Goal: Task Accomplishment & Management: Complete application form

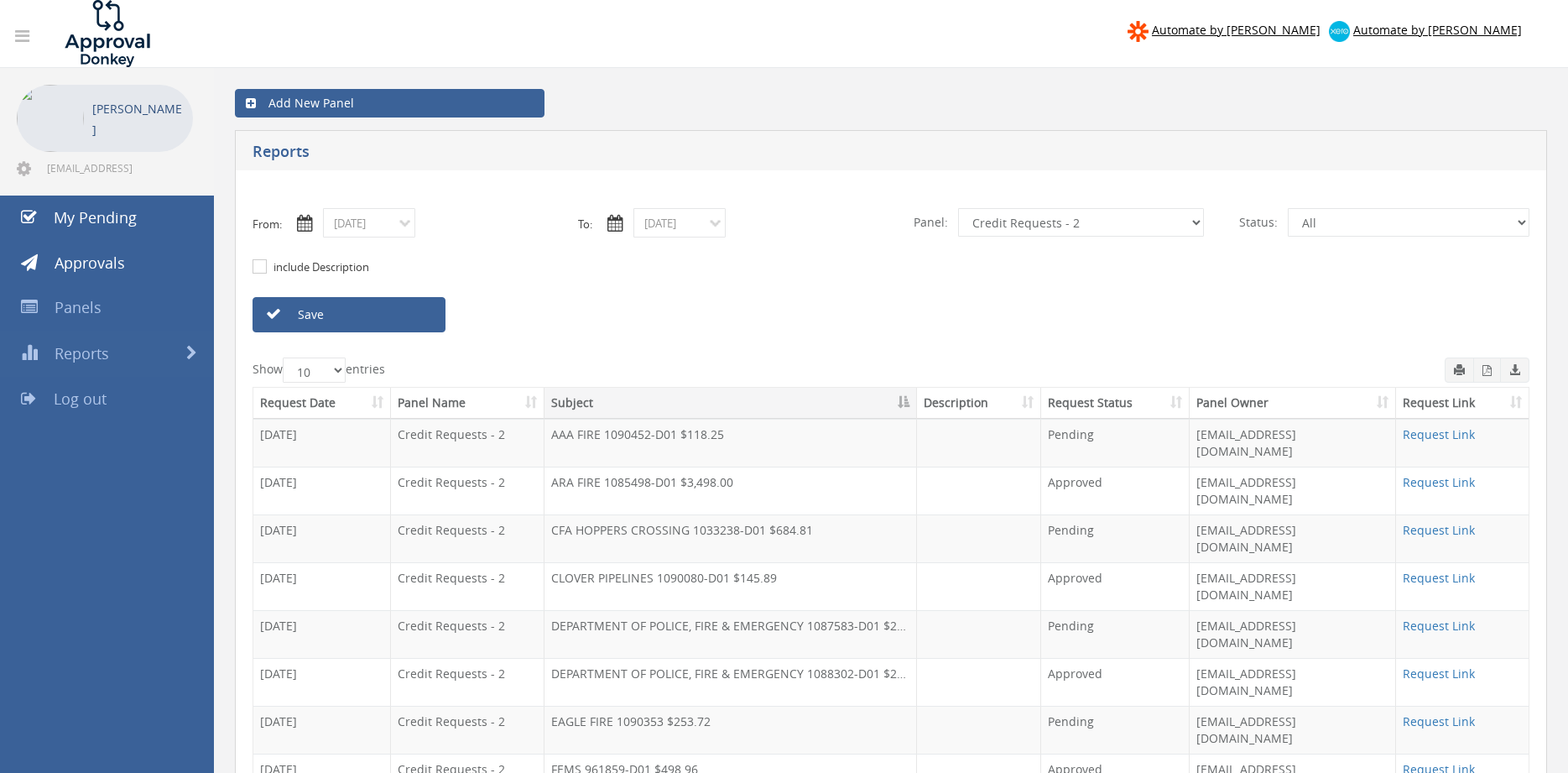
select select "number:9739"
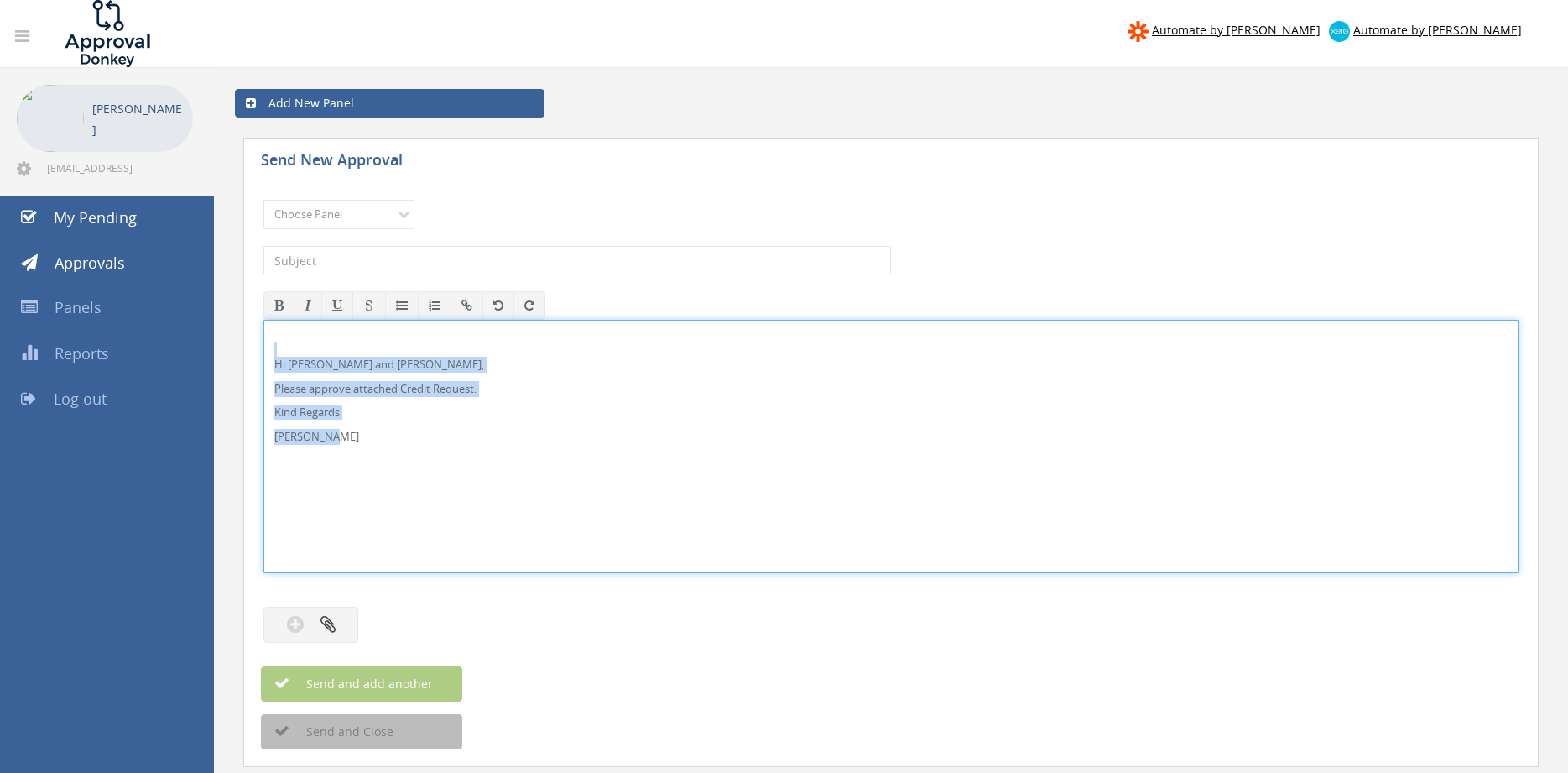
drag, startPoint x: 371, startPoint y: 440, endPoint x: 255, endPoint y: 355, distance: 143.8
click at [264, 355] on div "Hi Lee and Ben, Please approve attached Credit Request. Kind Regards Pam Walker" at bounding box center [891, 446] width 1255 height 253
copy div "Hi Lee and Ben, Please approve attached Credit Request. Kind Regards Pam Walker"
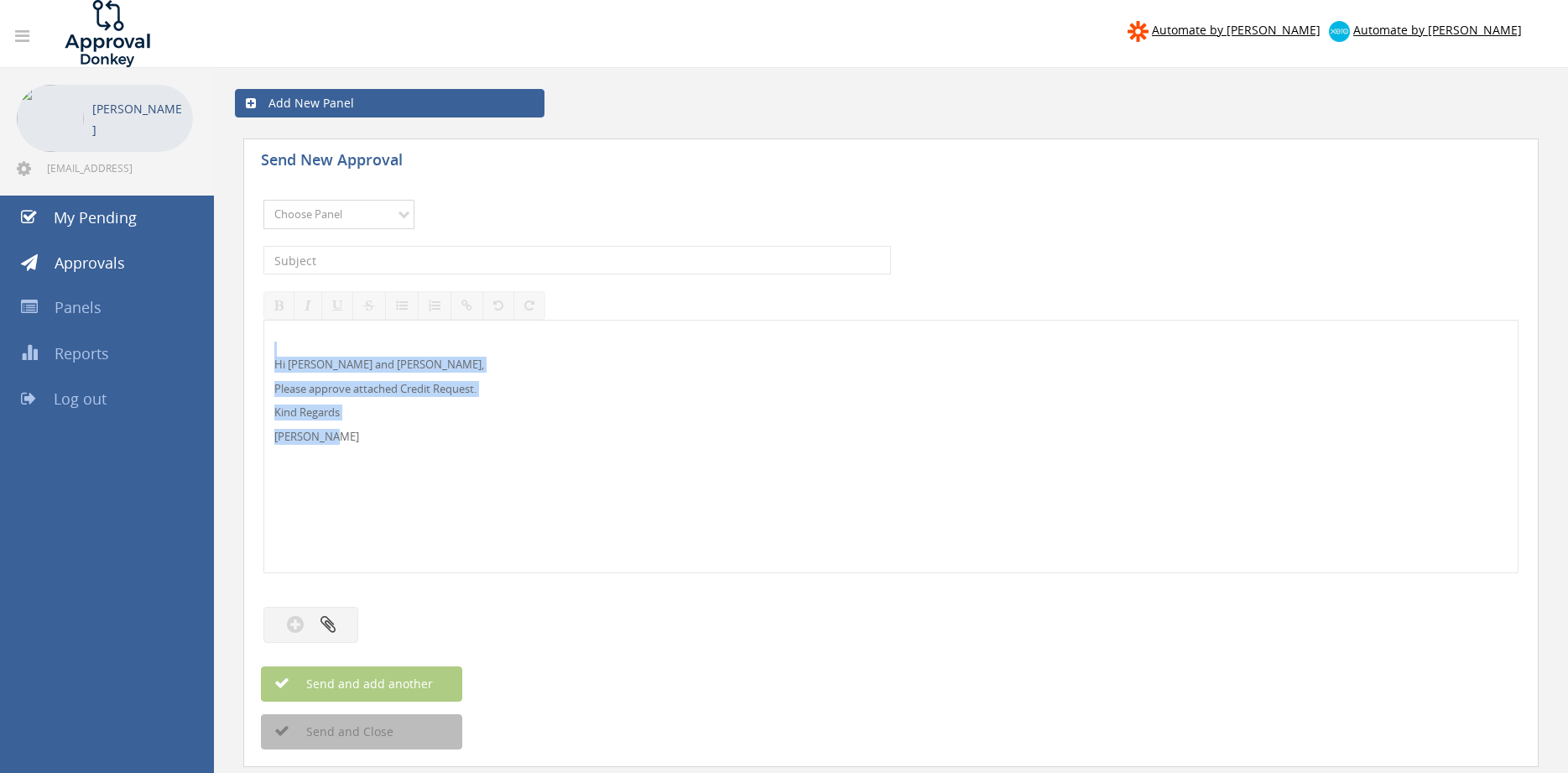
click at [264, 200] on select "Choose Panel Alarm Credits RG - 3 NZ Utilities Cable and SAI Global NZ Alarms-1…" at bounding box center [339, 214] width 151 height 29
select select "9739"
click option "Credit Requests - 2" at bounding box center [0, 0] width 0 height 0
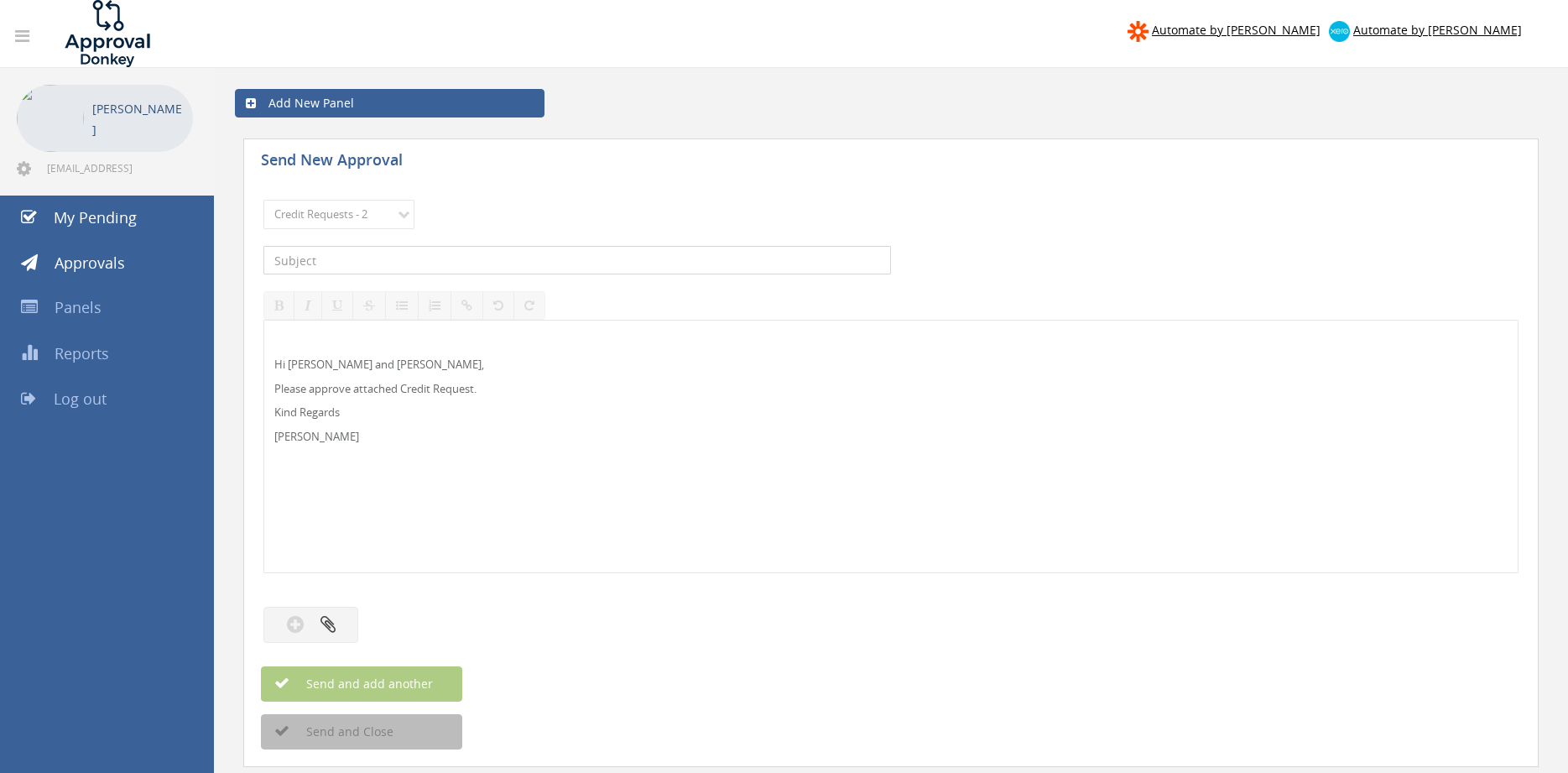
click at [463, 269] on input "text" at bounding box center [577, 260] width 627 height 29
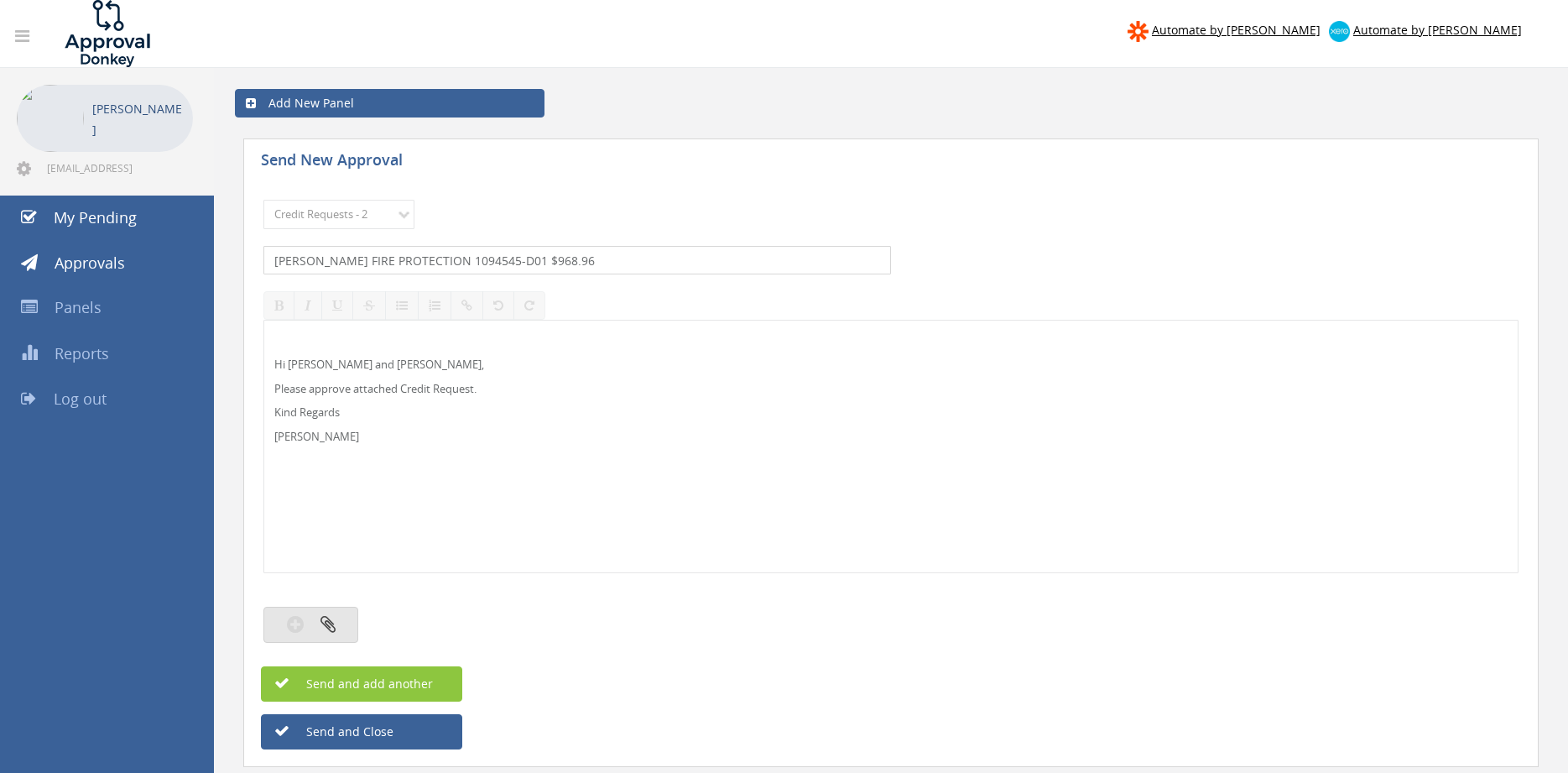
type input "BRITTAIN FIRE PROTECTION 1094545-D01 $968.96"
click at [331, 619] on icon "button" at bounding box center [328, 623] width 15 height 19
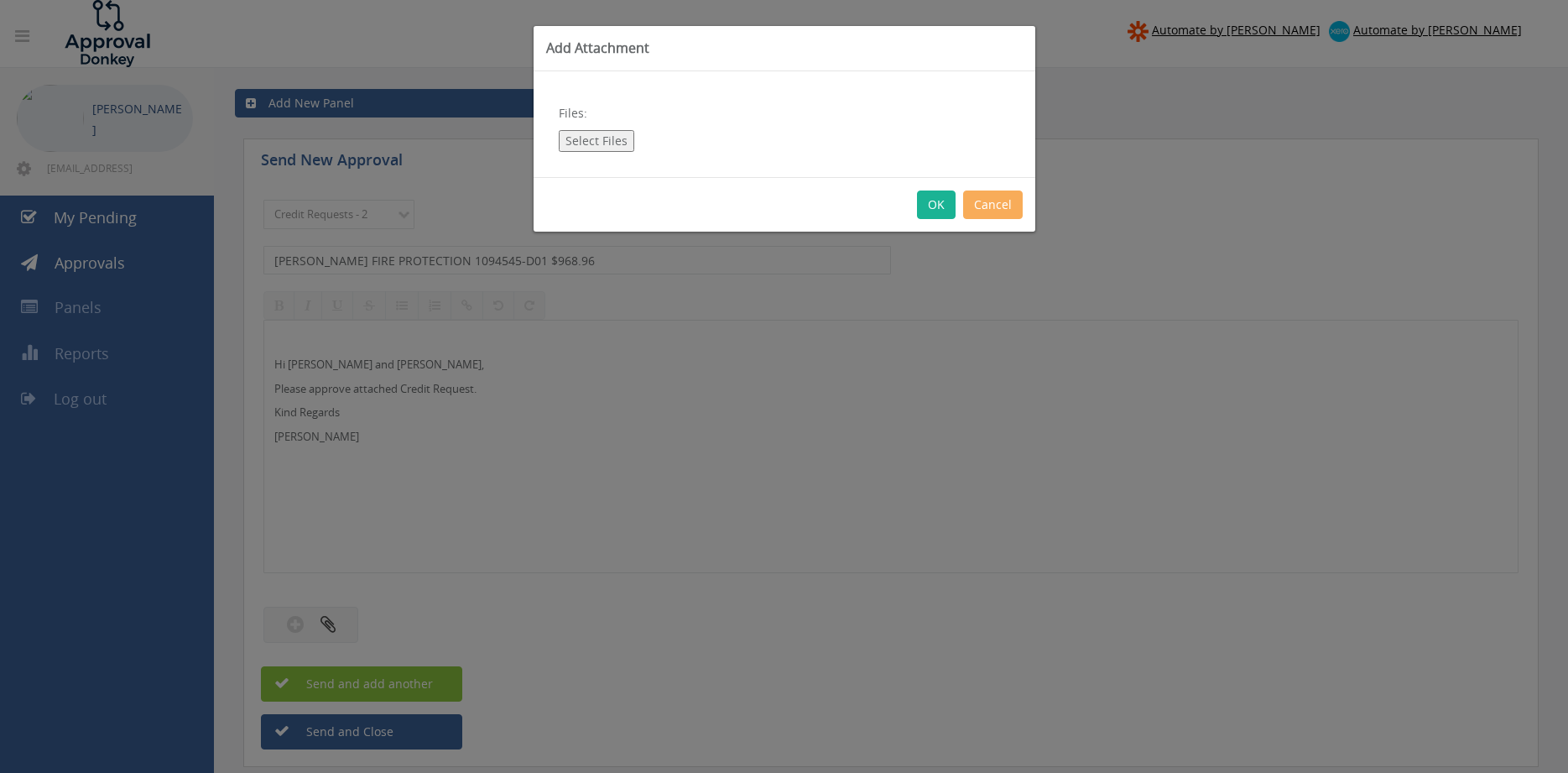
click at [619, 132] on button "Select Files" at bounding box center [596, 141] width 76 height 22
type input "C:\fakepath\BRITTAIN FIRE PROTECTION 1094545-D01.pdf"
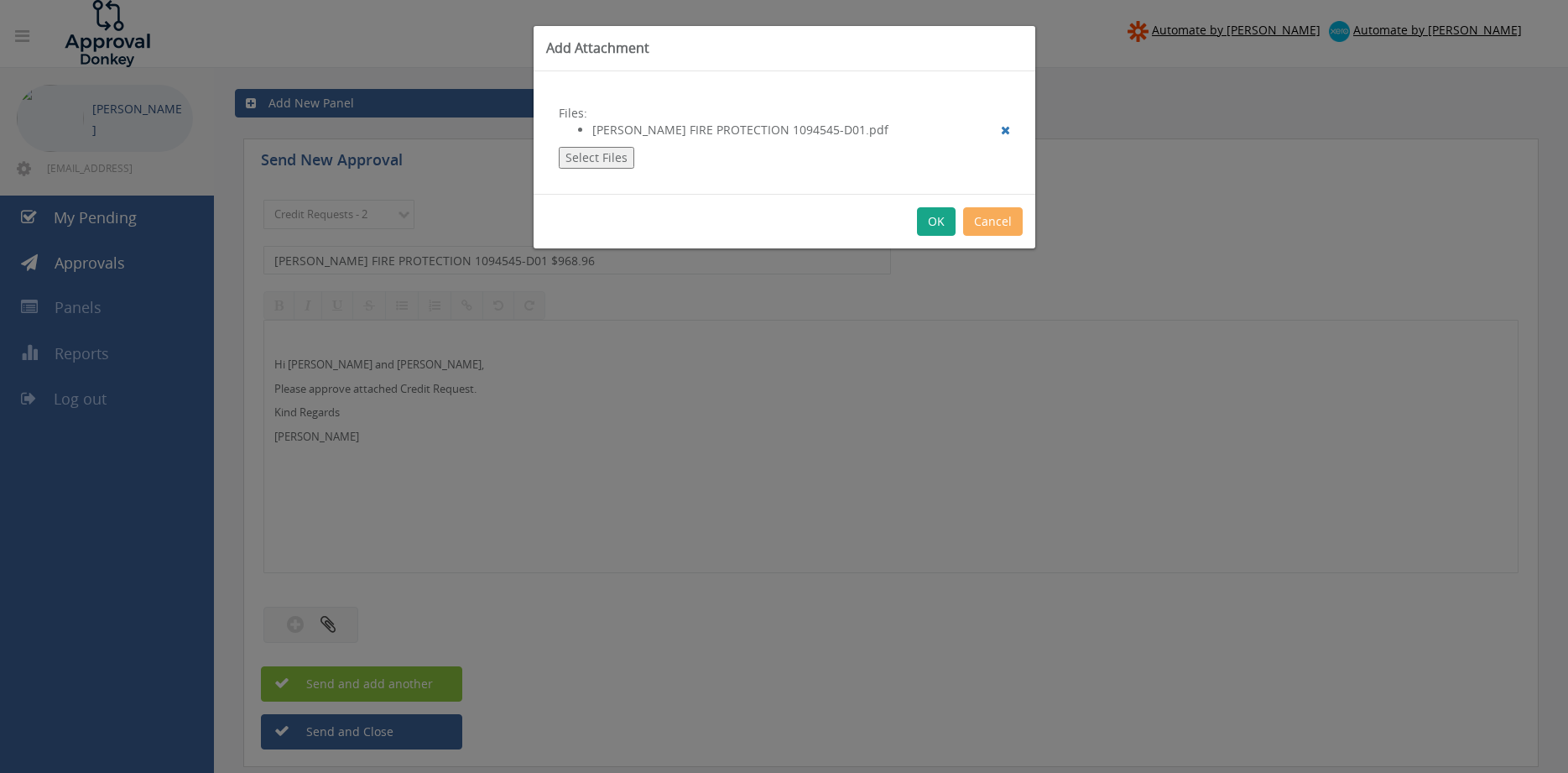
click at [940, 227] on button "OK" at bounding box center [936, 221] width 39 height 29
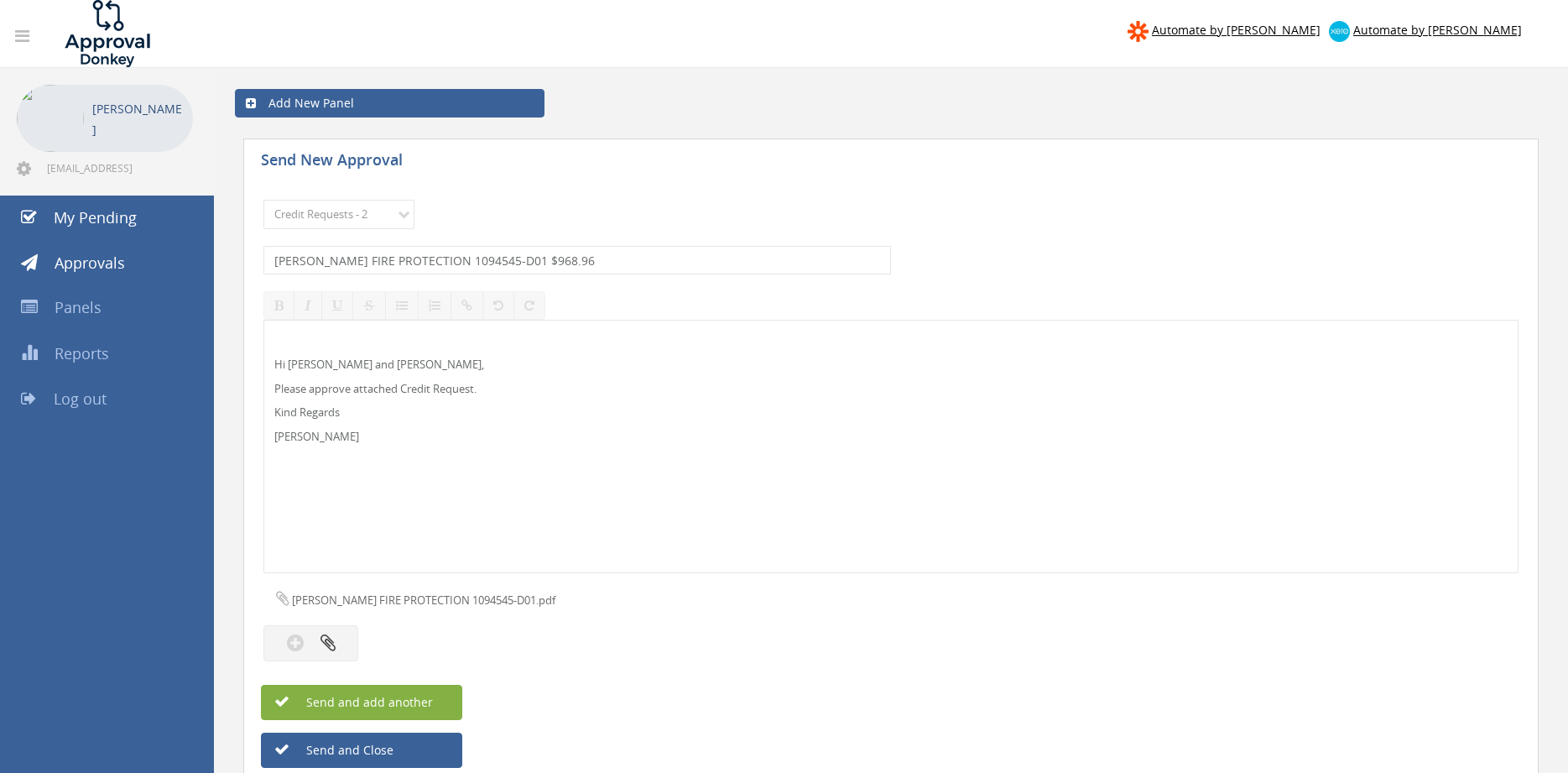
click at [430, 697] on span "Send and add another" at bounding box center [351, 701] width 163 height 16
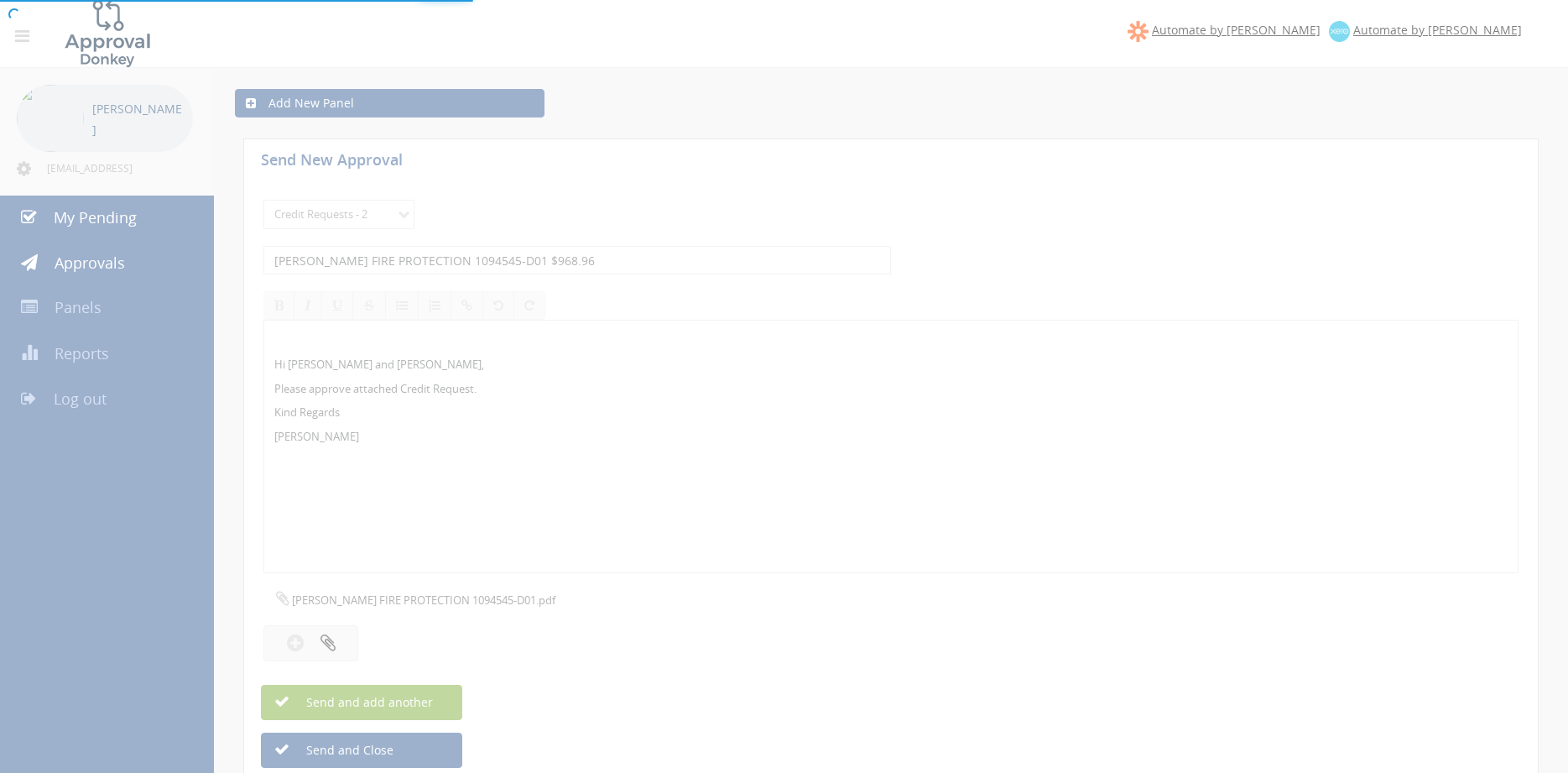
select select
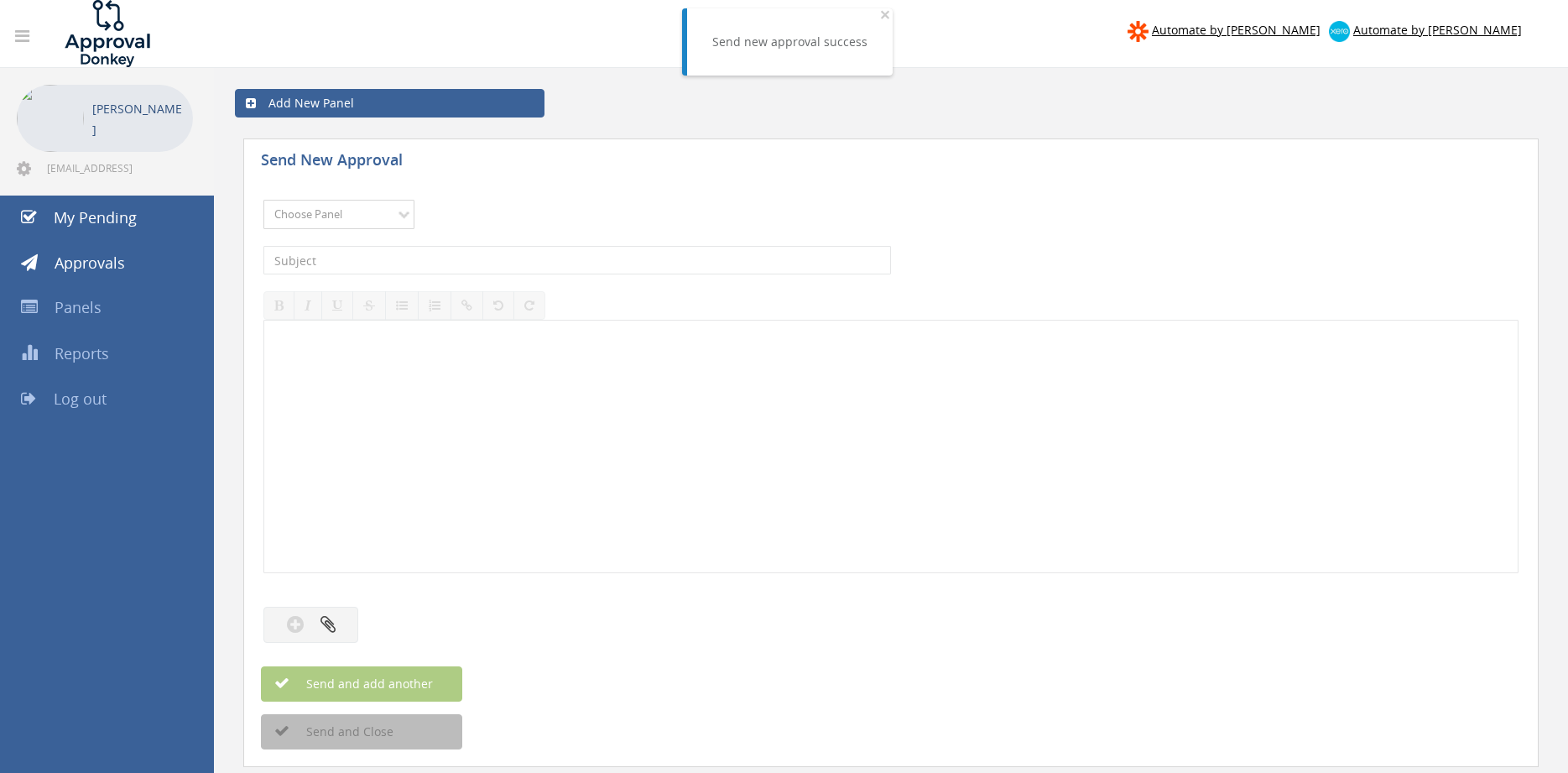
click at [264, 200] on select "Choose Panel Alarm Credits RG - 3 NZ Utilities Cable and SAI Global NZ Alarms-1…" at bounding box center [339, 214] width 151 height 29
select select "9739"
click option "Credit Requests - 2" at bounding box center [0, 0] width 0 height 0
click at [476, 265] on input "text" at bounding box center [577, 260] width 627 height 29
type input "JIMS TEST & TAG SPRINGWOOD NORTH 1094847-D01 $233.75"
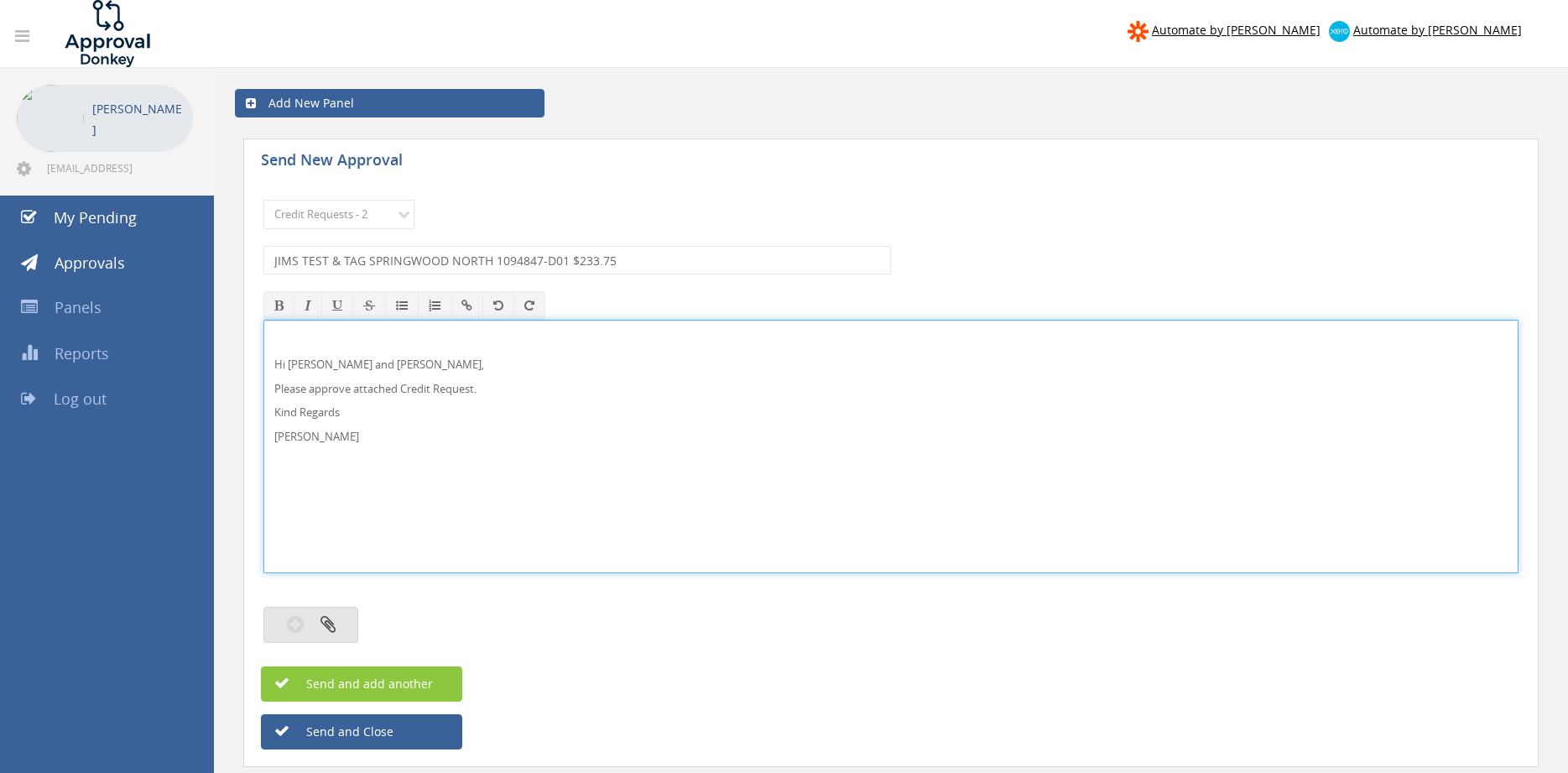
click at [333, 612] on button "button" at bounding box center [311, 624] width 95 height 36
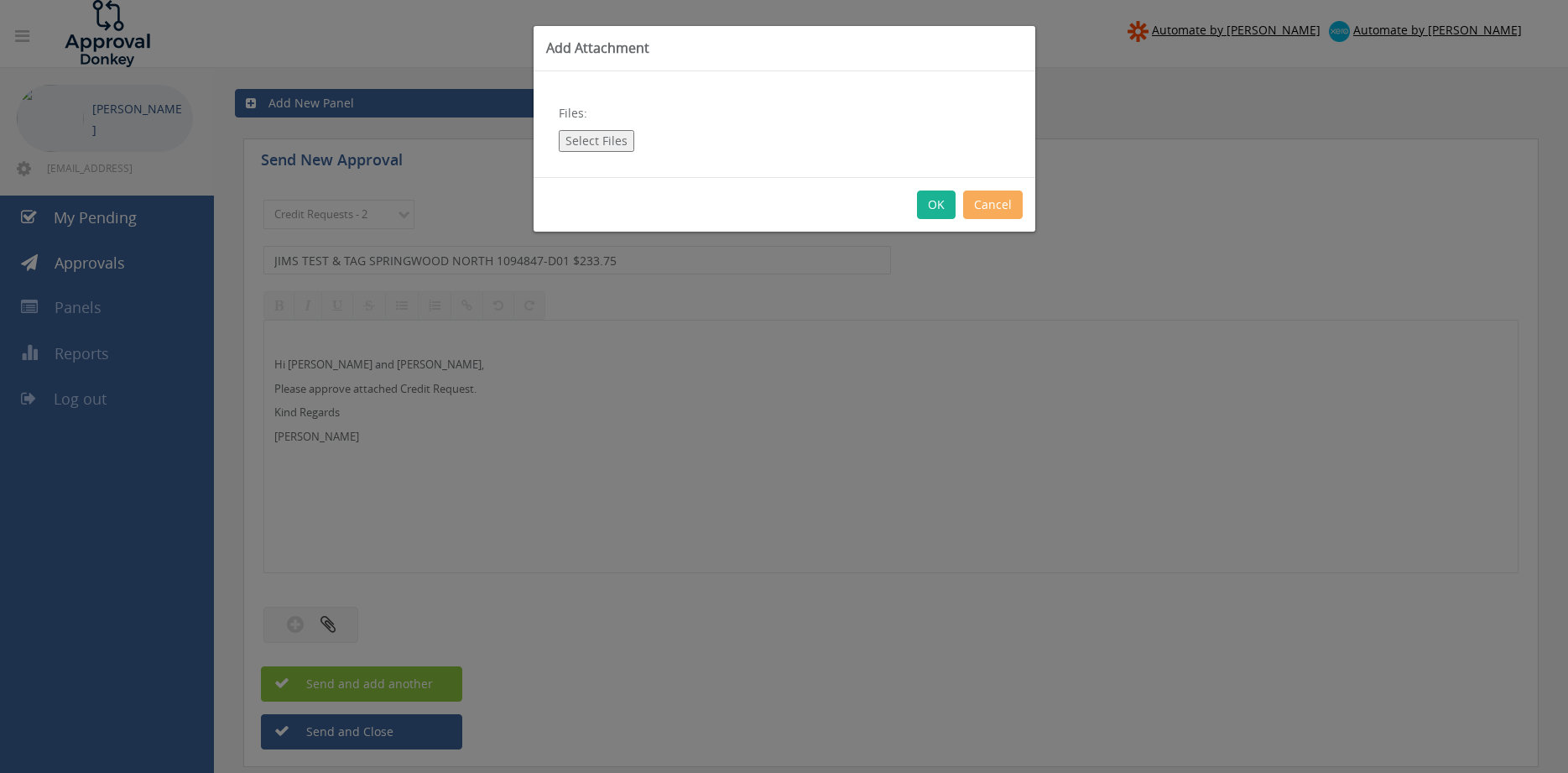
click at [600, 140] on button "Select Files" at bounding box center [596, 141] width 76 height 22
type input "C:\fakepath\JIMS TEST & TAG SPRINGWOOD NORTH 1094847-D01.pdf"
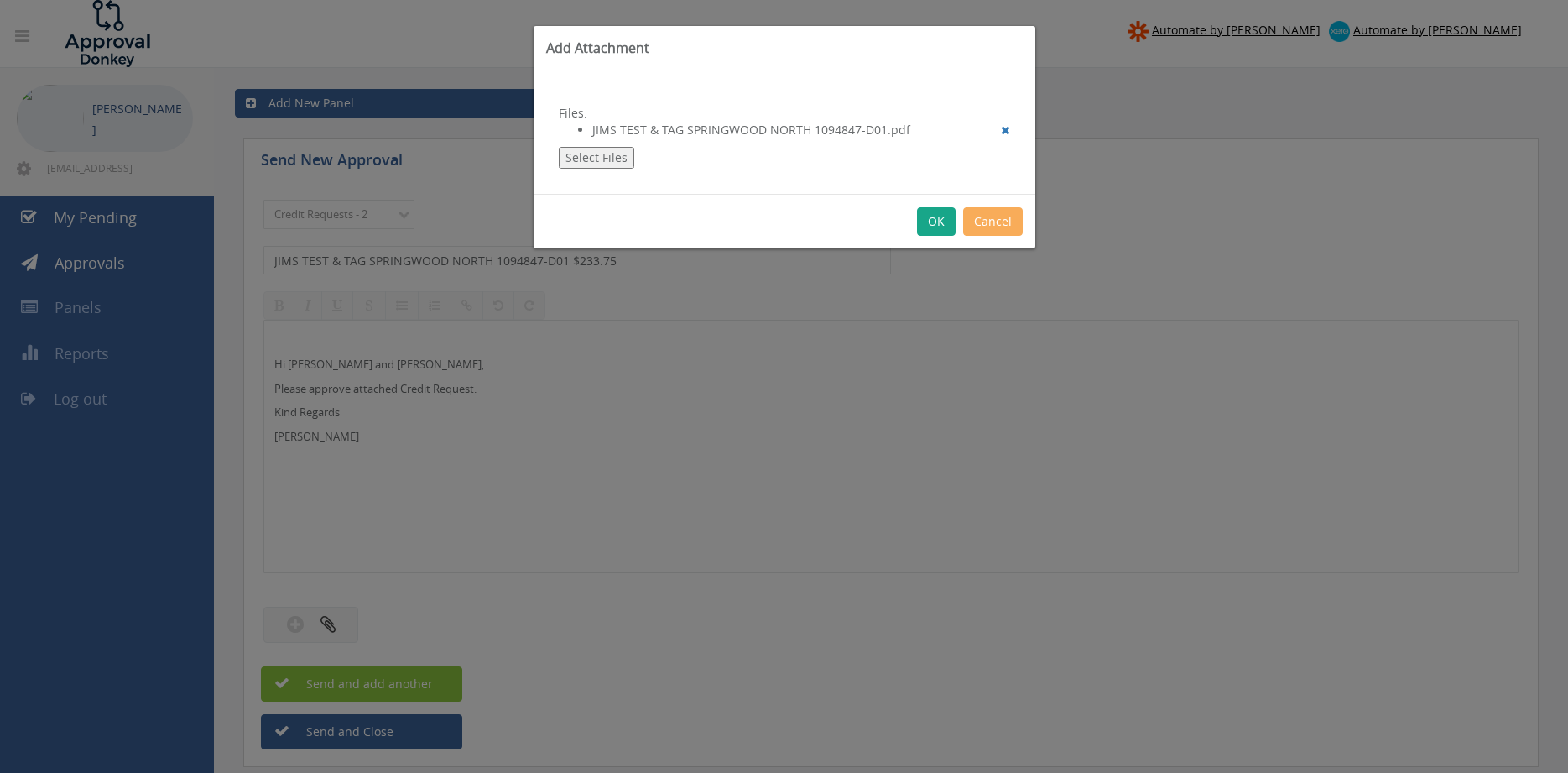
click at [925, 222] on button "OK" at bounding box center [936, 221] width 39 height 29
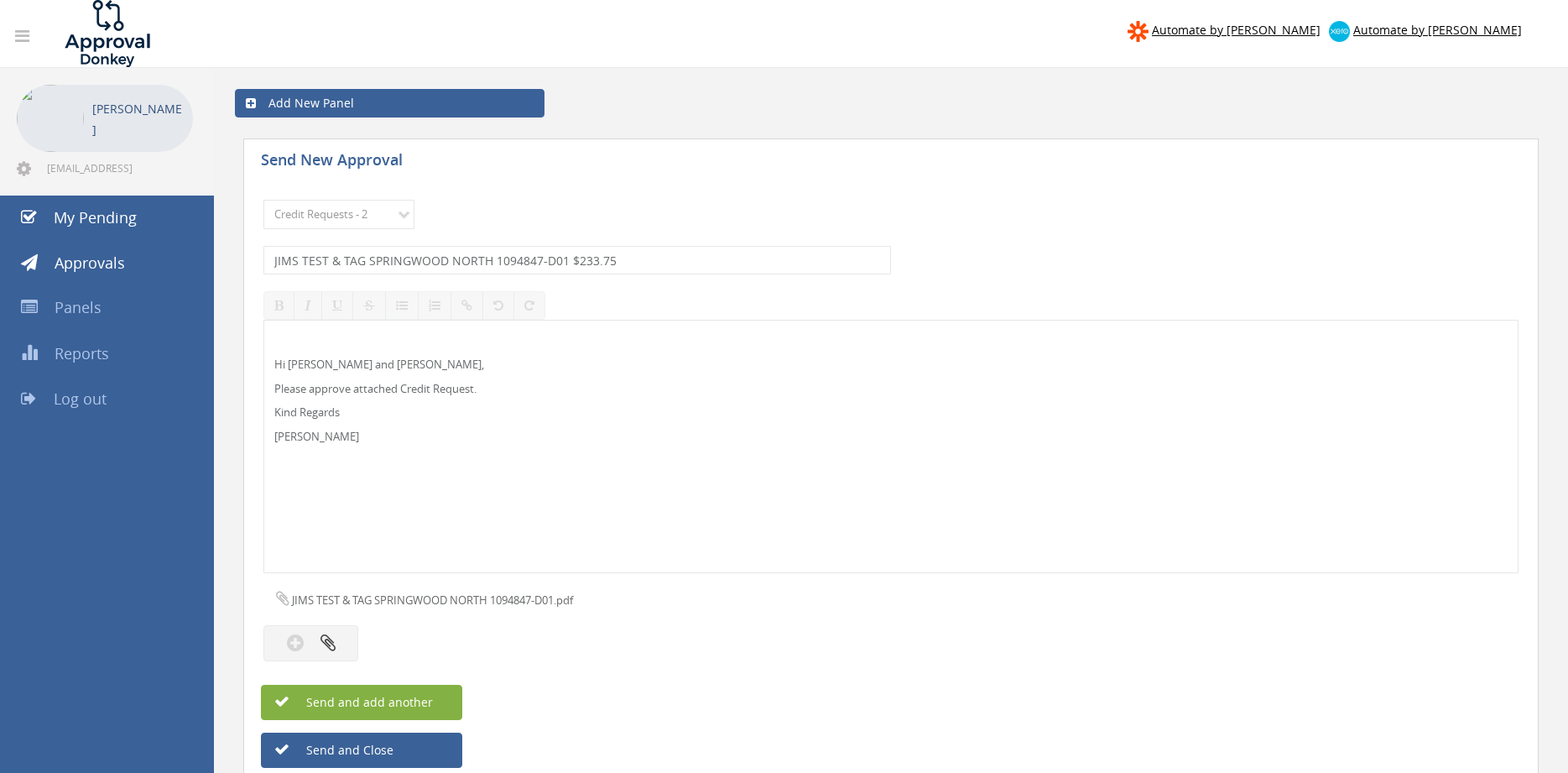
click at [443, 698] on button "Send and add another" at bounding box center [361, 702] width 201 height 35
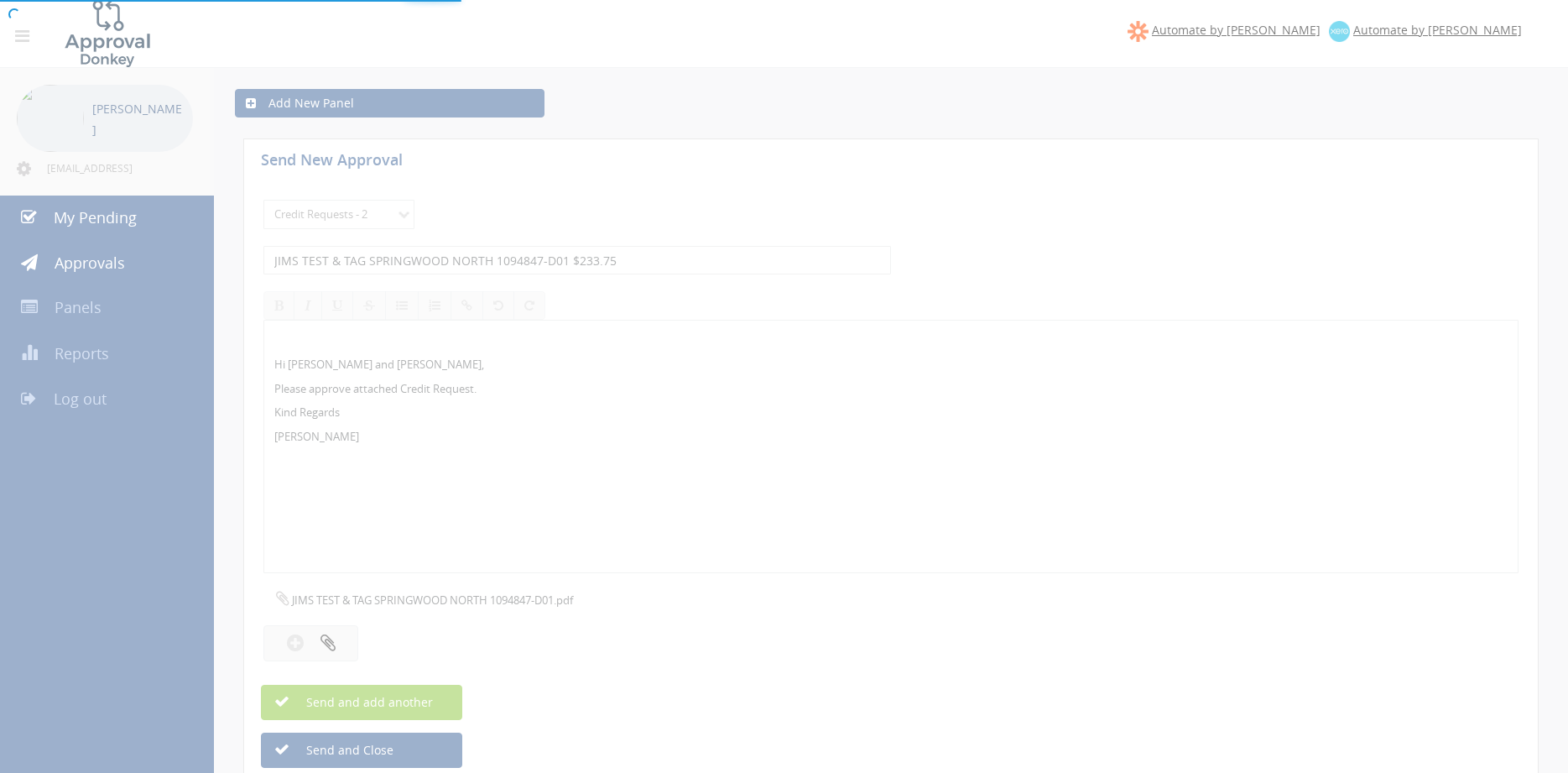
select select
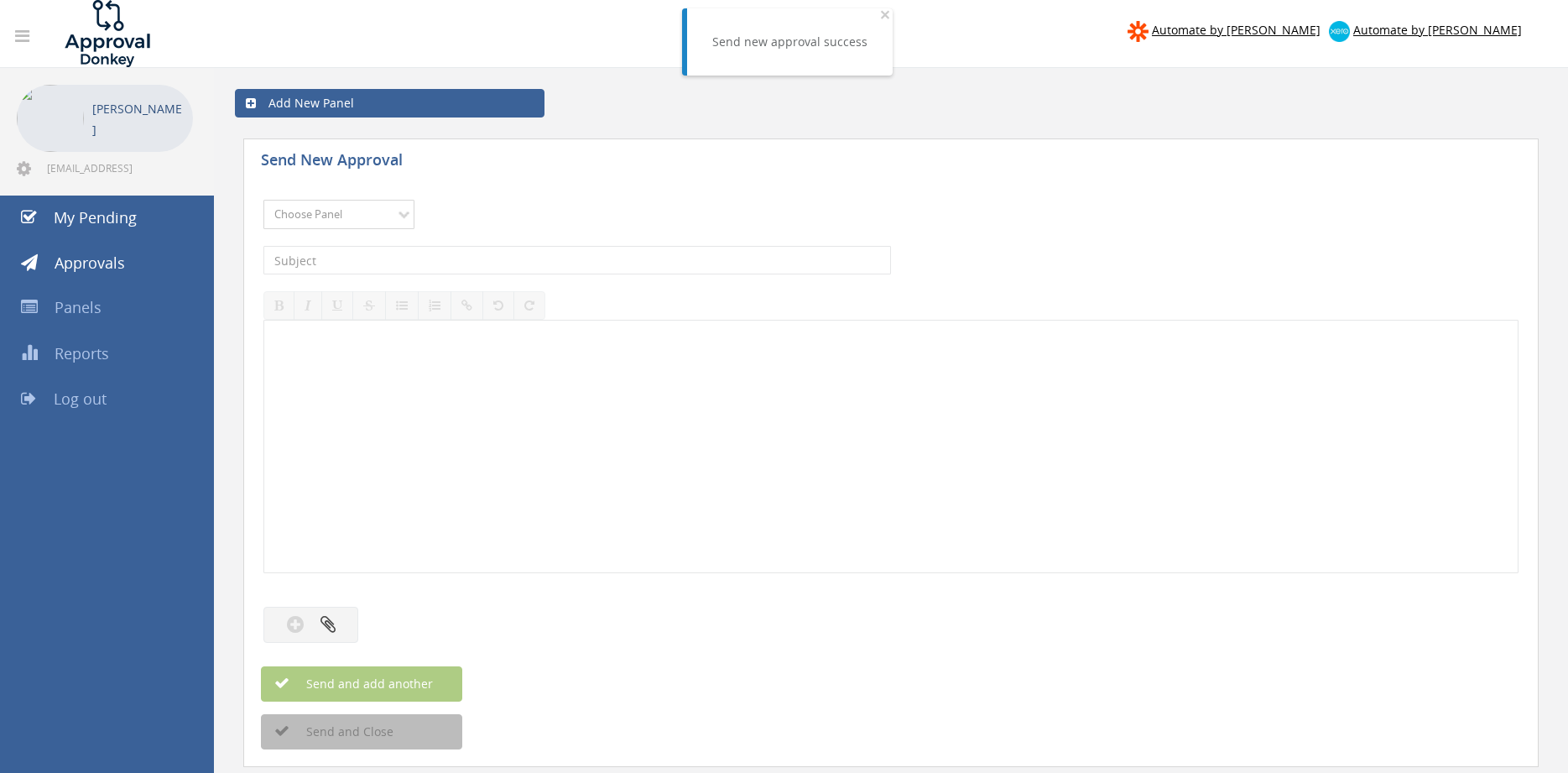
click at [264, 200] on select "Choose Panel Alarm Credits RG - 3 NZ Utilities Cable and SAI Global NZ Alarms-1…" at bounding box center [339, 214] width 151 height 29
select select "9739"
click option "Credit Requests - 2" at bounding box center [0, 0] width 0 height 0
click at [467, 266] on input "text" at bounding box center [577, 260] width 627 height 29
type input "CODE 1 SERVICES 1090969-D01 $459.26"
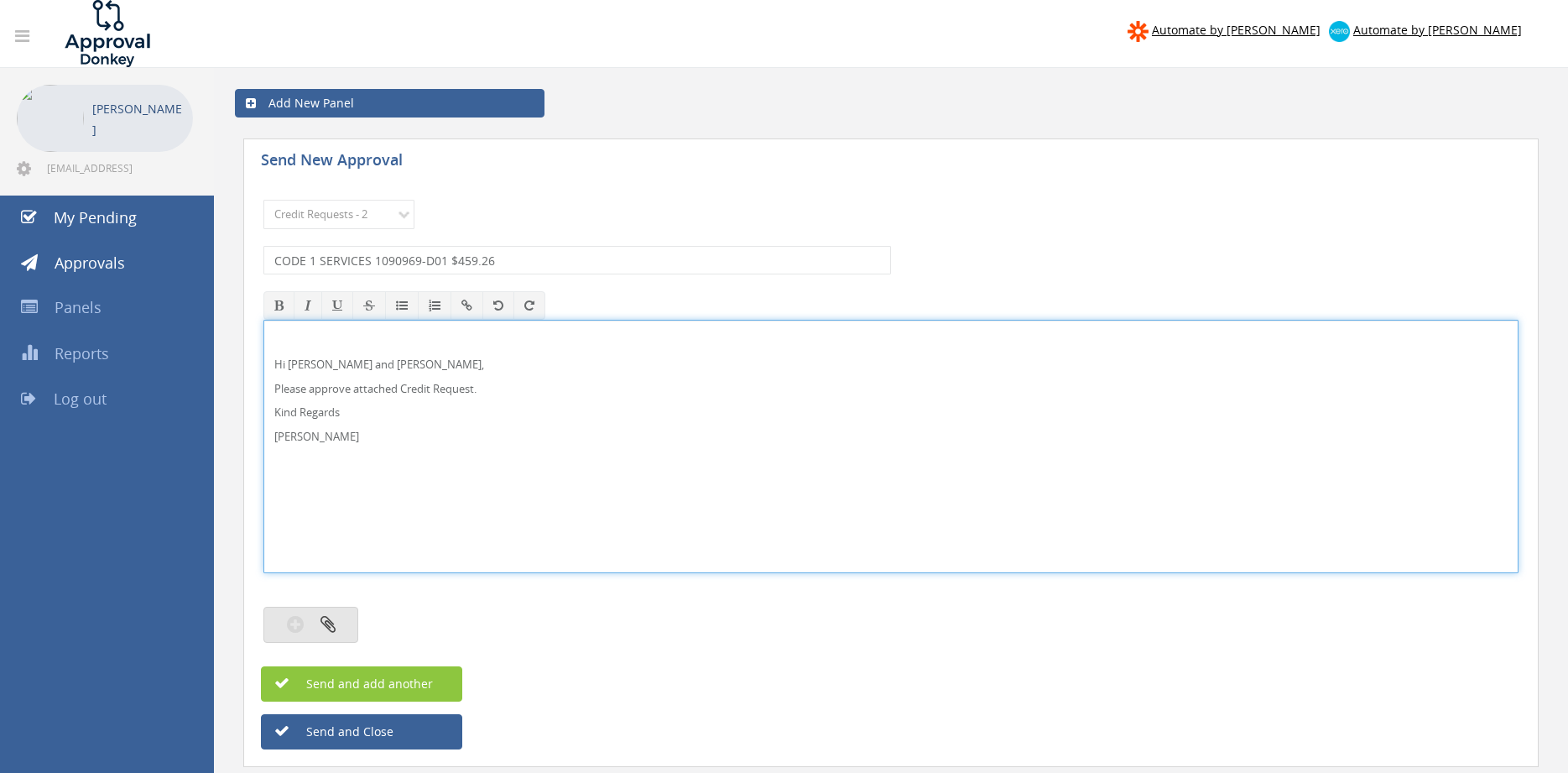
click at [324, 618] on icon "button" at bounding box center [328, 623] width 15 height 19
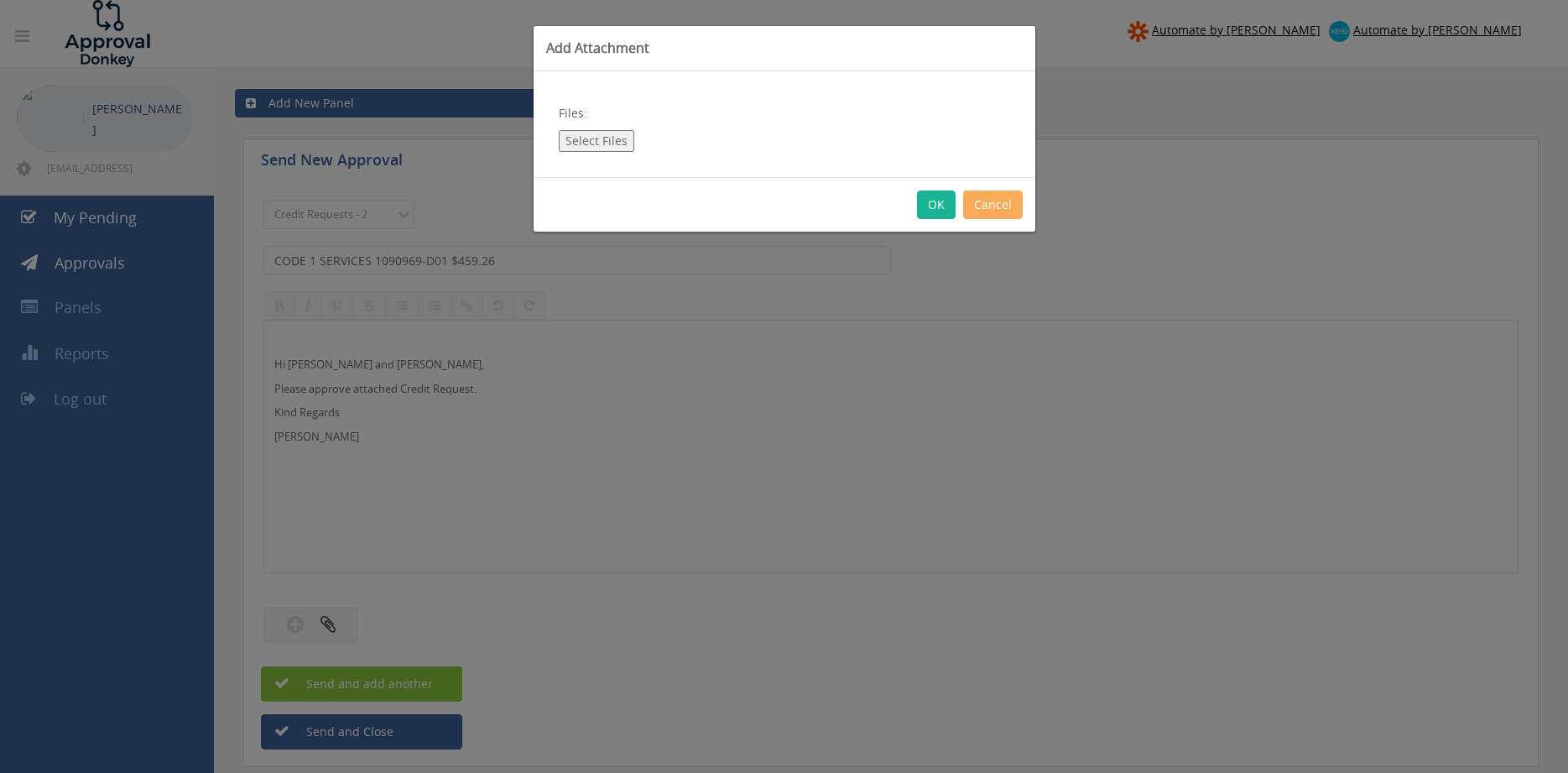
click at [595, 130] on button "Select Files" at bounding box center [596, 141] width 76 height 22
type input "C:\fakepath\CODE 1 SERVICES 1090969-D01.pdf"
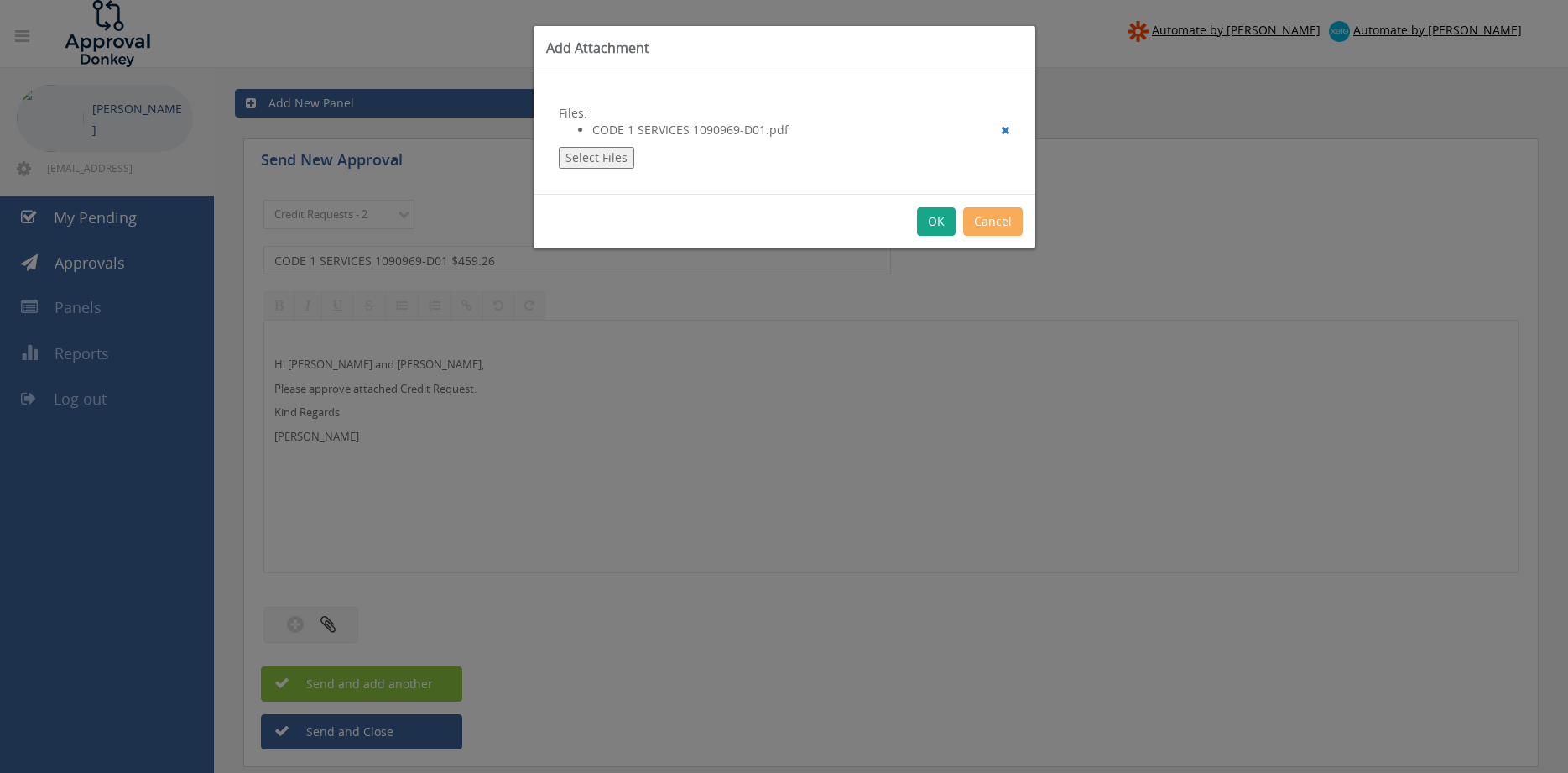
click at [934, 222] on button "OK" at bounding box center [936, 221] width 39 height 29
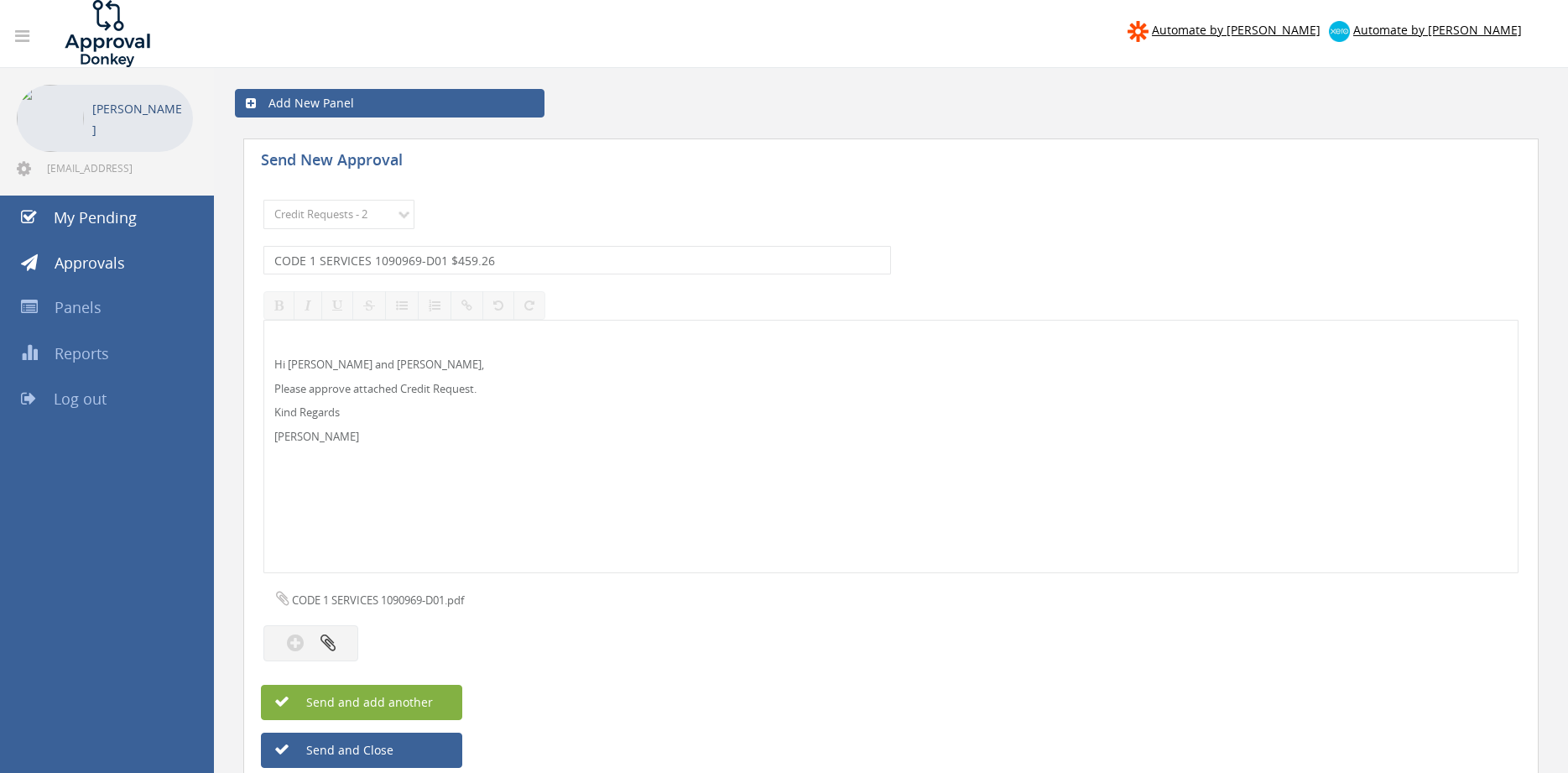
click at [420, 701] on span "Send and add another" at bounding box center [351, 701] width 163 height 16
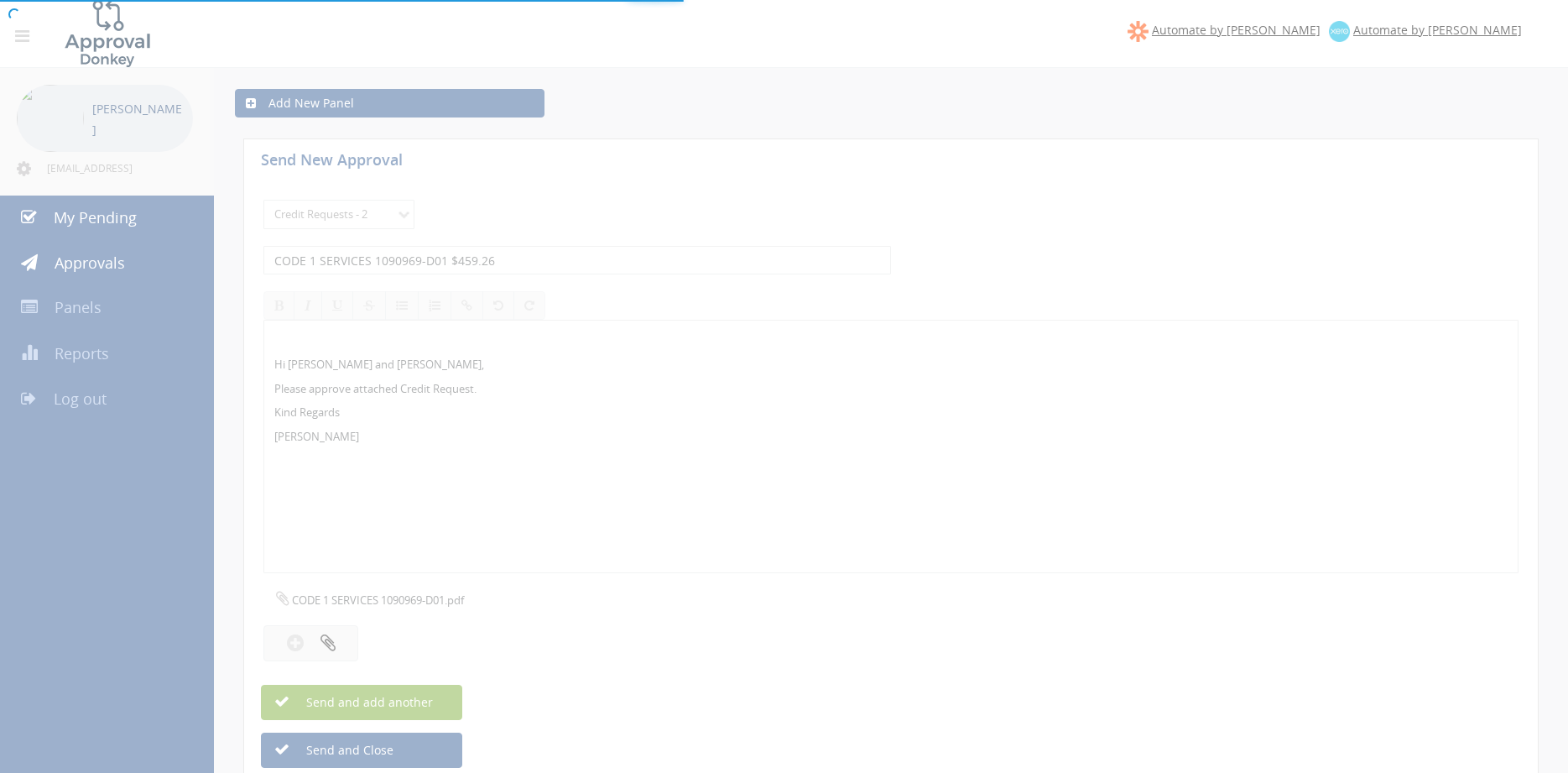
select select
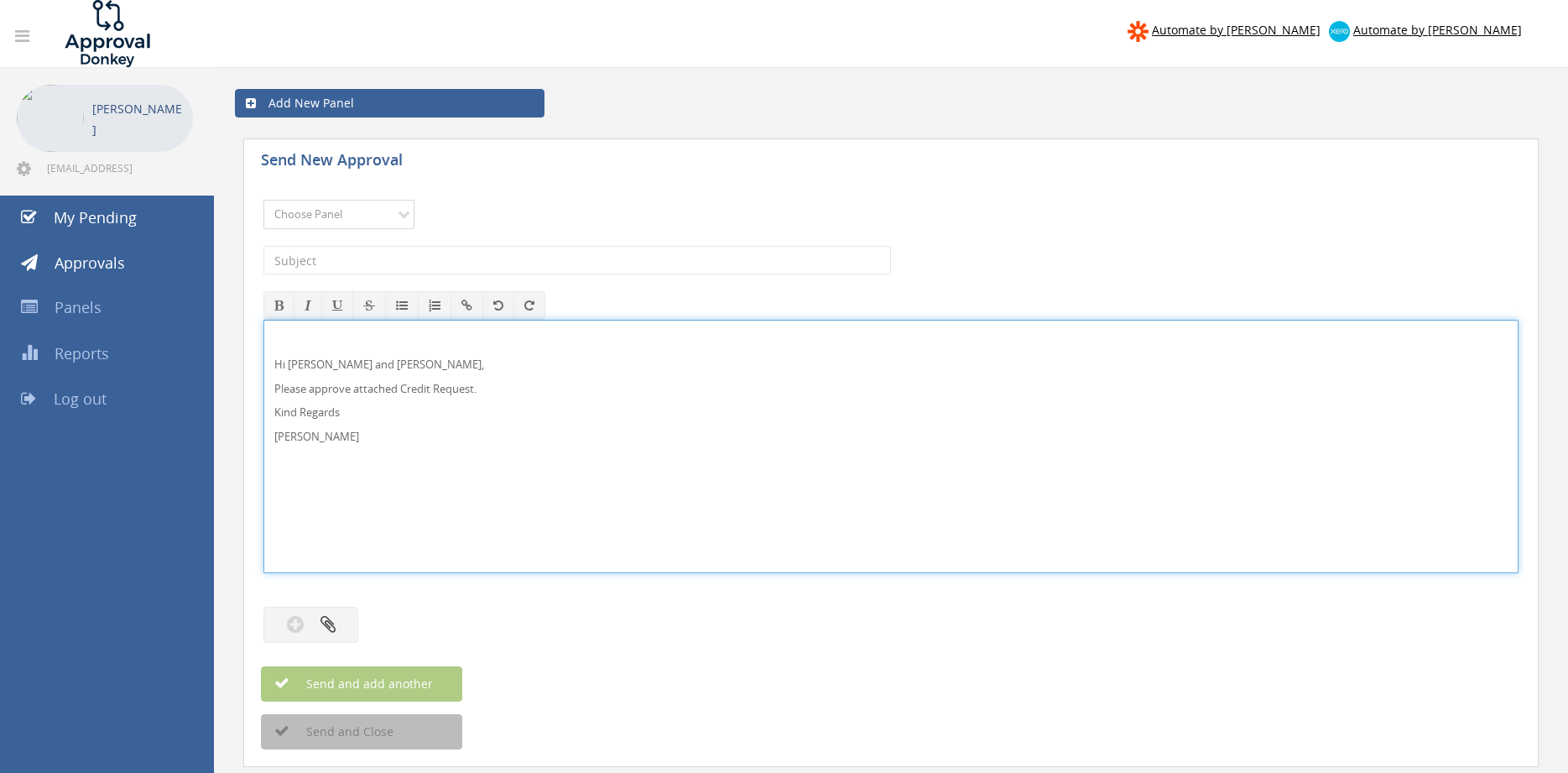
click at [369, 215] on select "Choose Panel Alarm Credits RG - 3 NZ Utilities Cable and SAI Global NZ Alarms-1…" at bounding box center [339, 214] width 151 height 29
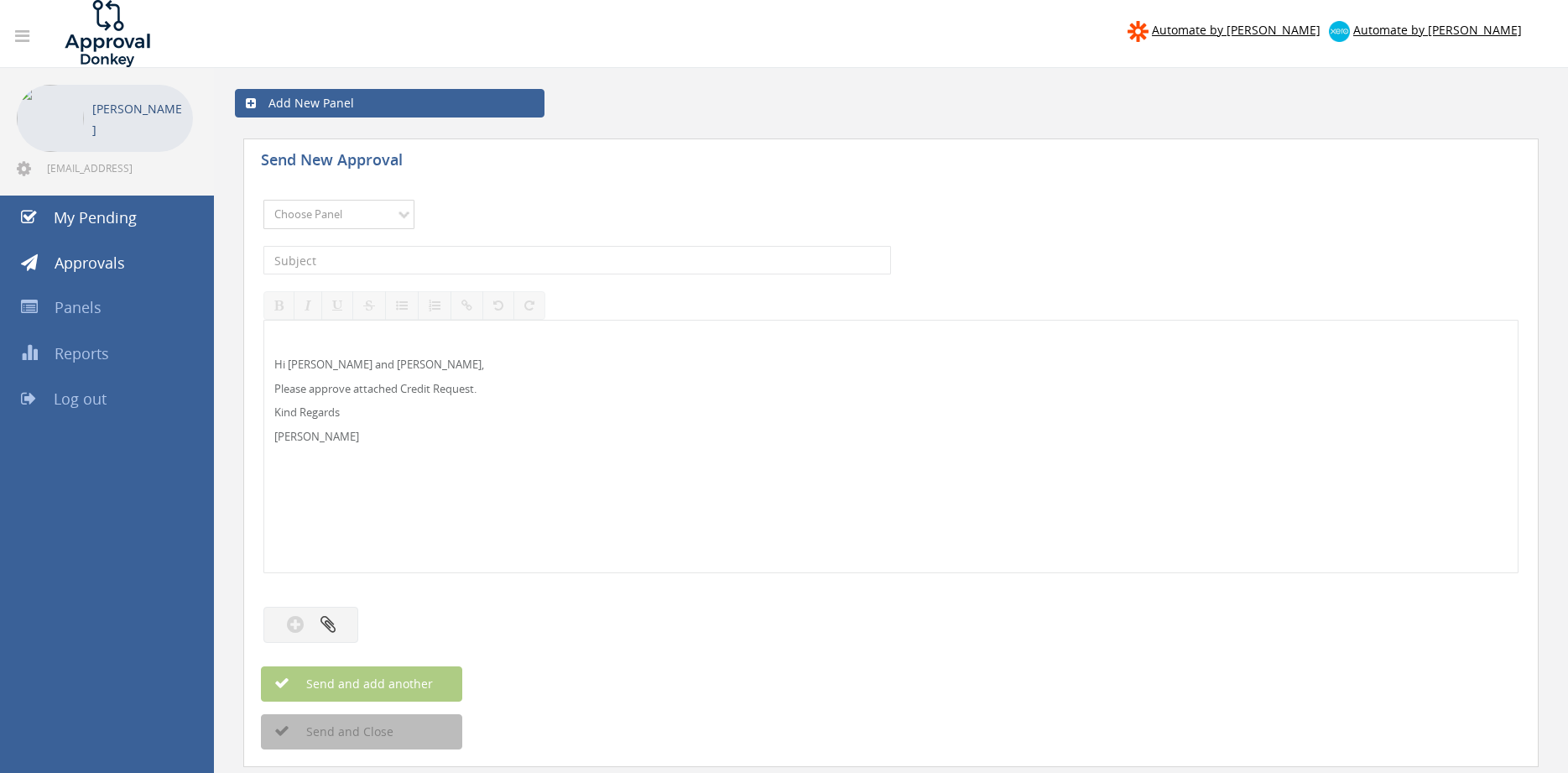
select select "13144"
click option "Alarm Credits RG - 3" at bounding box center [0, 0] width 0 height 0
click at [374, 269] on input "text" at bounding box center [577, 260] width 627 height 29
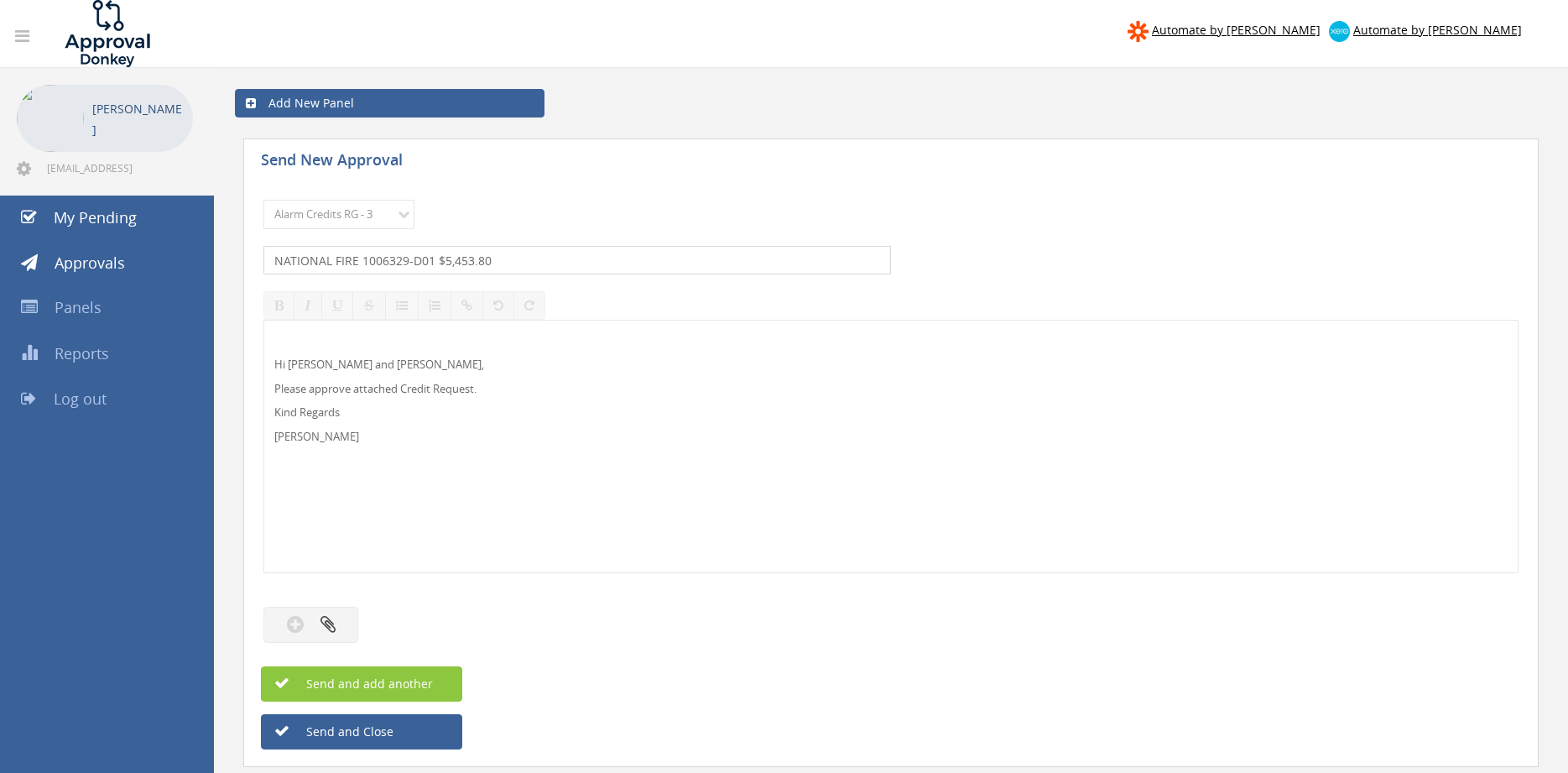
type input "NATIONAL FIRE 1006329-D01 $5,453.80"
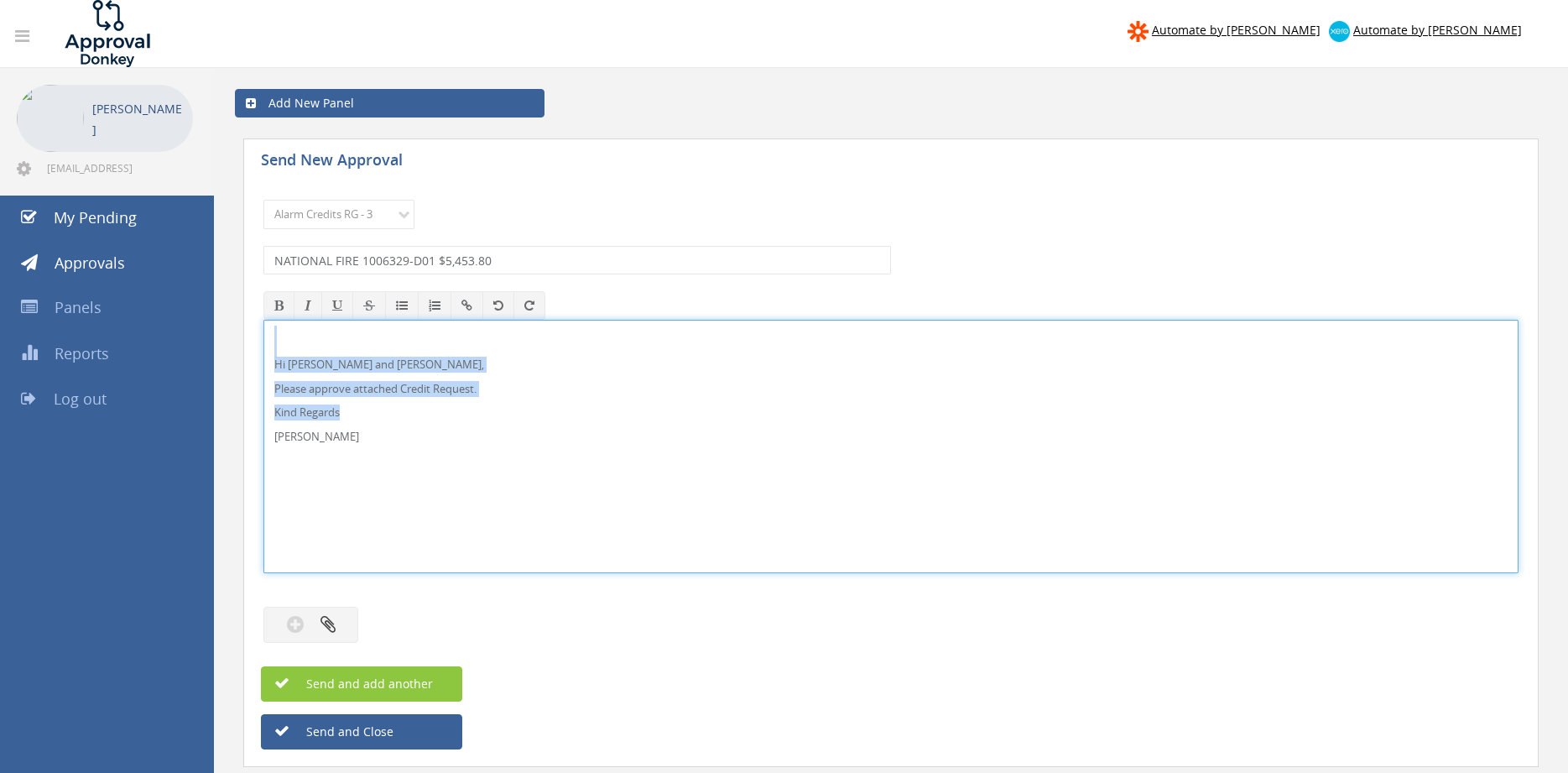
drag, startPoint x: 359, startPoint y: 449, endPoint x: 234, endPoint y: 313, distance: 184.7
click at [264, 320] on div "Hi Lee, Rob and Ben, Please approve attached Credit Request. Kind Regards Pam W…" at bounding box center [891, 446] width 1255 height 253
copy div "Hi Lee, Rob and Ben, Please approve attached Credit Request. Kind Regards"
click at [328, 631] on icon "button" at bounding box center [328, 623] width 15 height 19
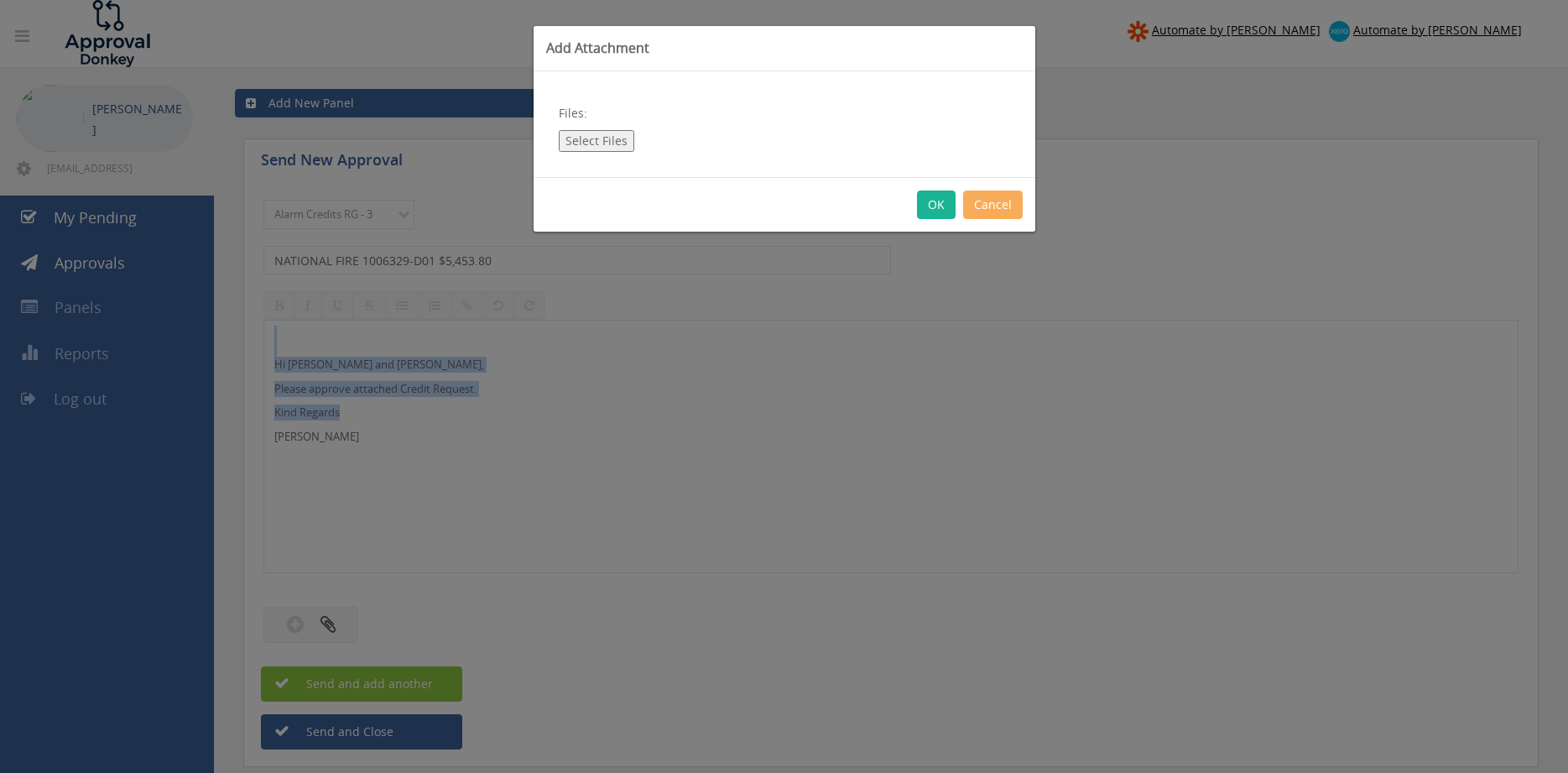
click at [602, 139] on button "Select Files" at bounding box center [596, 141] width 76 height 22
type input "C:\fakepath\1006329 NATIONAL FIRE.pdf"
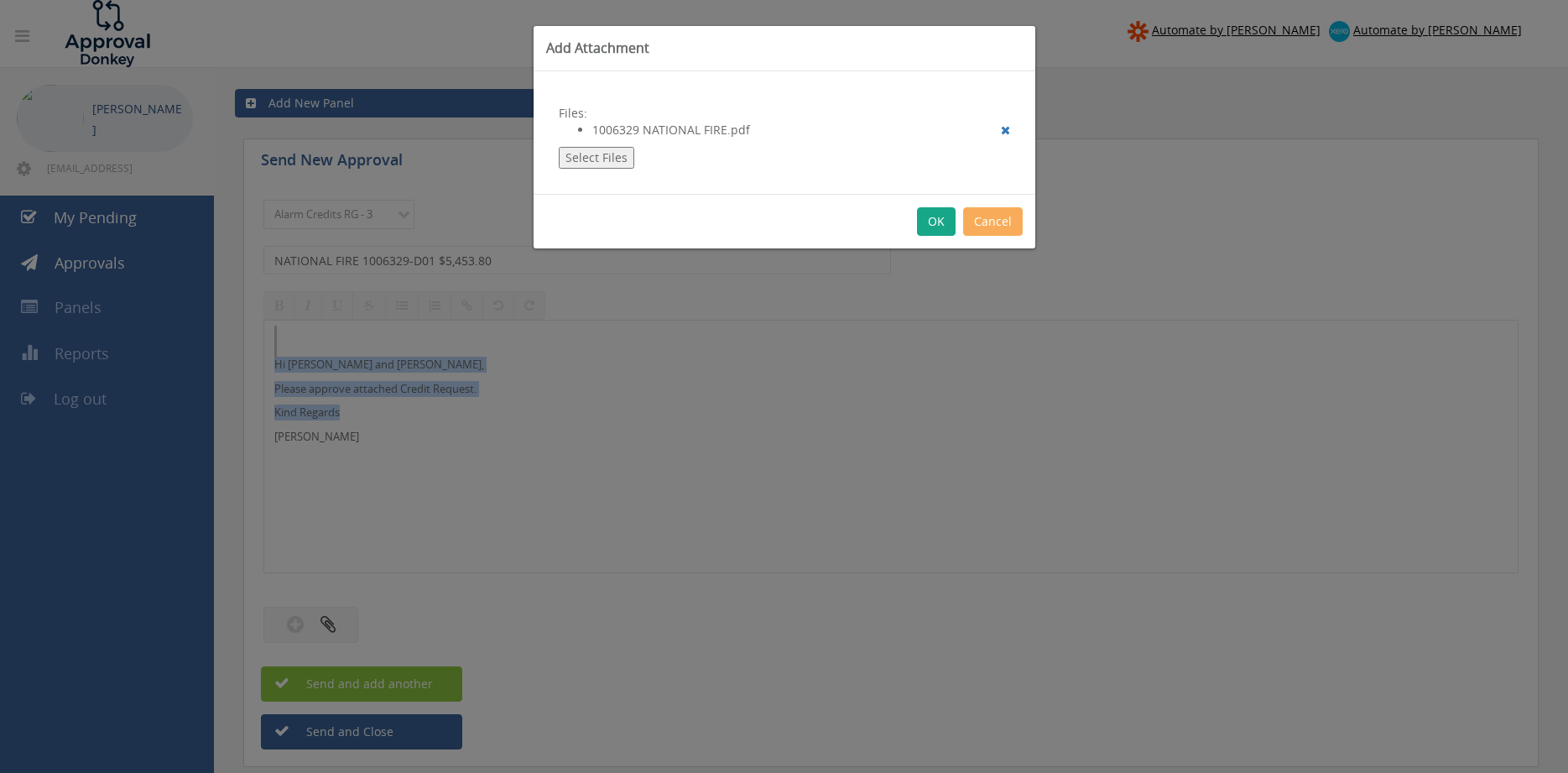
click at [935, 211] on button "OK" at bounding box center [936, 221] width 39 height 29
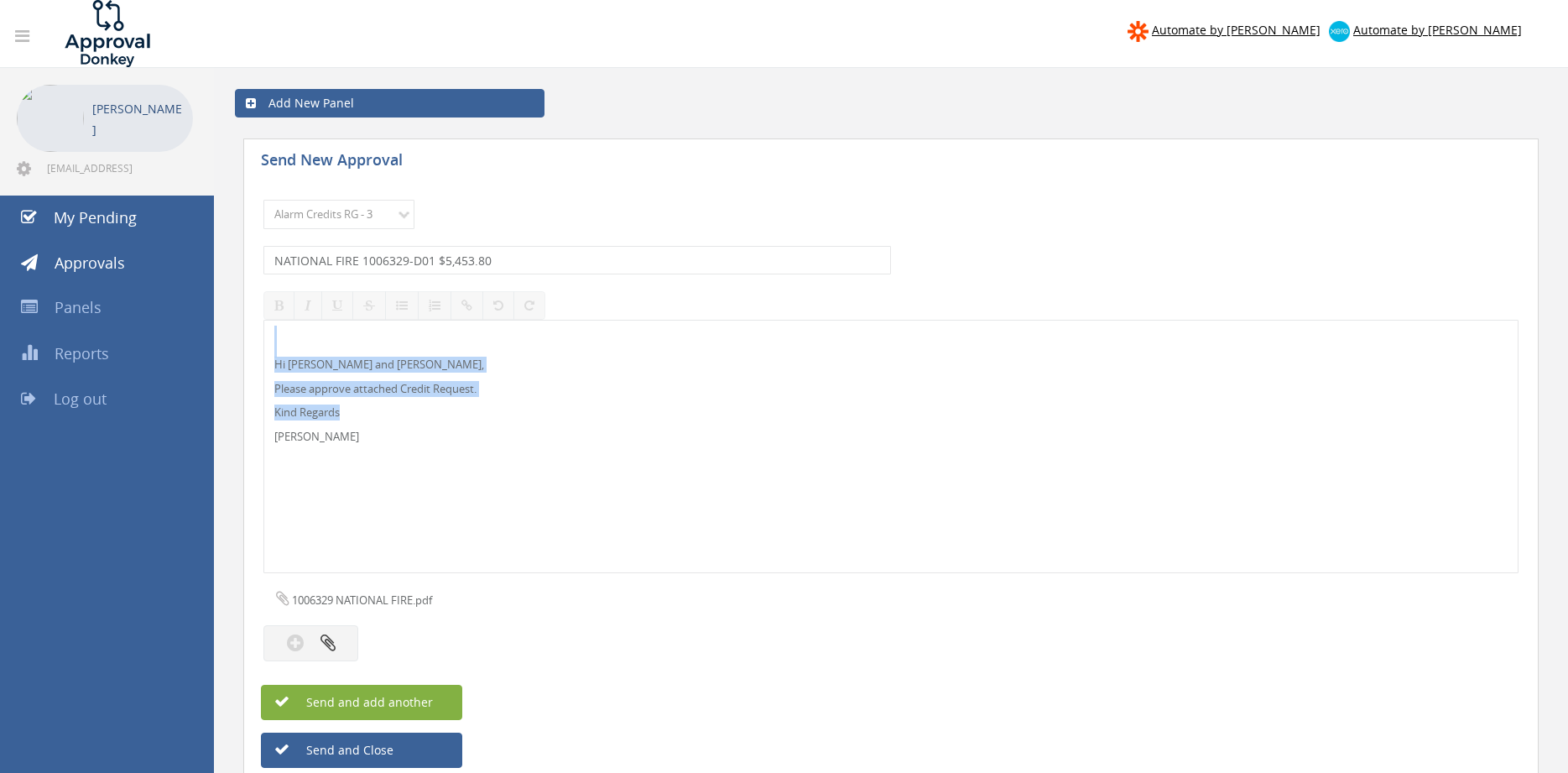
click at [435, 697] on button "Send and add another" at bounding box center [361, 702] width 201 height 35
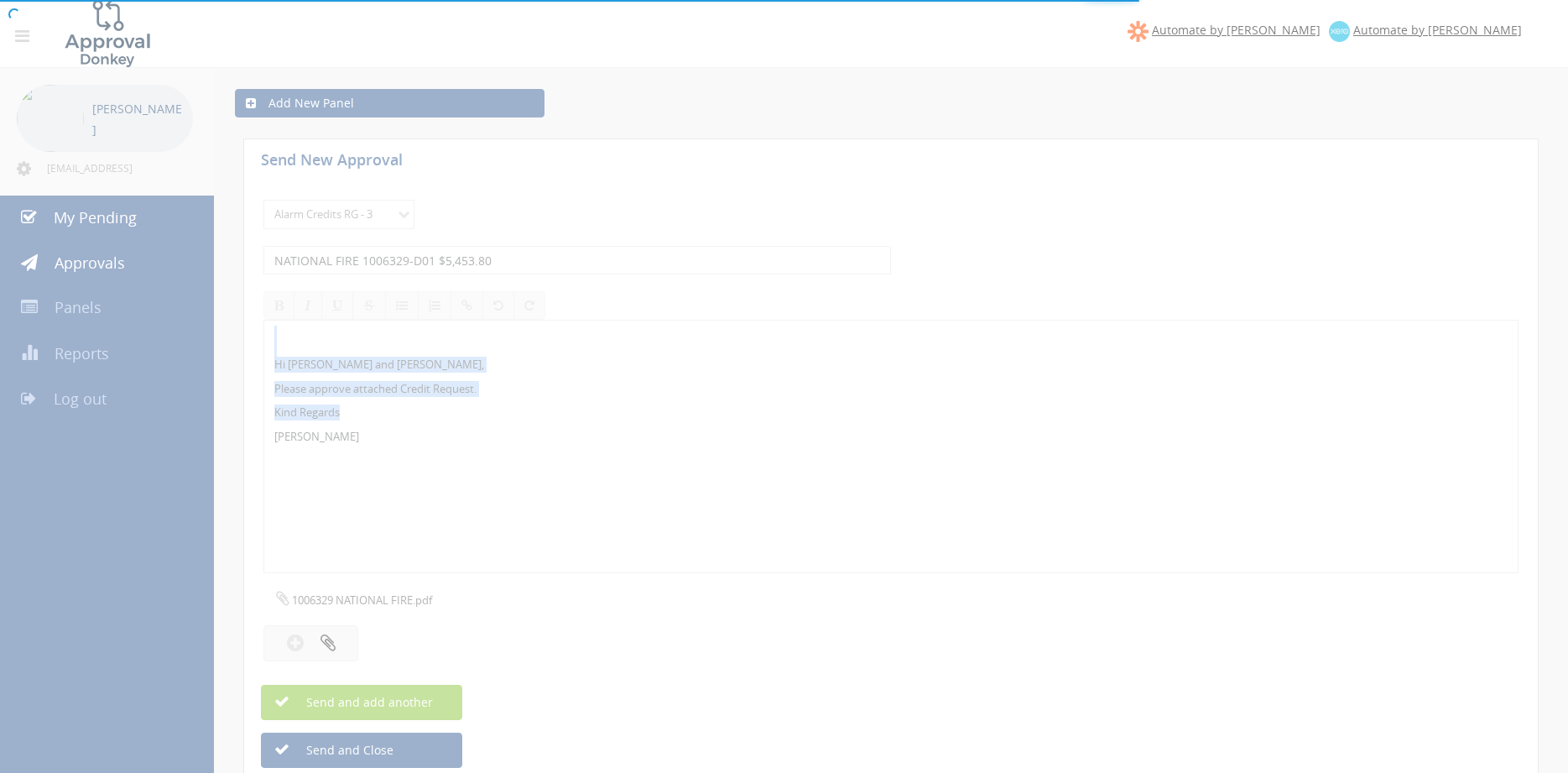
select select
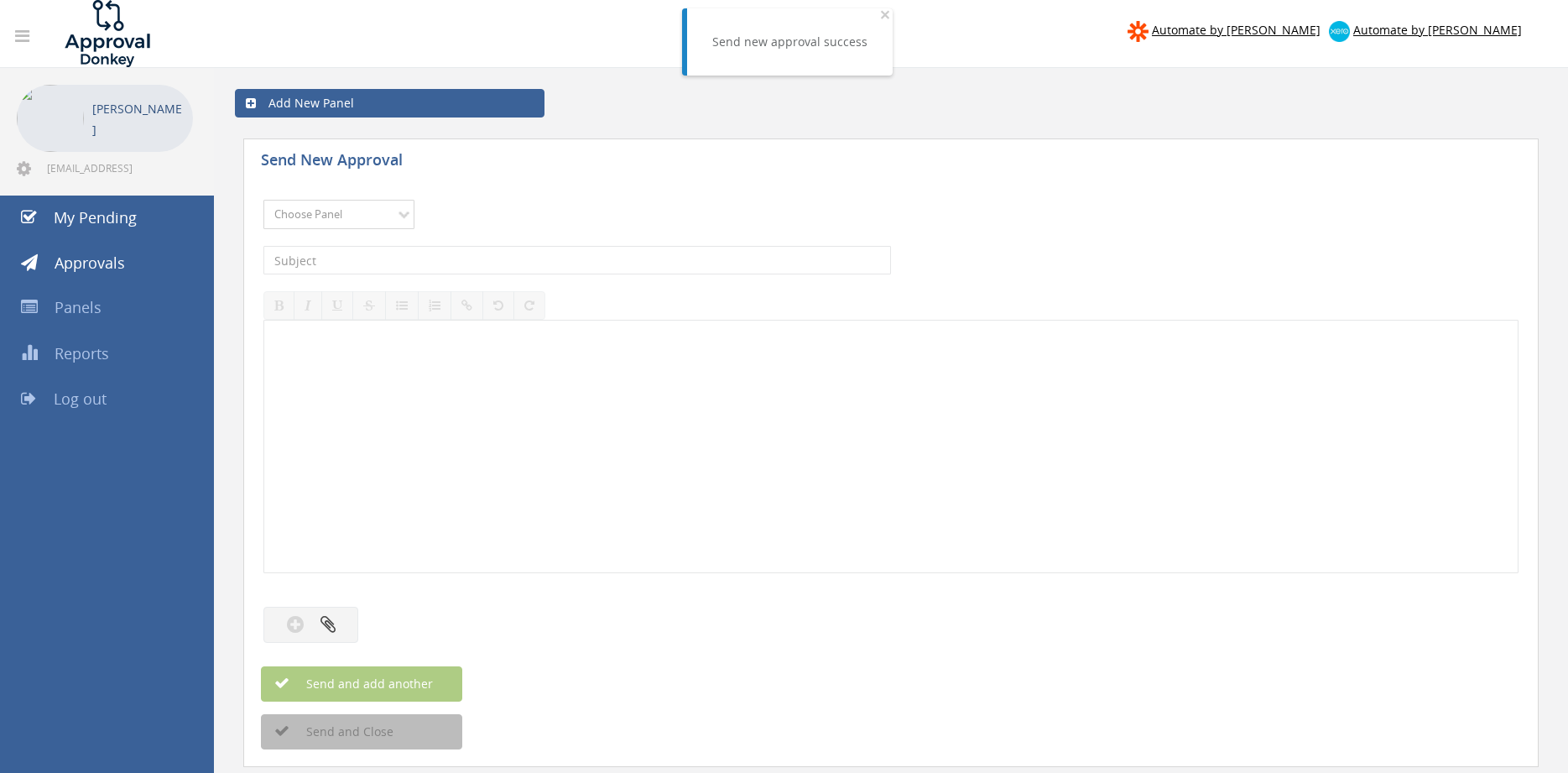
click at [264, 200] on select "Choose Panel Alarm Credits RG - 3 NZ Utilities Cable and SAI Global NZ Alarms-1…" at bounding box center [339, 214] width 151 height 29
select select "13144"
click option "Alarm Credits RG - 3" at bounding box center [0, 0] width 0 height 0
click at [395, 259] on input "text" at bounding box center [577, 260] width 627 height 29
type input "n"
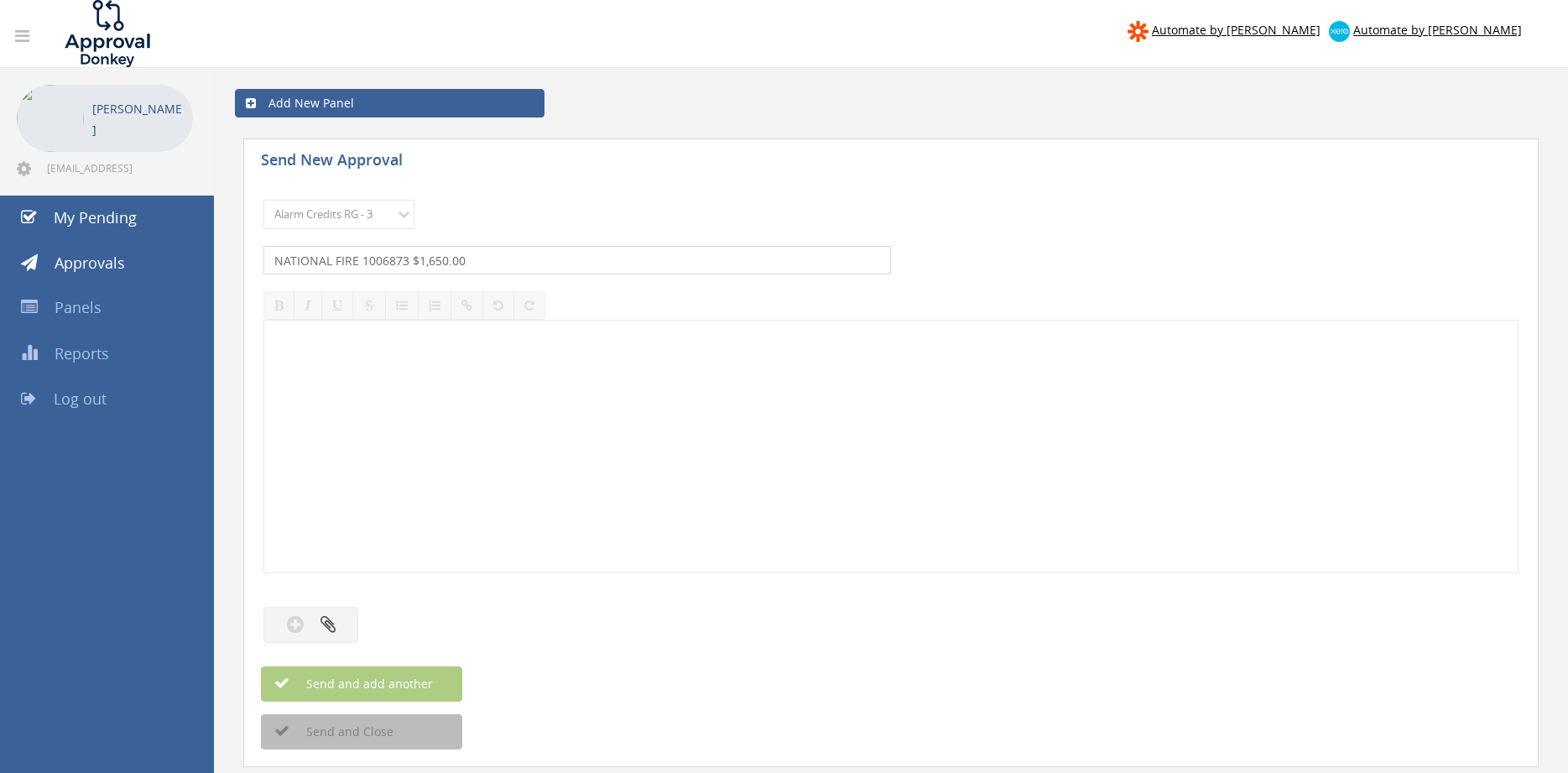
type input "NATIONAL FIRE 1006873 $1,650.00"
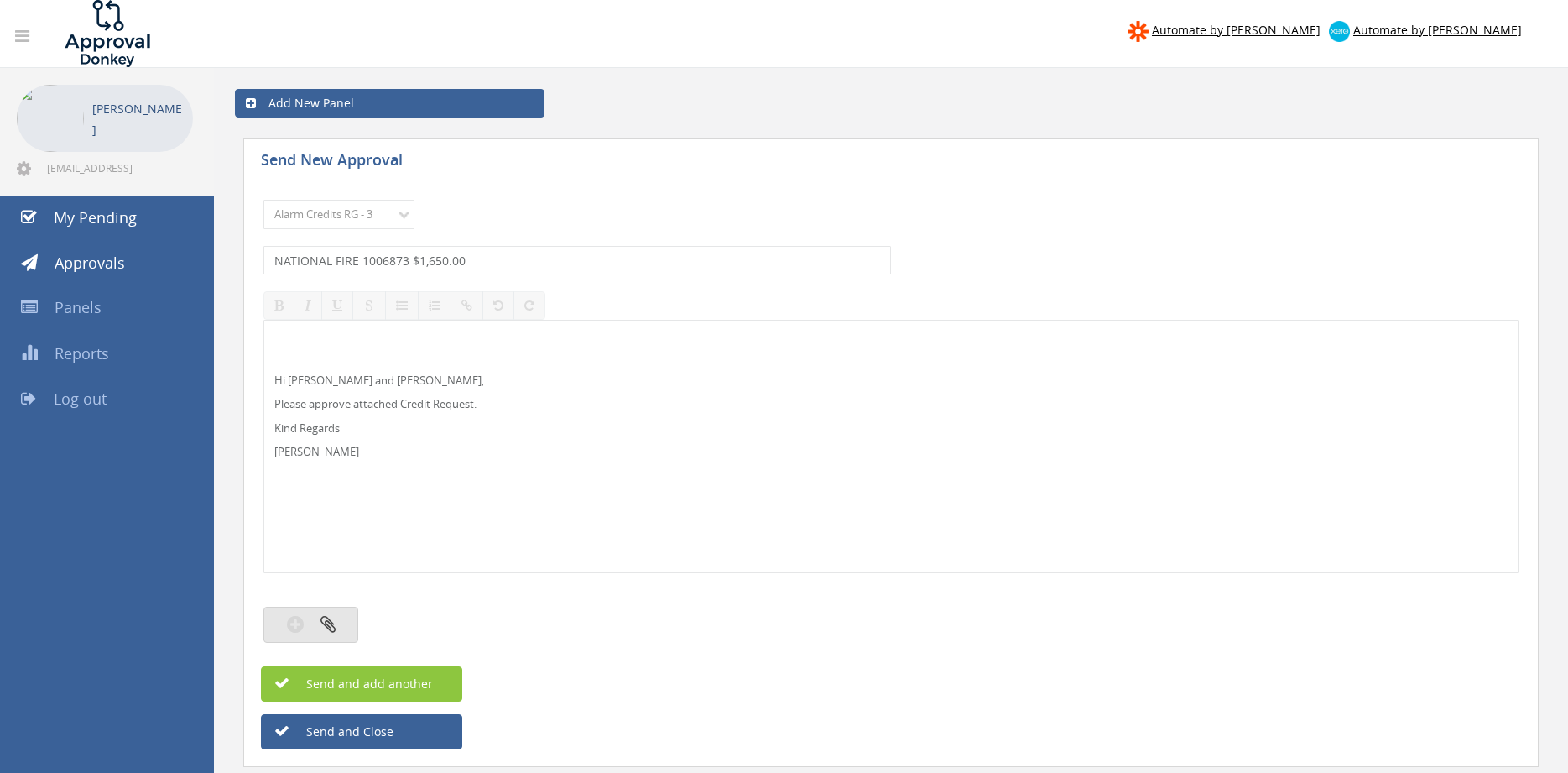
click at [323, 623] on icon "button" at bounding box center [328, 623] width 15 height 19
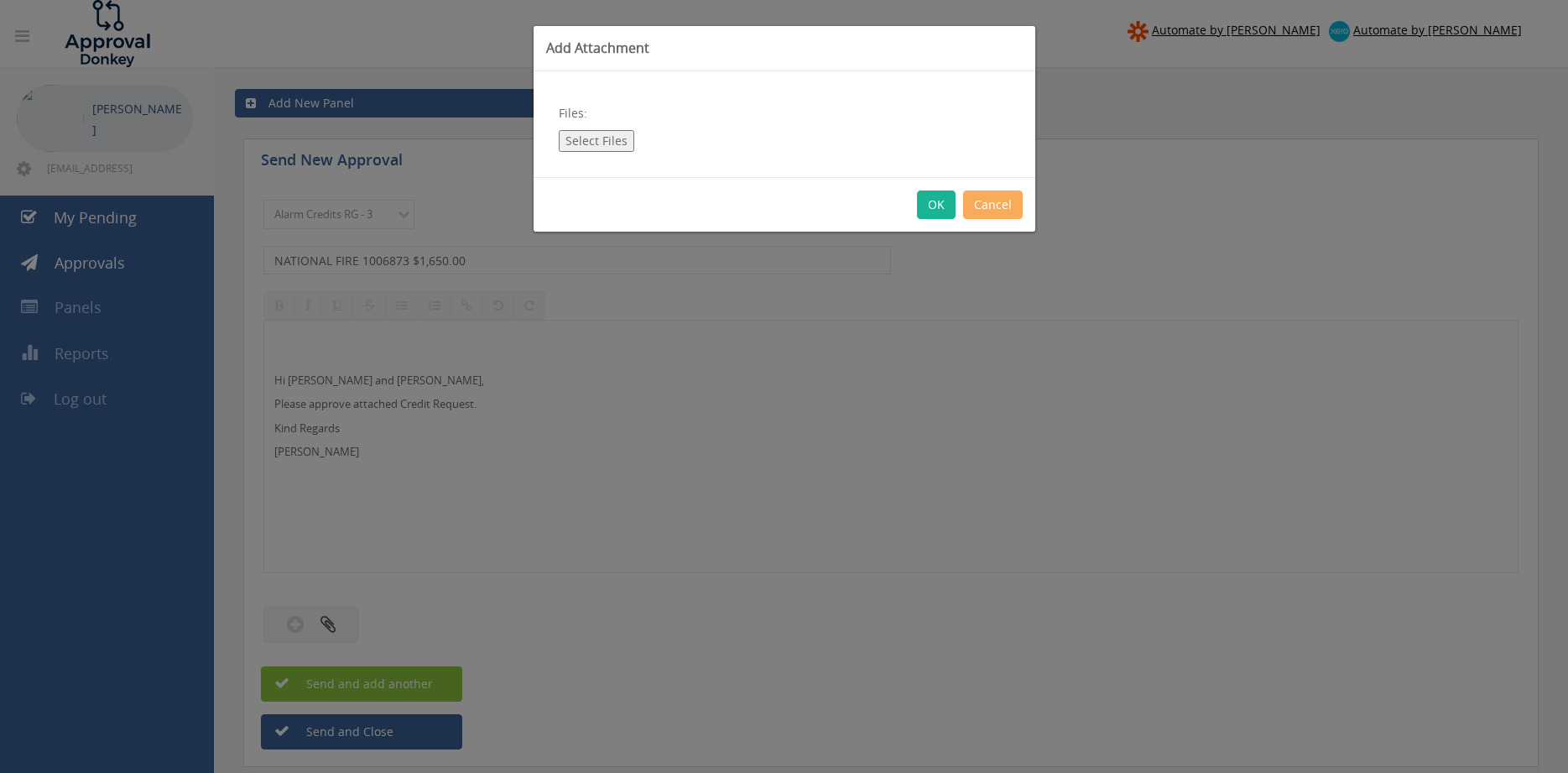
click at [592, 139] on button "Select Files" at bounding box center [596, 141] width 76 height 22
type input "C:\fakepath\1006873 NATIONAL FIRE.pdf"
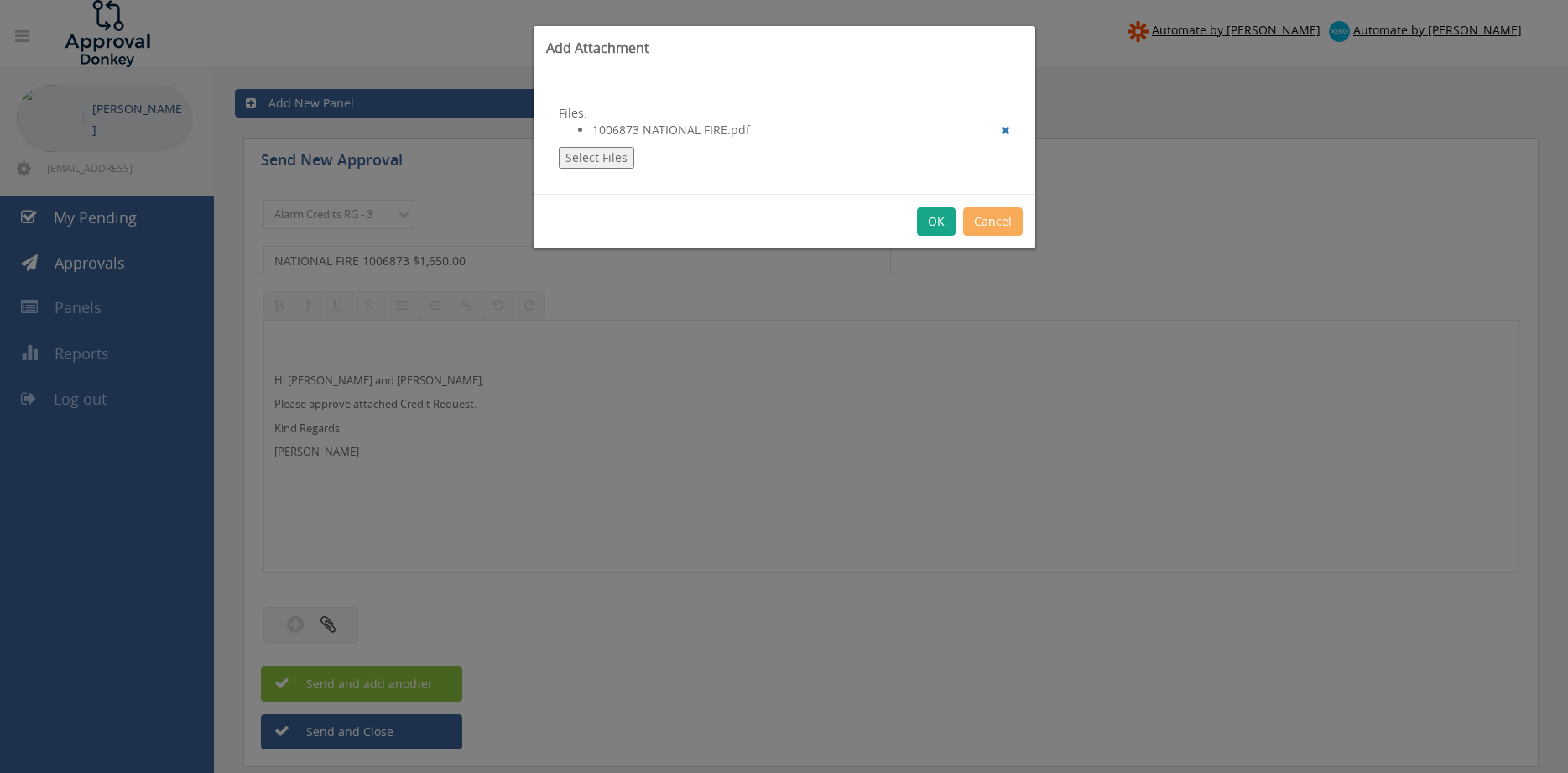
drag, startPoint x: 932, startPoint y: 227, endPoint x: 953, endPoint y: 264, distance: 42.5
click at [932, 226] on button "OK" at bounding box center [936, 221] width 39 height 29
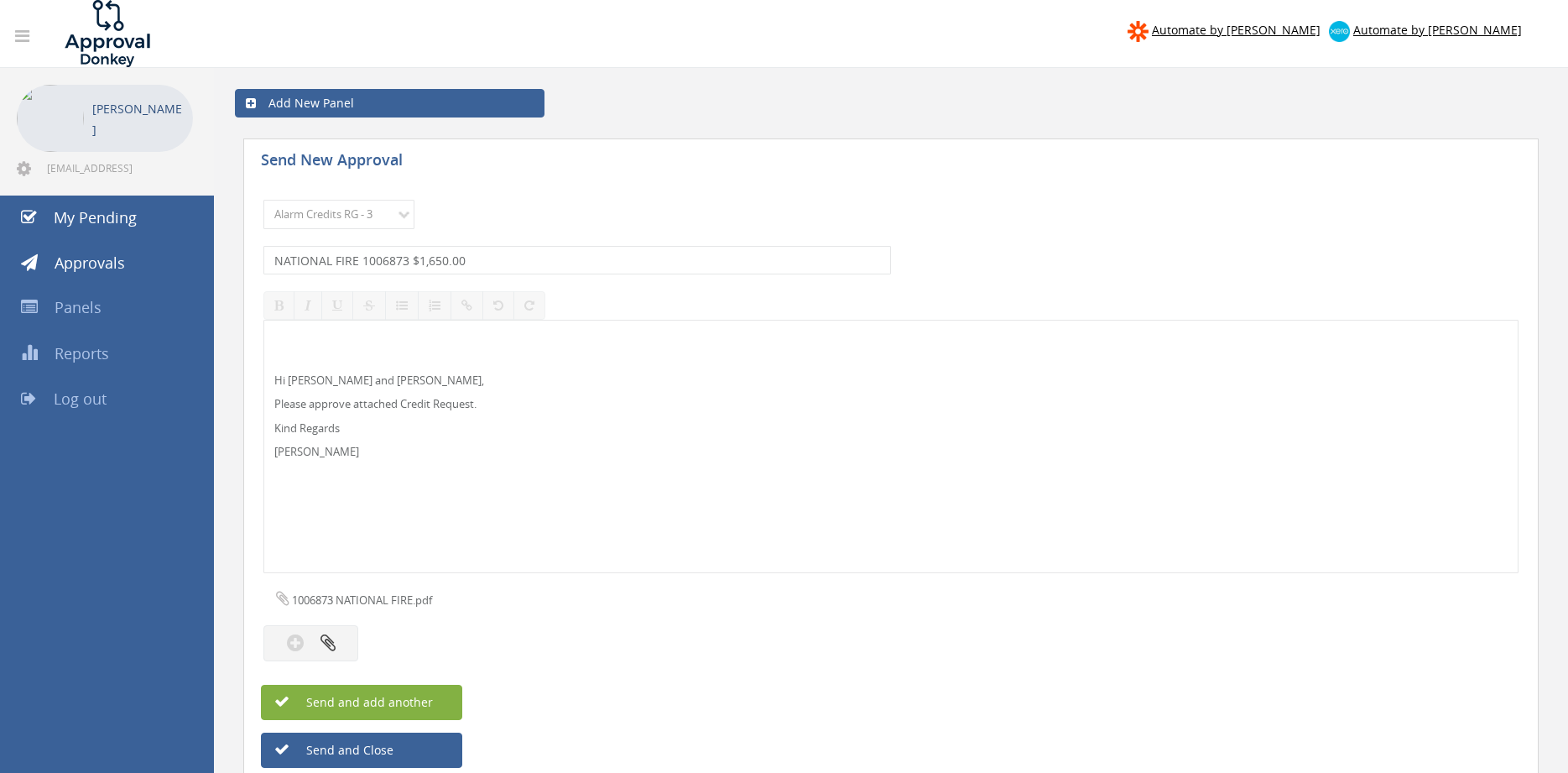
click at [436, 704] on button "Send and add another" at bounding box center [361, 702] width 201 height 35
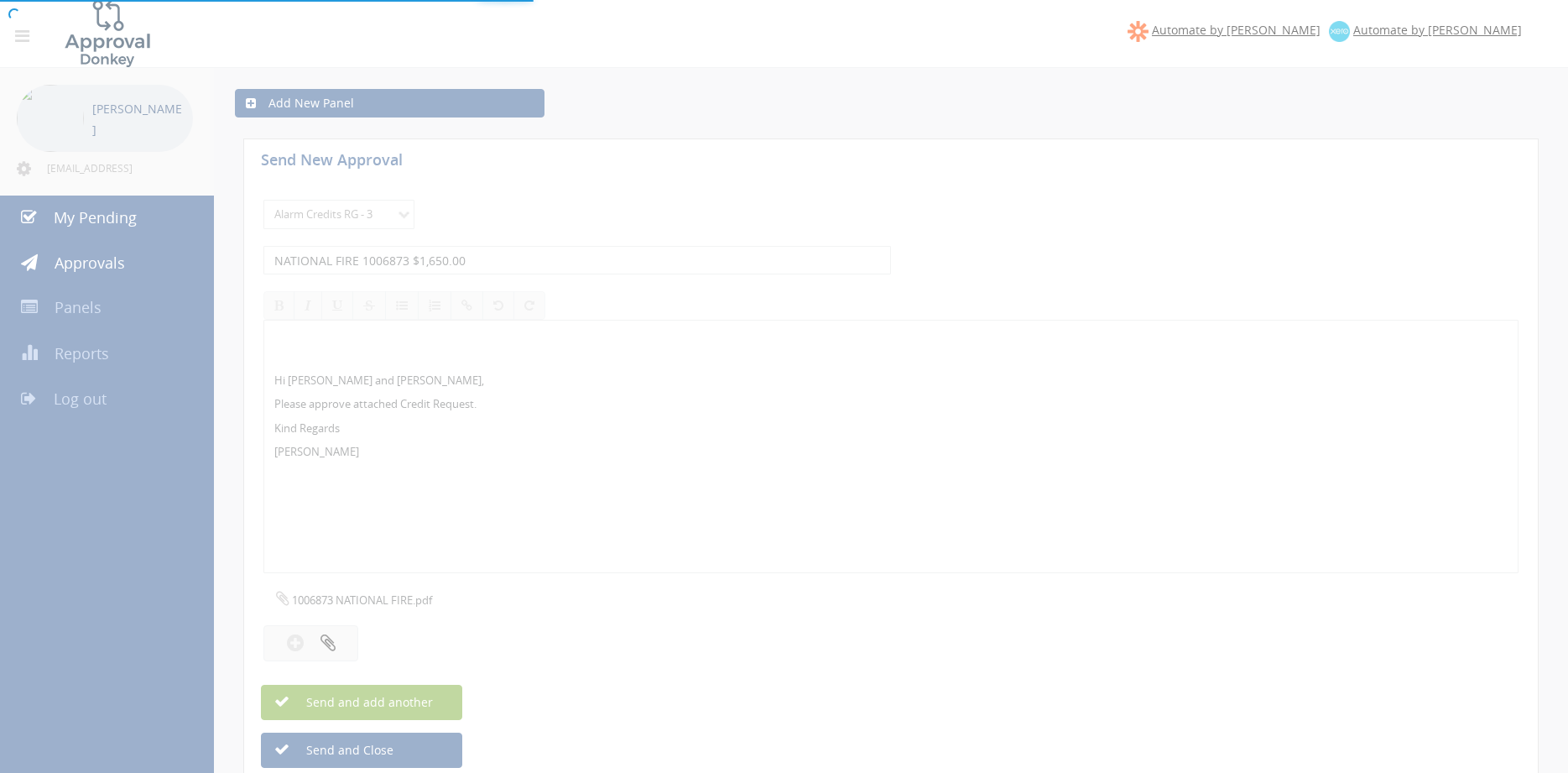
select select
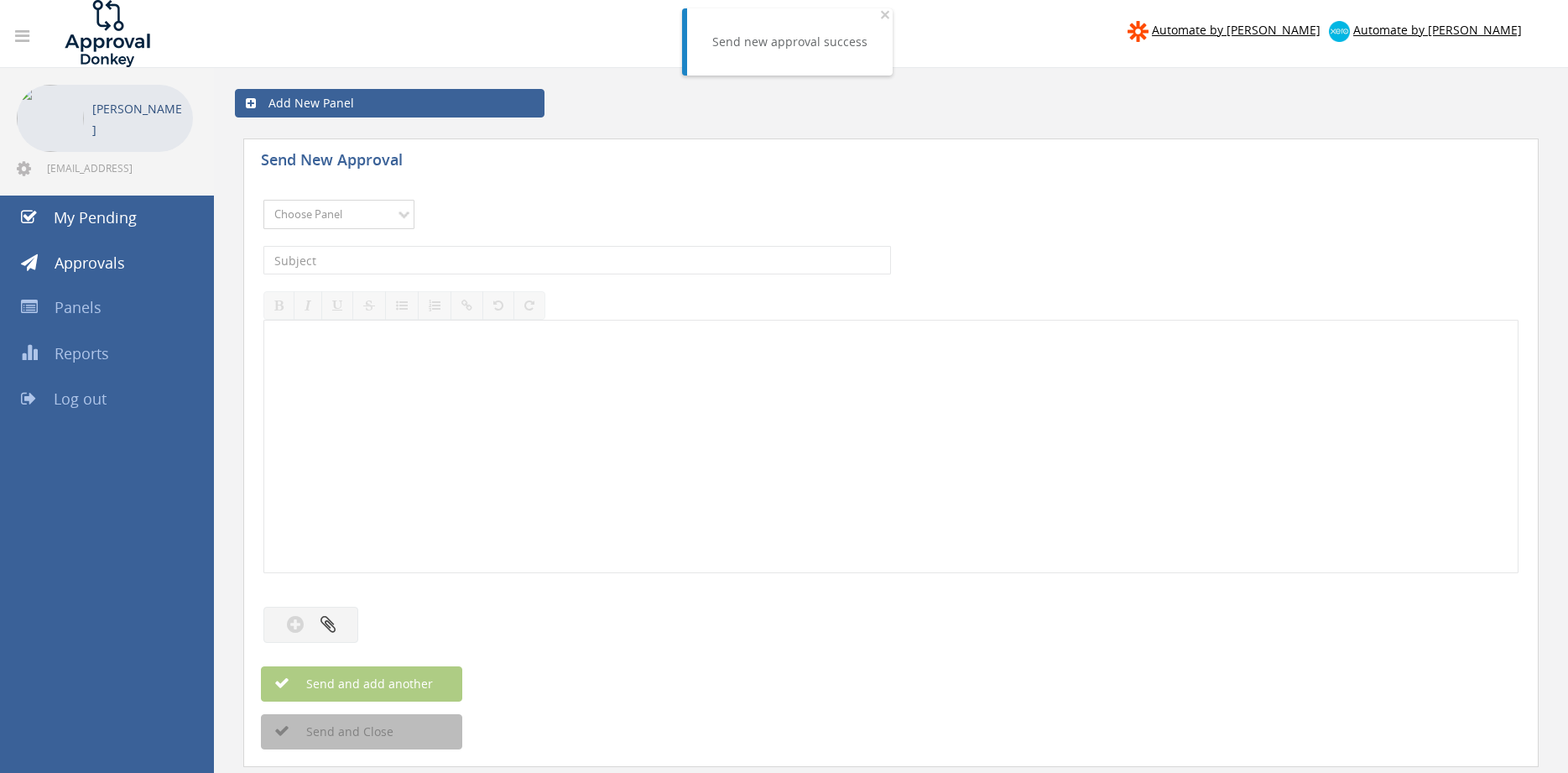
click at [264, 200] on select "Choose Panel Alarm Credits RG - 3 NZ Utilities Cable and SAI Global NZ Alarms-1…" at bounding box center [339, 214] width 151 height 29
select select "13144"
click option "Alarm Credits RG - 3" at bounding box center [0, 0] width 0 height 0
click at [360, 265] on input "text" at bounding box center [577, 260] width 627 height 29
type input "NATIONAL FIRE 1071950-D01 $743.60"
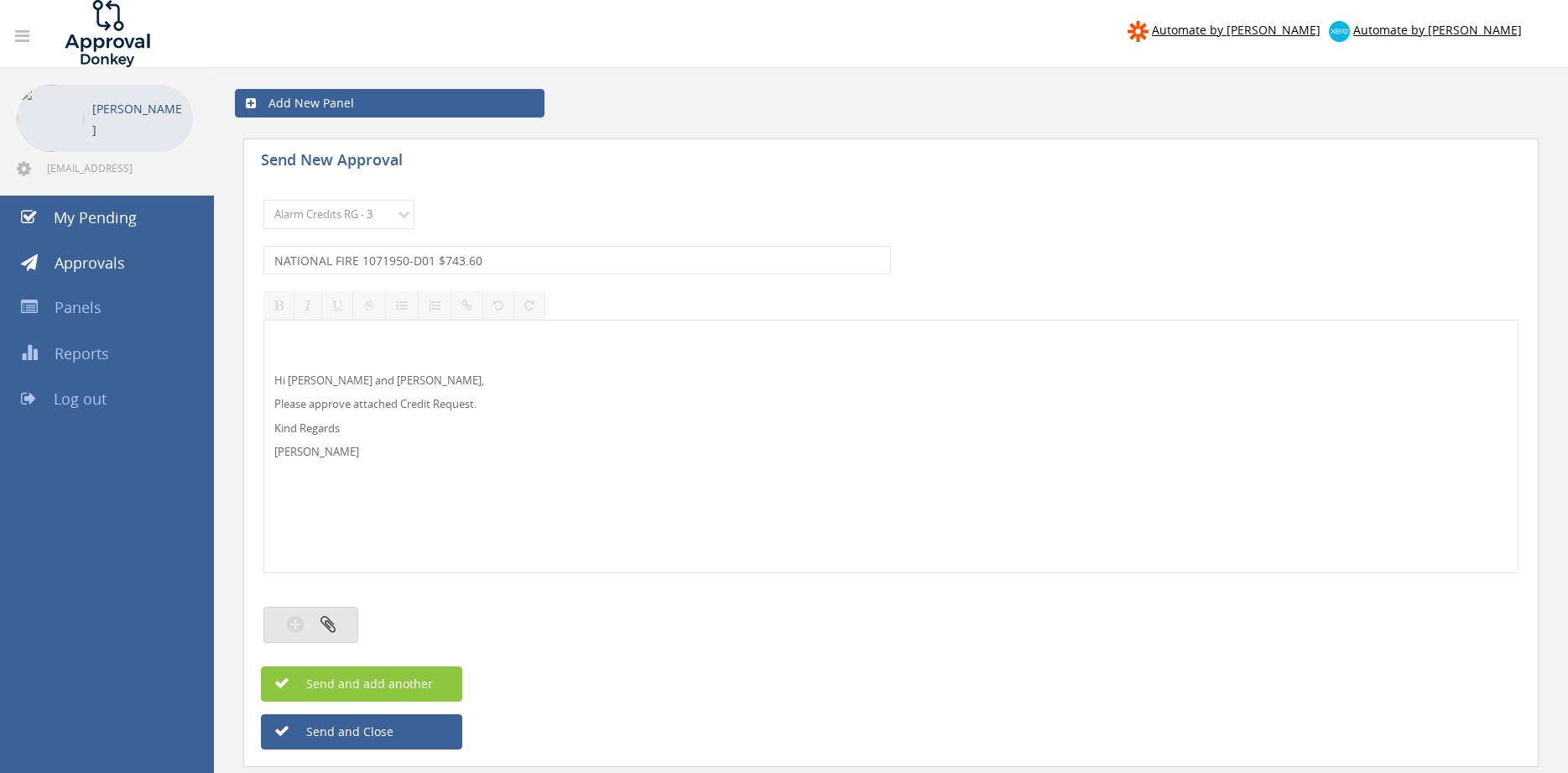
click at [327, 626] on icon "button" at bounding box center [328, 623] width 15 height 19
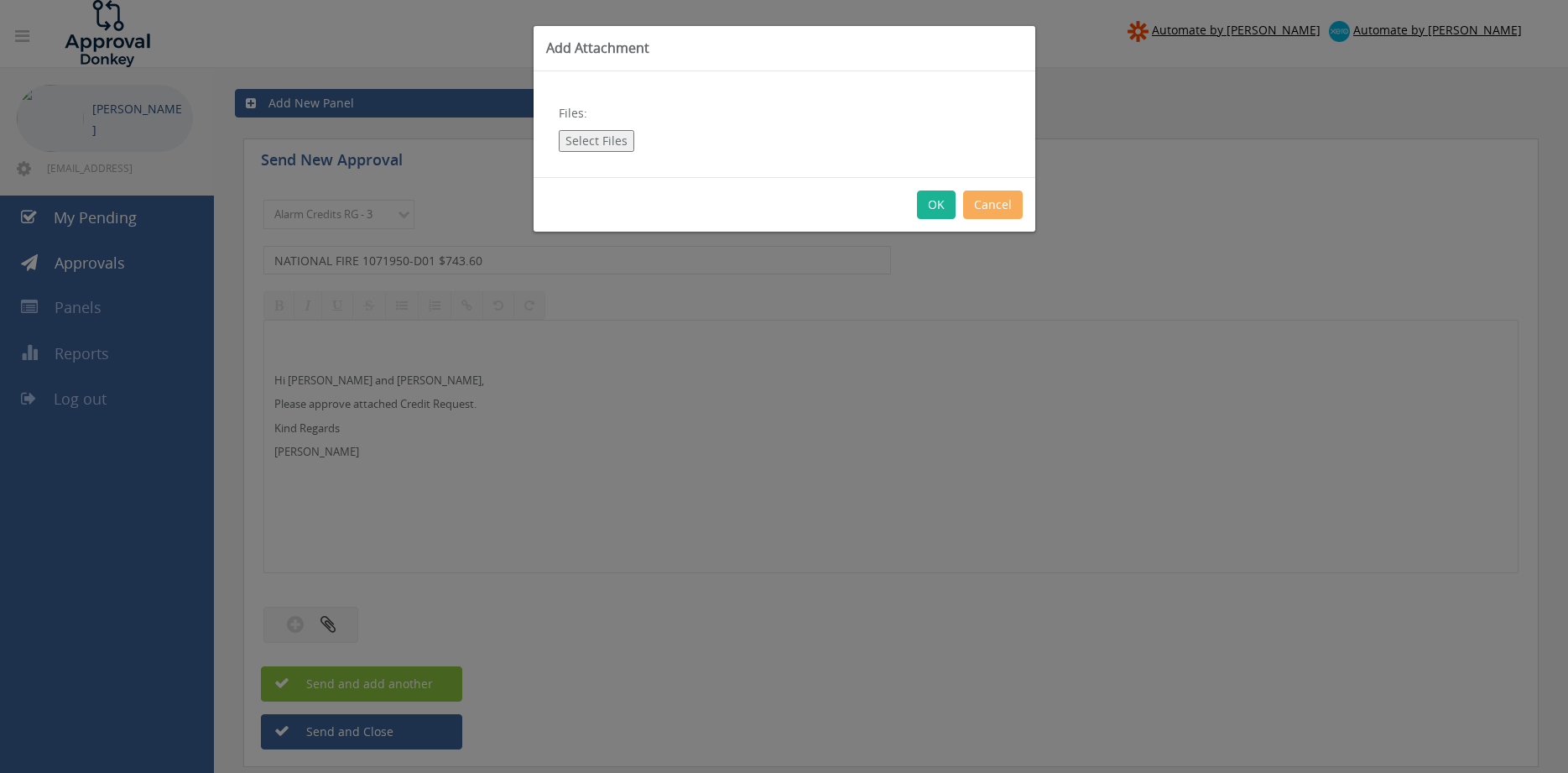
click at [589, 146] on button "Select Files" at bounding box center [596, 141] width 76 height 22
type input "C:\fakepath\1071950 NATIONAL FIRE.pdf"
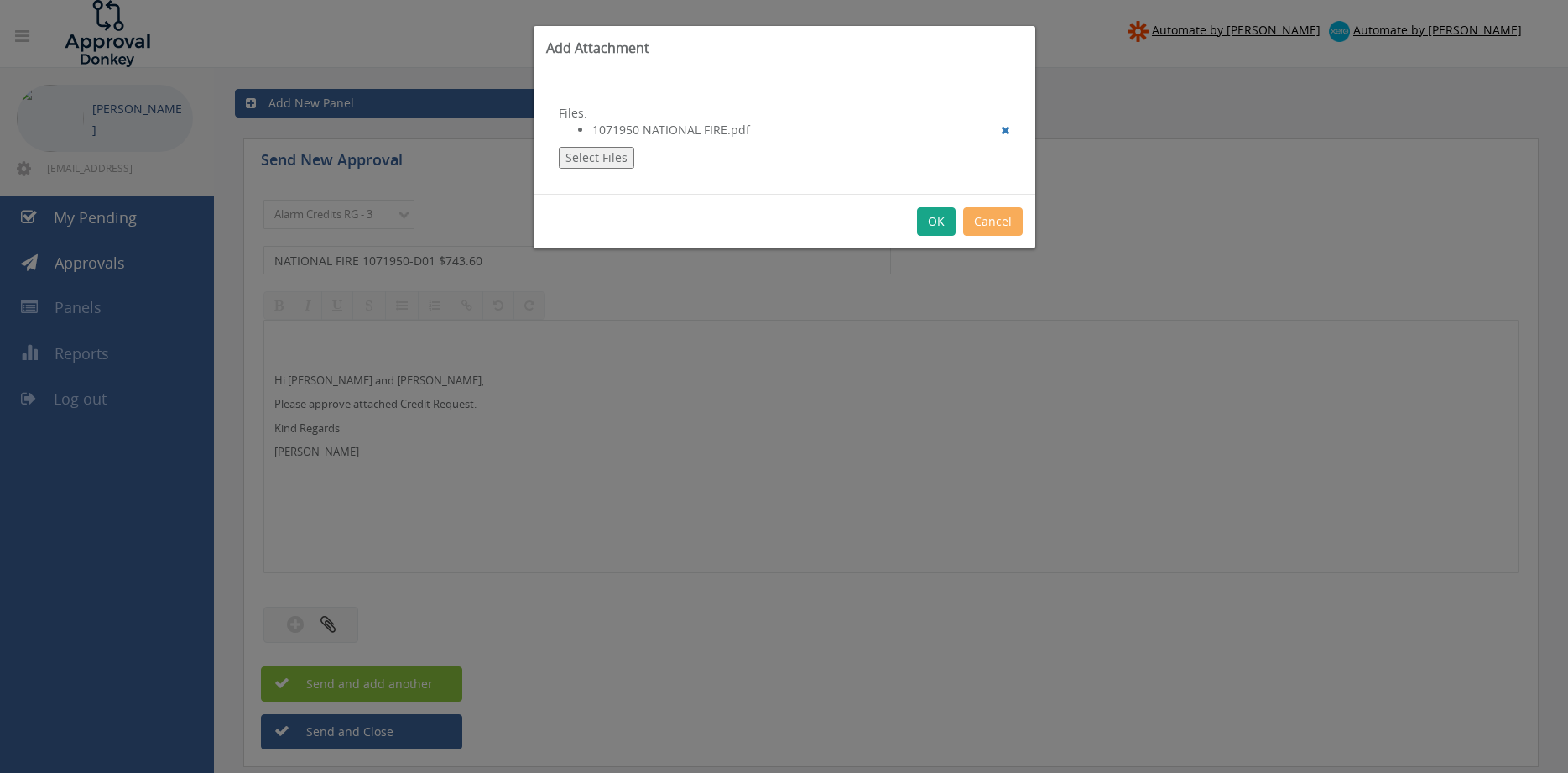
click at [936, 223] on button "OK" at bounding box center [936, 221] width 39 height 29
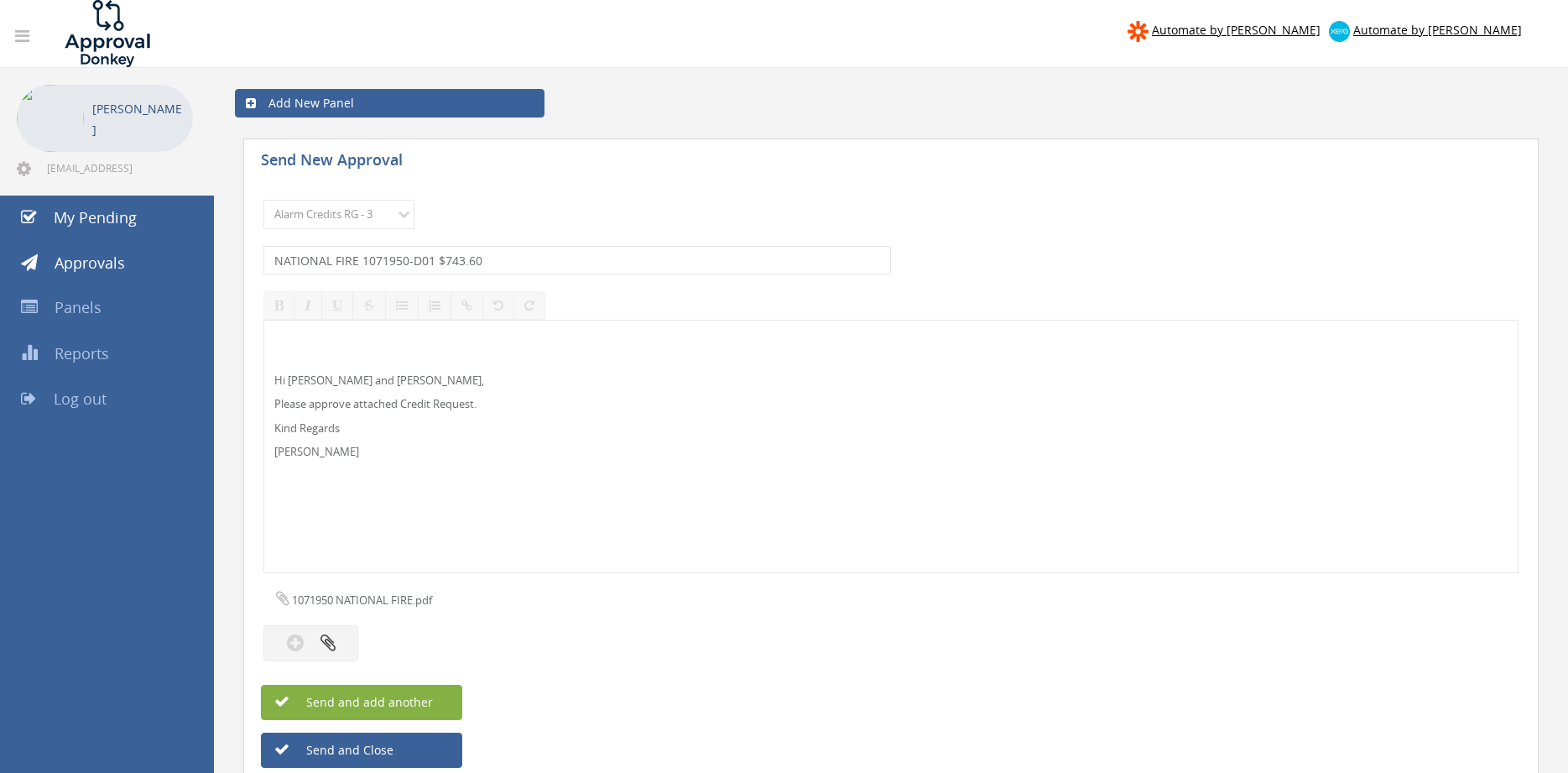
click at [440, 701] on button "Send and add another" at bounding box center [361, 702] width 201 height 35
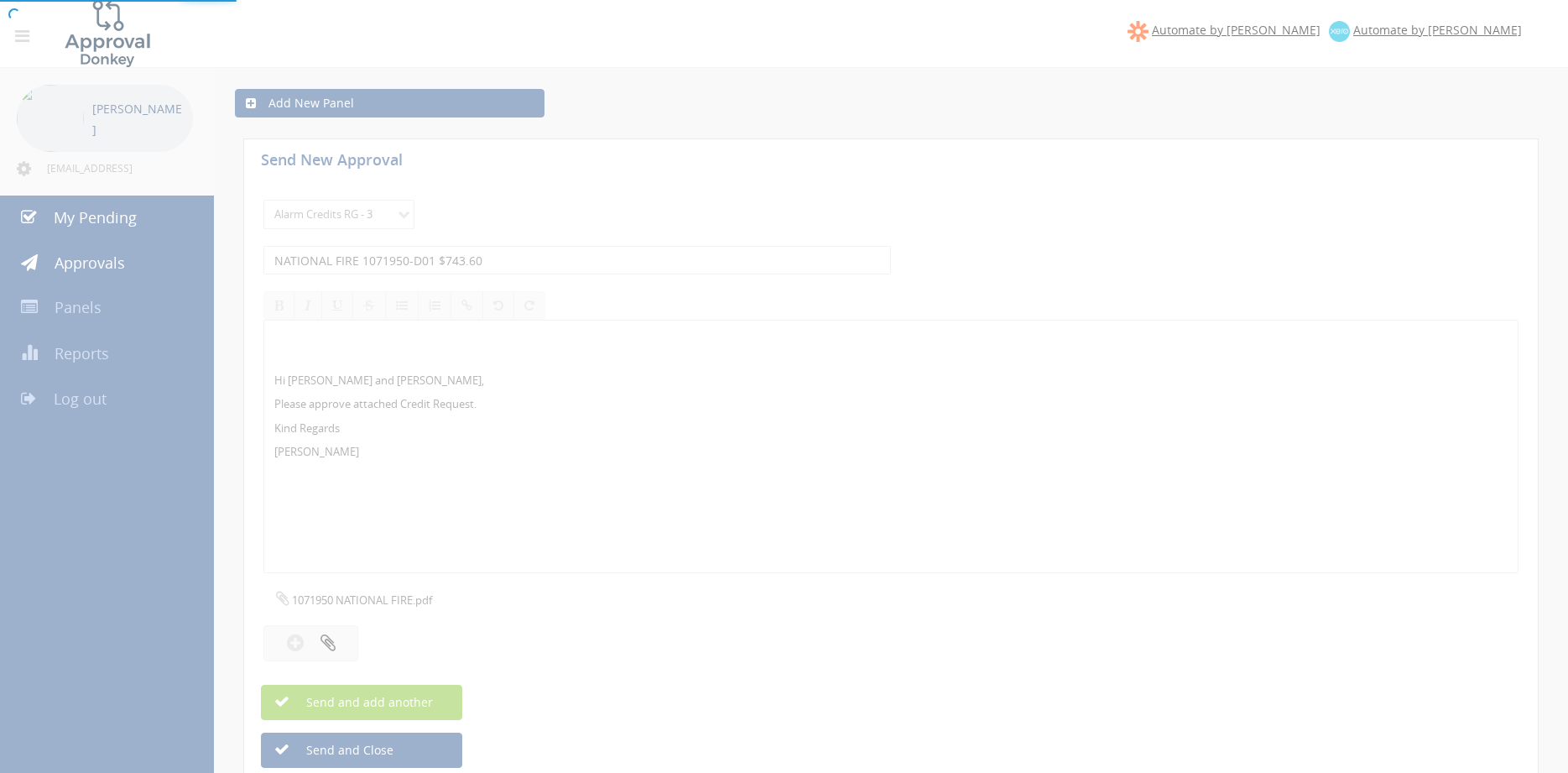
select select
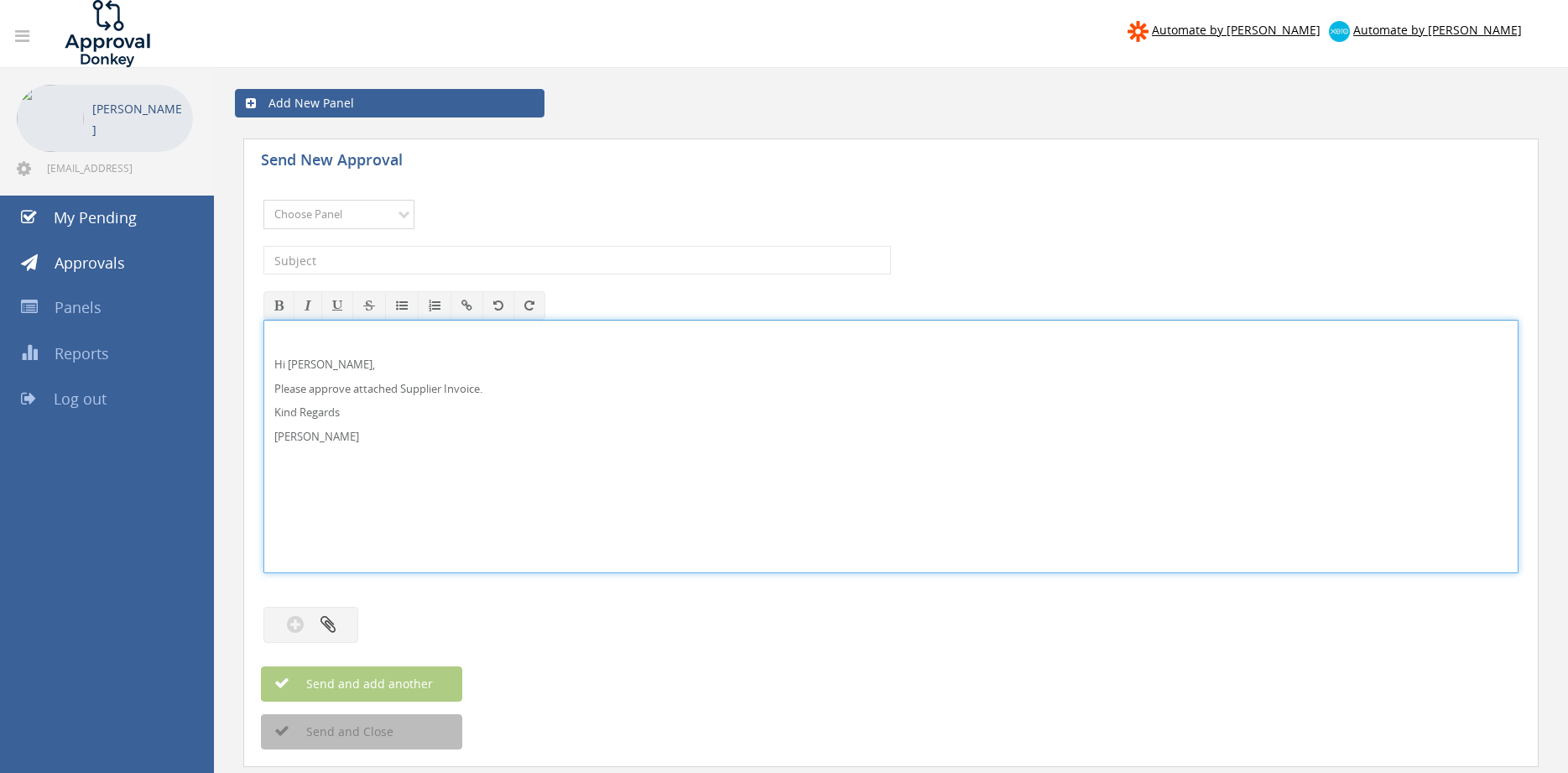
click at [264, 200] on select "Choose Panel Alarm Credits RG - 3 NZ Utilities Cable and SAI Global NZ Alarms-1…" at bounding box center [339, 214] width 151 height 29
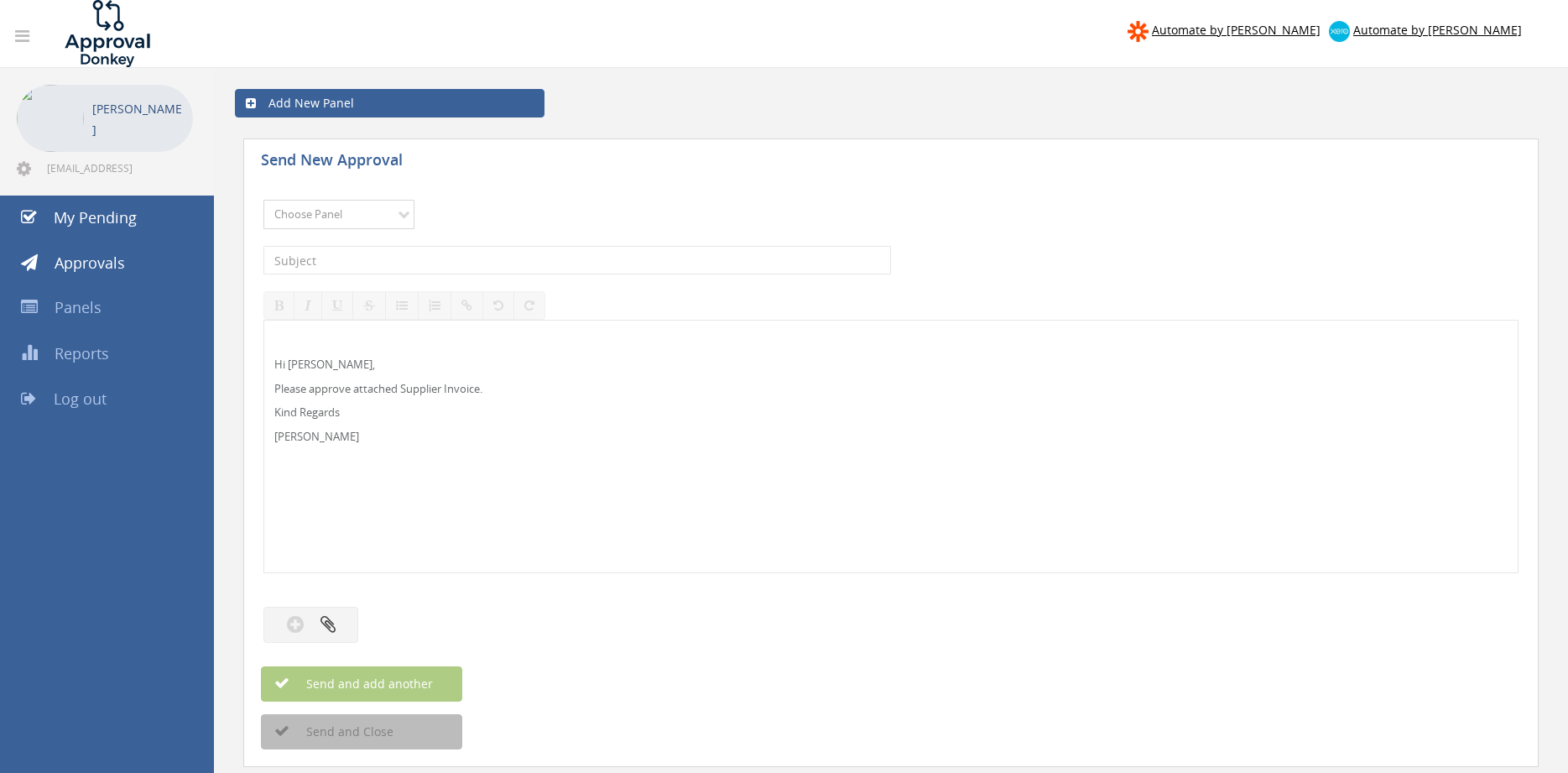
select select "9680"
click option "Alarm Suppliers - 2" at bounding box center [0, 0] width 0 height 0
click at [445, 257] on input "text" at bounding box center [577, 260] width 627 height 29
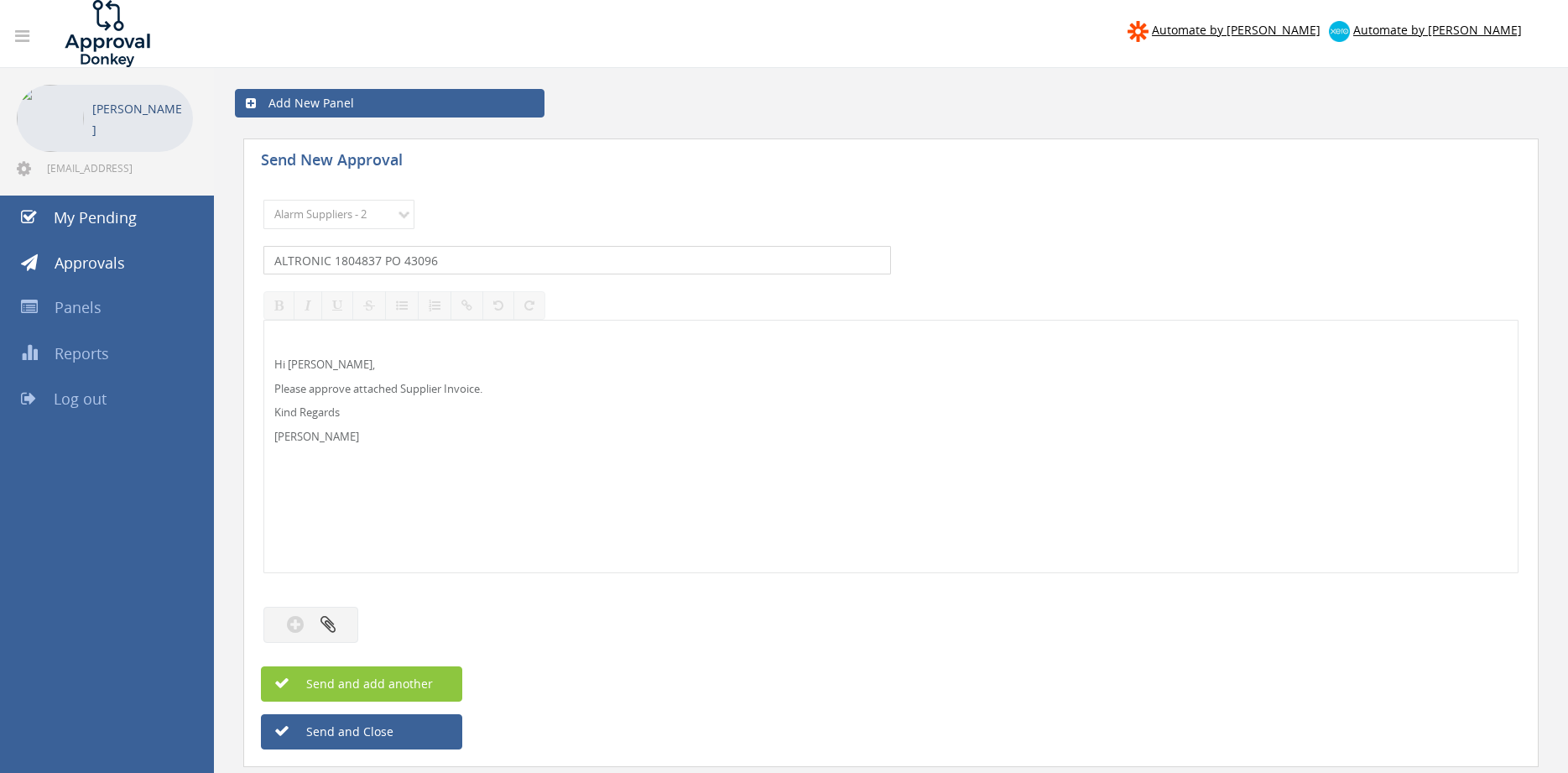
type input "ALTRONIC 1804837 PO 43096"
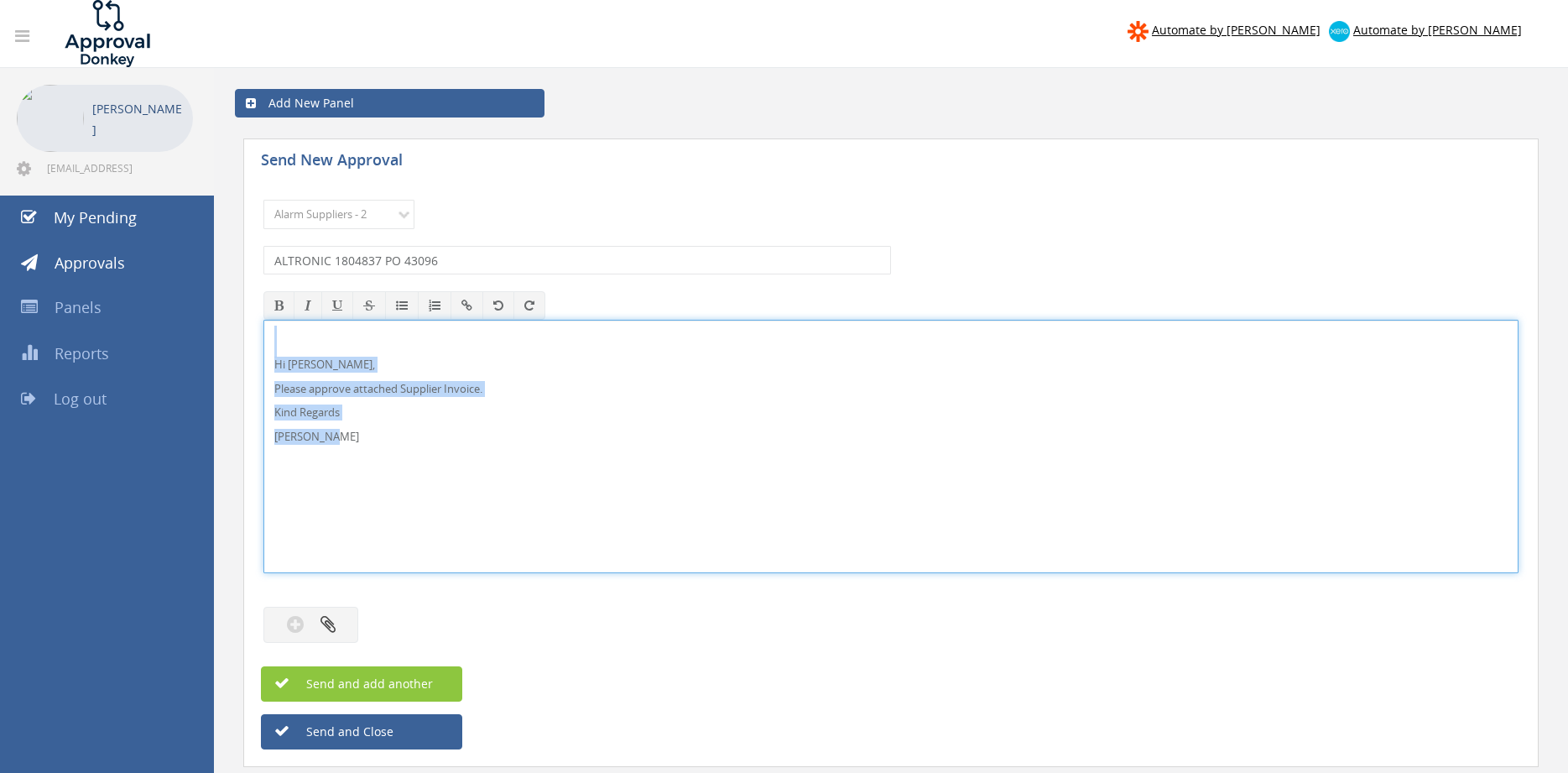
drag, startPoint x: 392, startPoint y: 441, endPoint x: 237, endPoint y: 327, distance: 192.4
click at [264, 327] on div "Hi [PERSON_NAME], Please approve attached Supplier Invoice. Kind Regards [PERSO…" at bounding box center [891, 446] width 1255 height 253
copy div "Hi [PERSON_NAME], Please approve attached Supplier Invoice. Kind Regards [PERSO…"
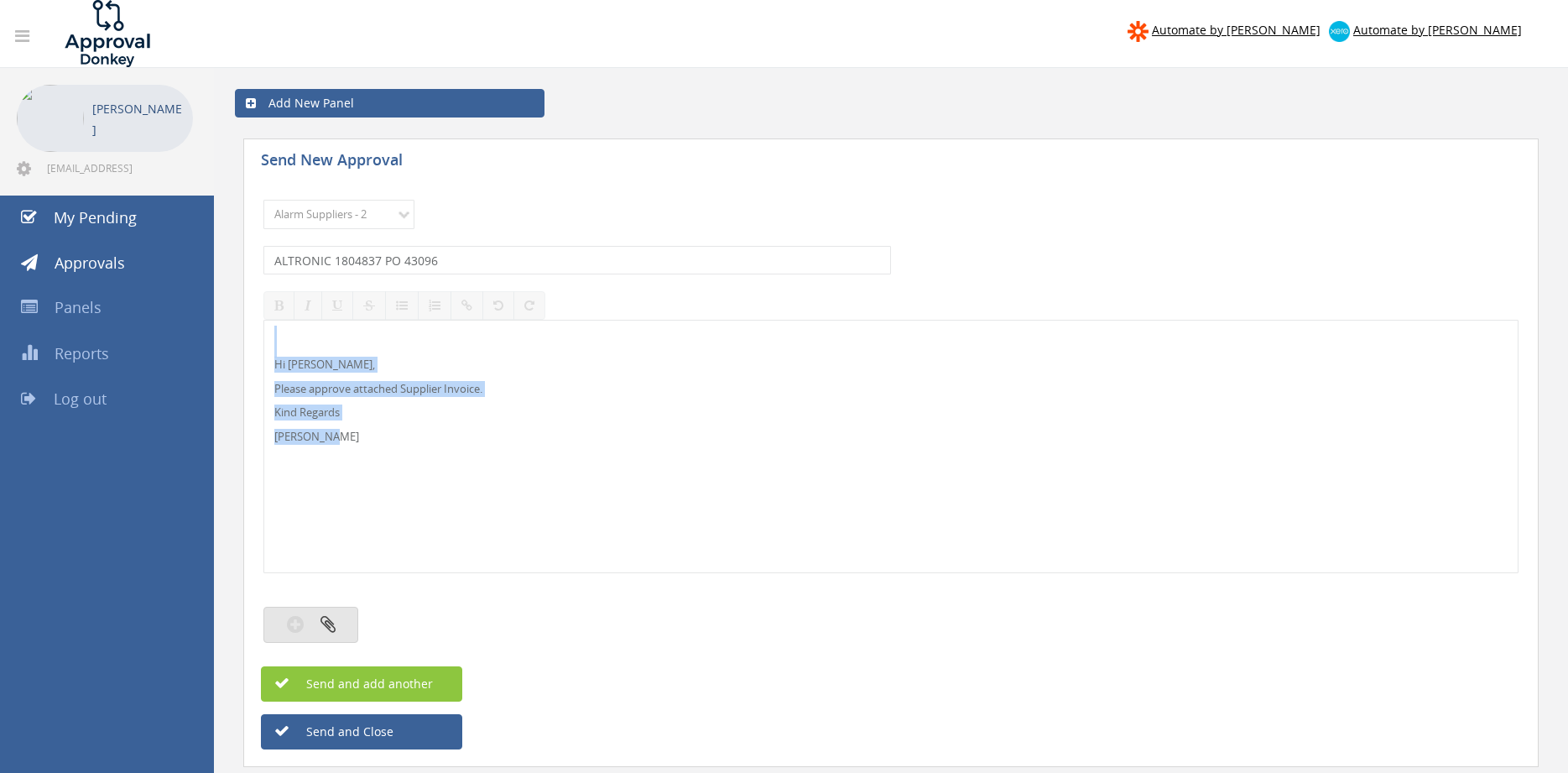
click at [334, 619] on icon "button" at bounding box center [328, 623] width 15 height 19
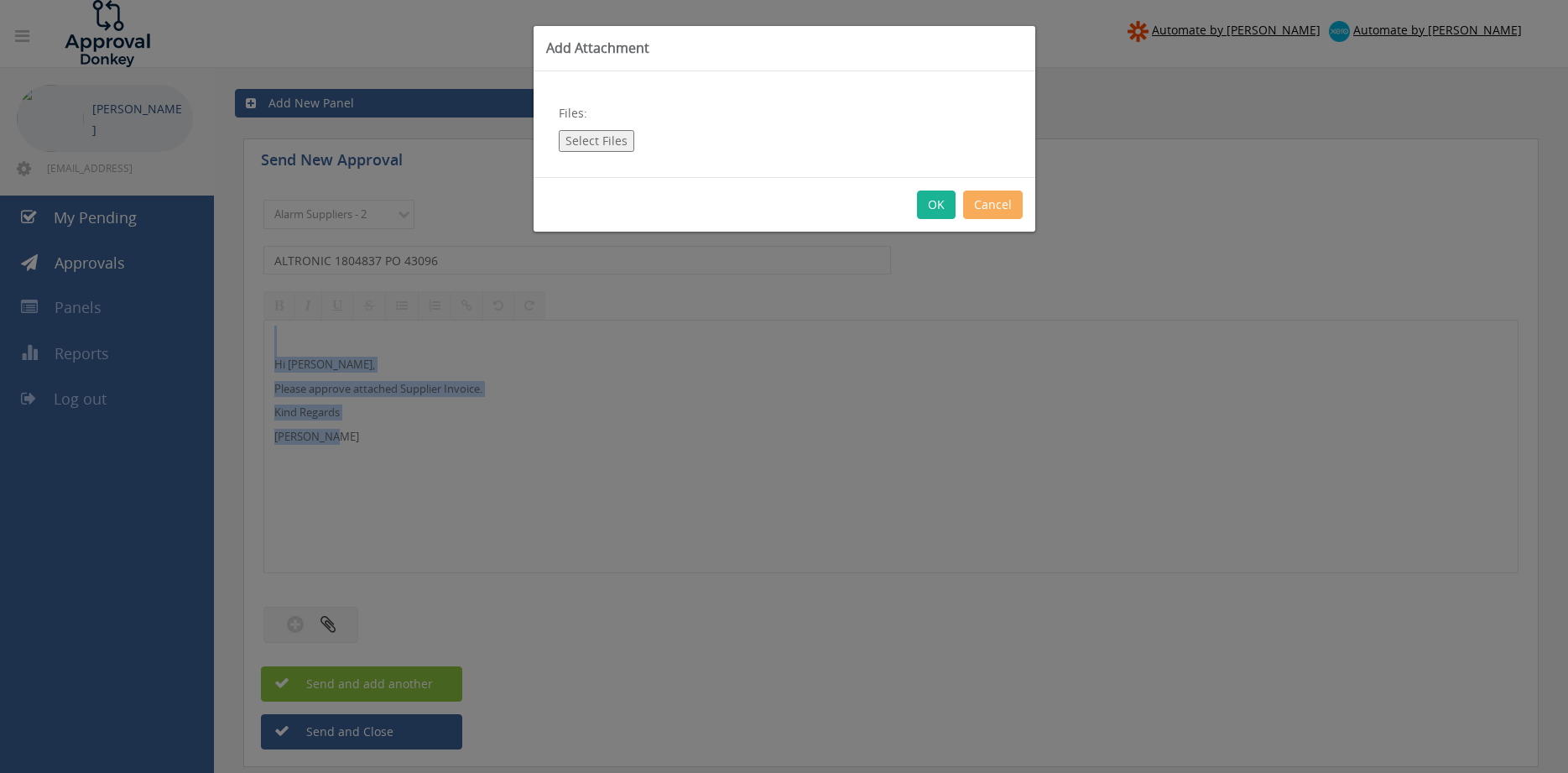
click at [582, 139] on button "Select Files" at bounding box center [596, 141] width 76 height 22
type input "C:\fakepath\ALTRONIC 1804837 [DATE] PO 43096.pdf"
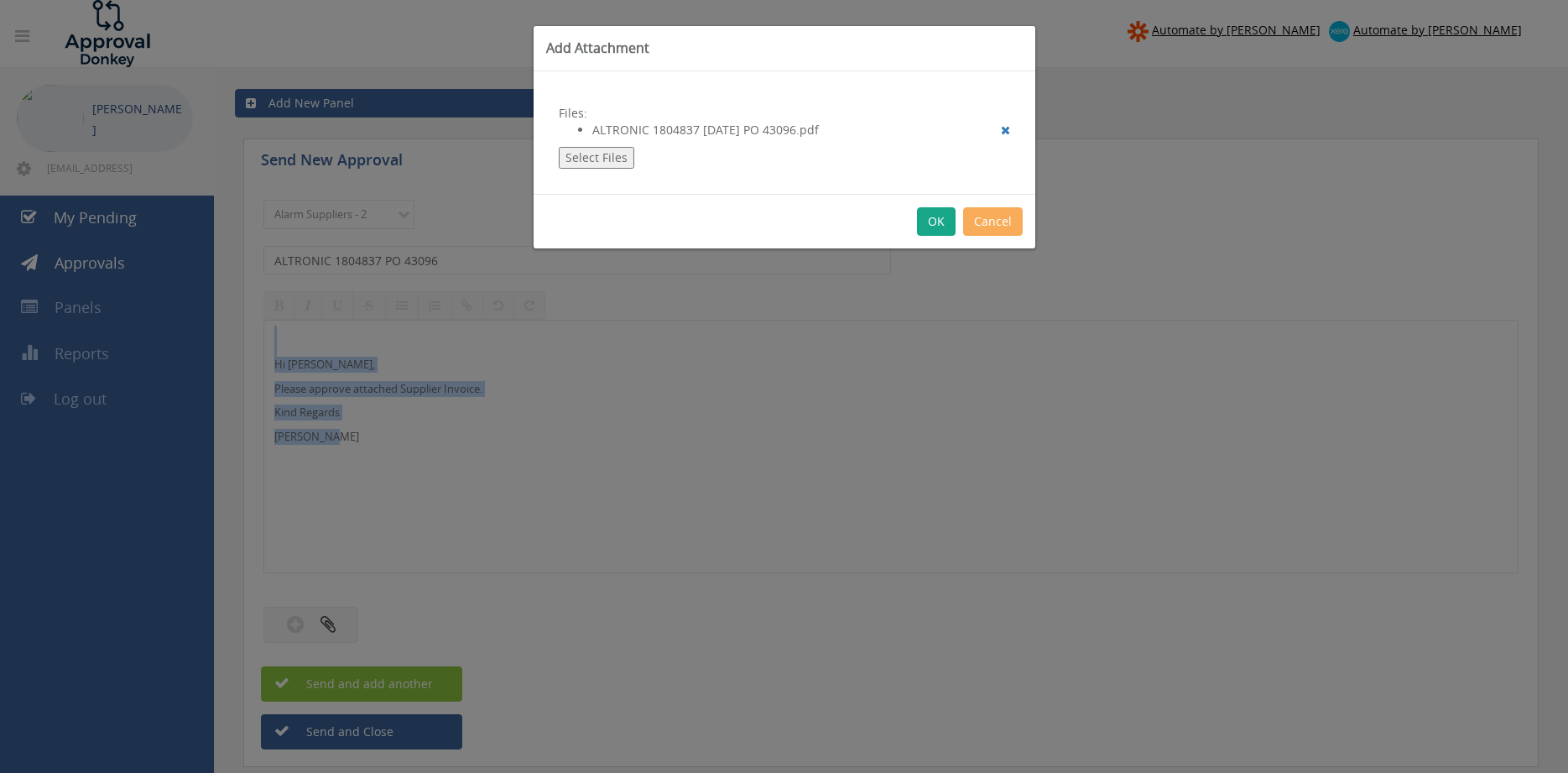
click at [937, 227] on button "OK" at bounding box center [936, 221] width 39 height 29
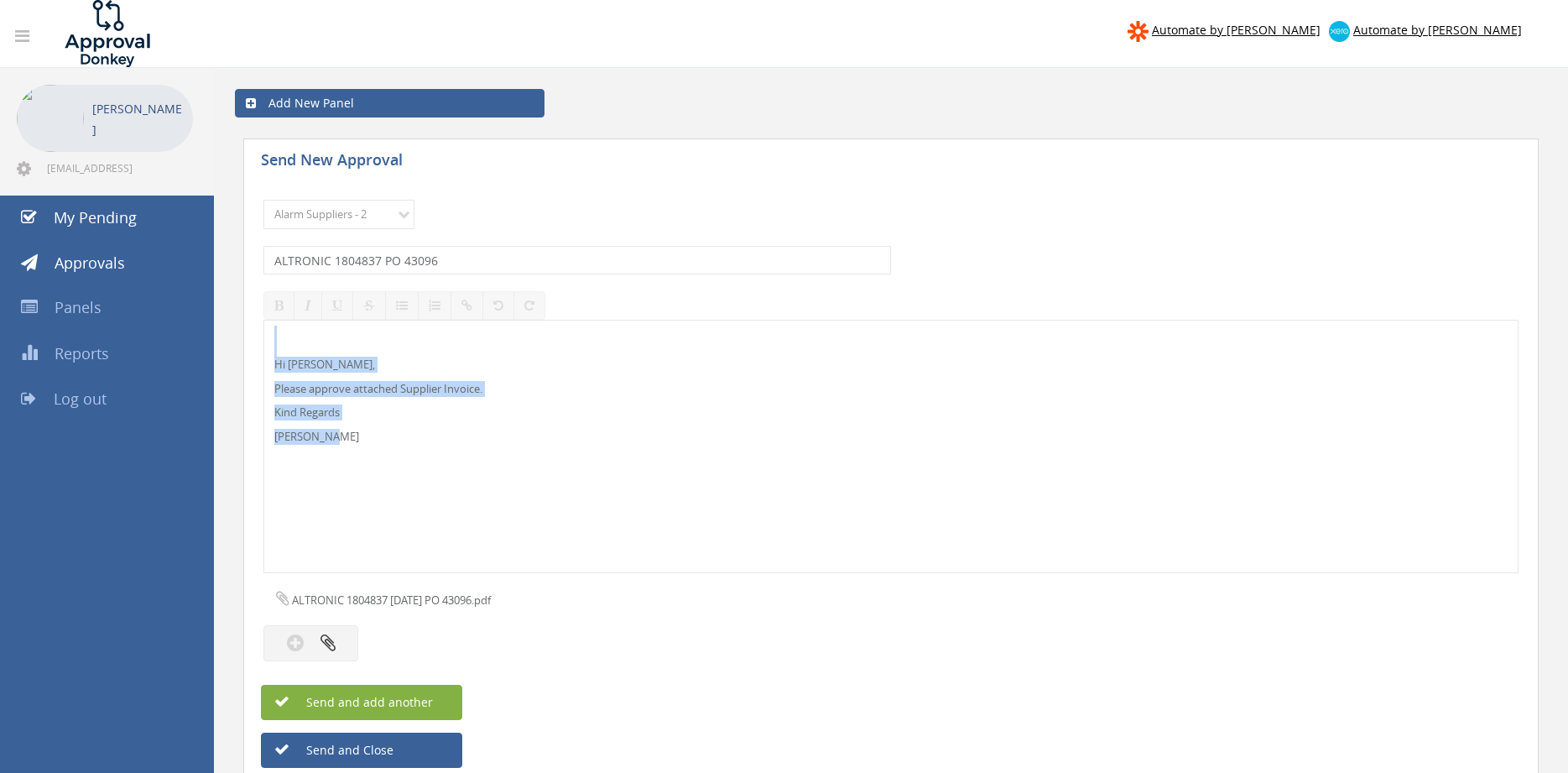
click at [440, 700] on button "Send and add another" at bounding box center [361, 702] width 201 height 35
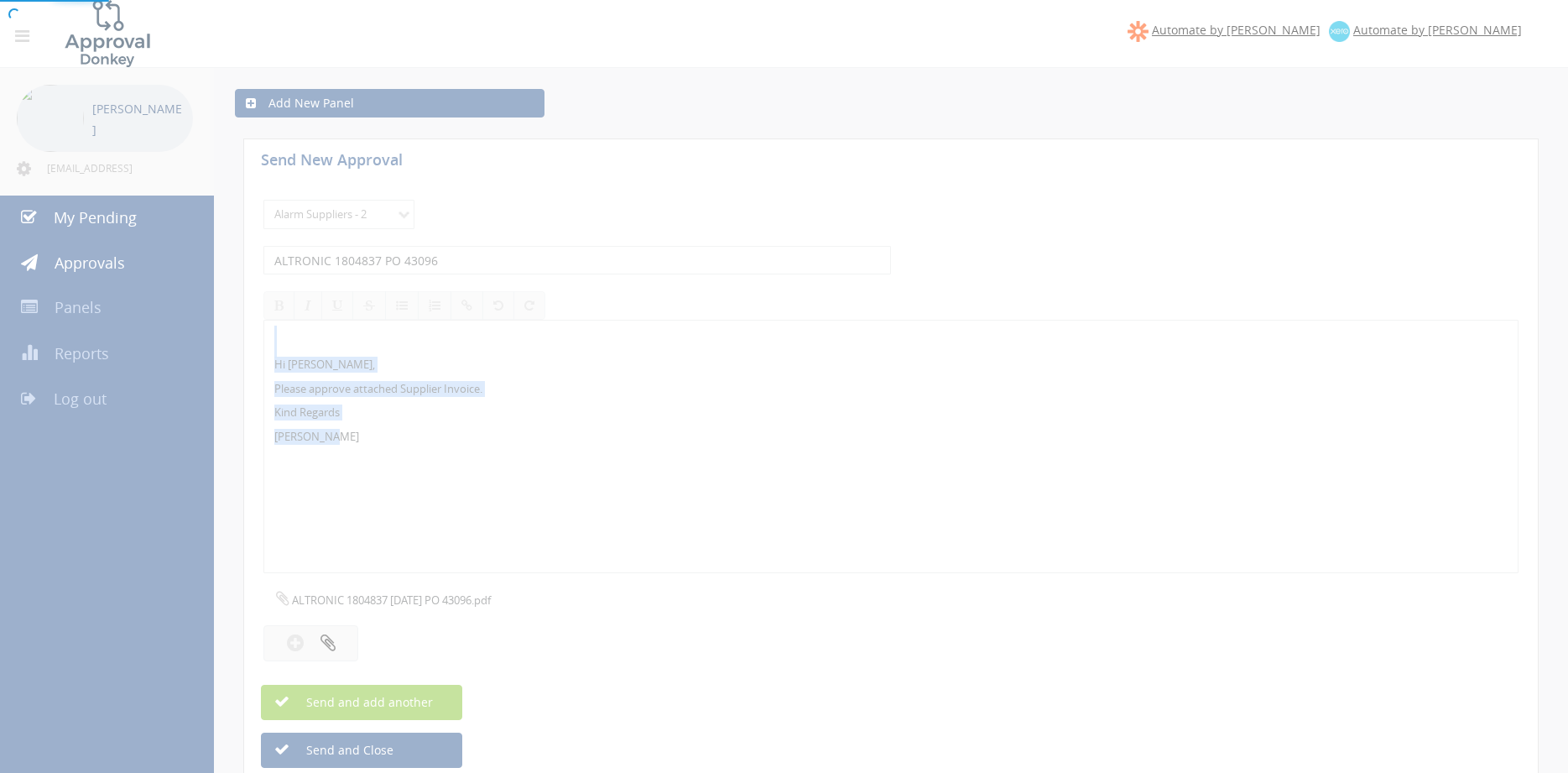
select select
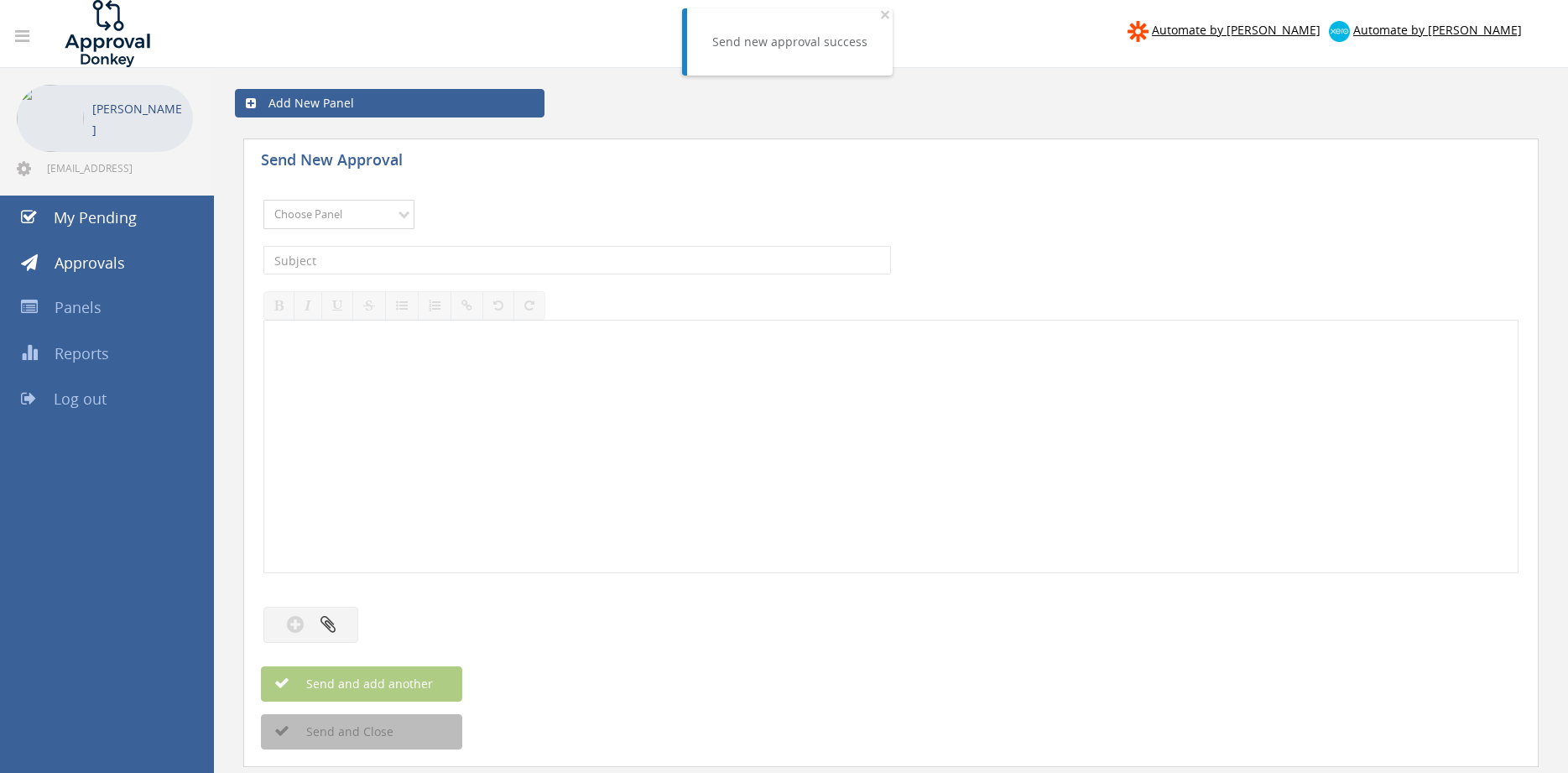
select select "9680"
click option "Alarm Suppliers - 2" at bounding box center [0, 0] width 0 height 0
click at [477, 258] on input "text" at bounding box center [577, 260] width 627 height 29
type input "ALTRONIC 1804090 PO 43118"
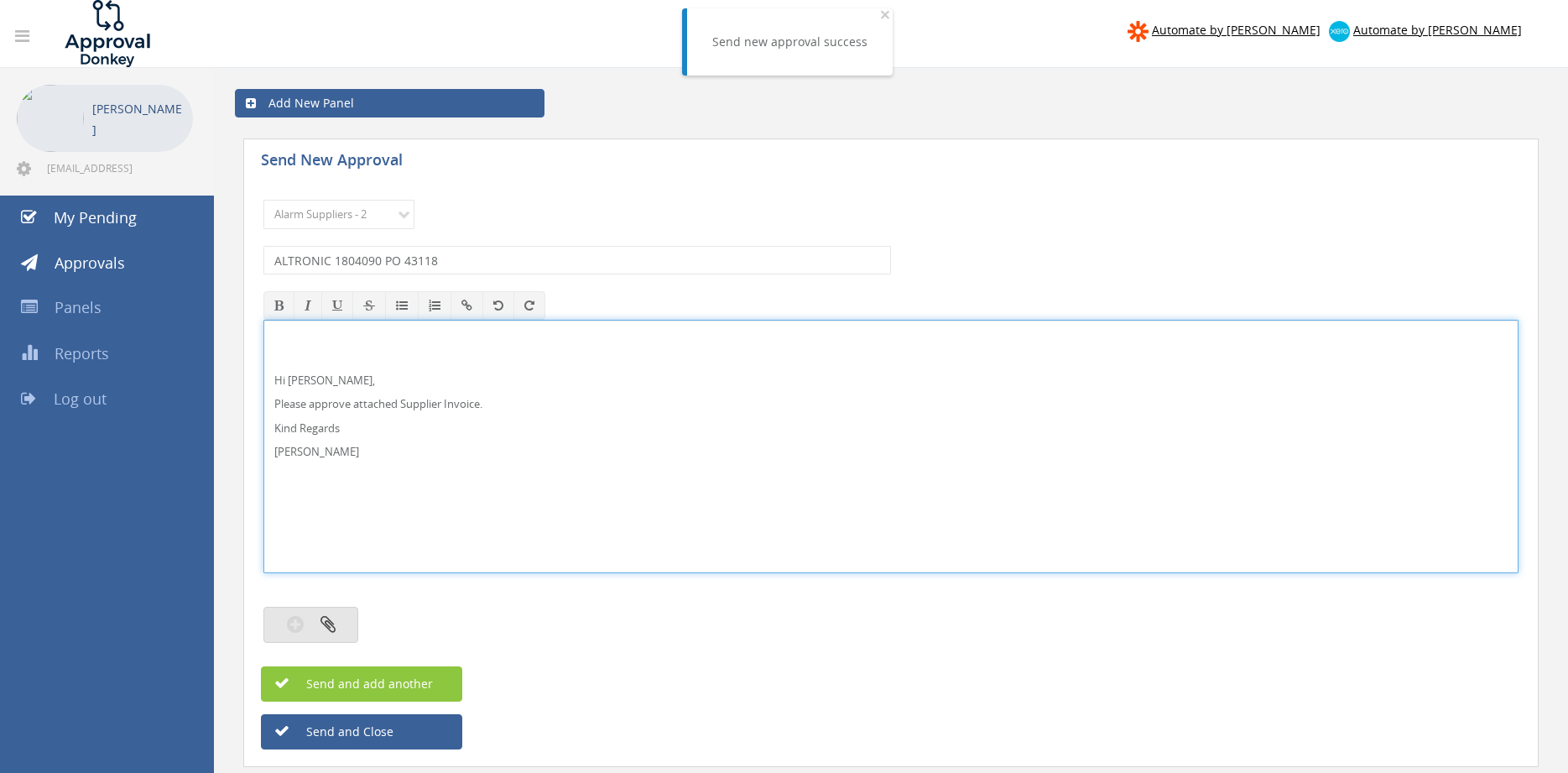
click at [340, 616] on button "button" at bounding box center [311, 624] width 95 height 36
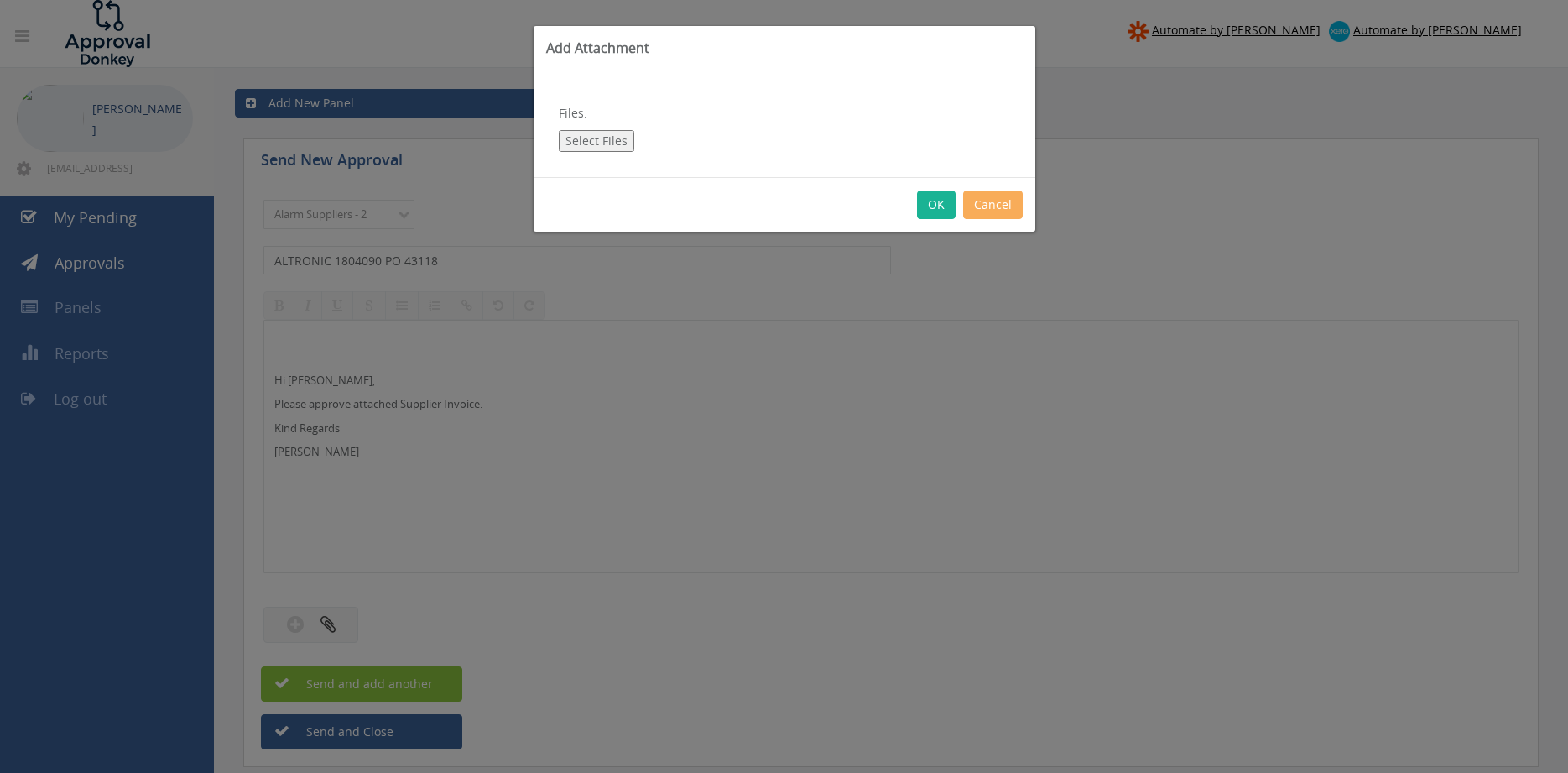
click at [619, 142] on button "Select Files" at bounding box center [596, 141] width 76 height 22
type input "C:\fakepath\ALTRONIC 1804090 [DATE] PO 43118.pdf"
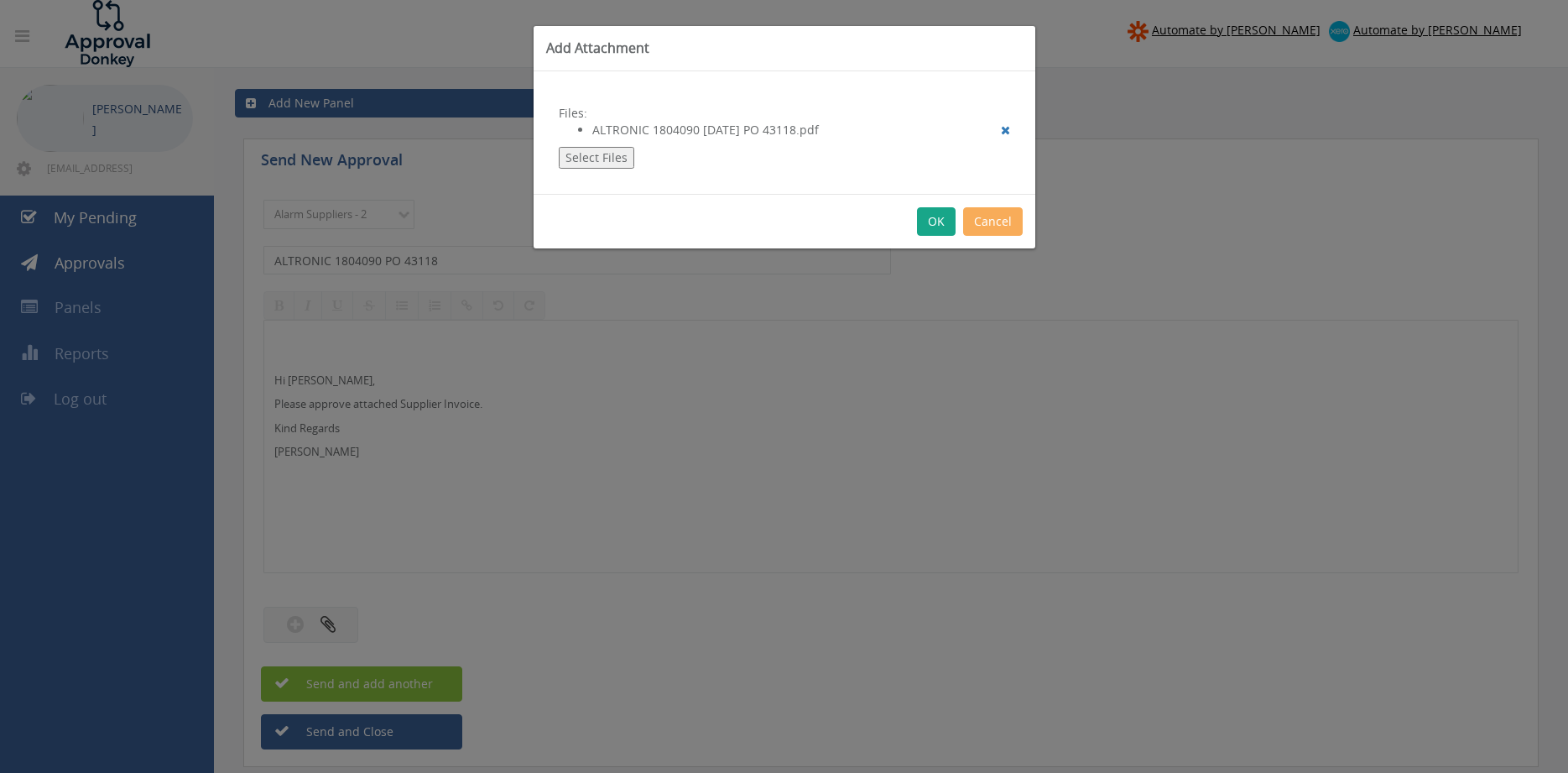
click at [931, 227] on button "OK" at bounding box center [936, 221] width 39 height 29
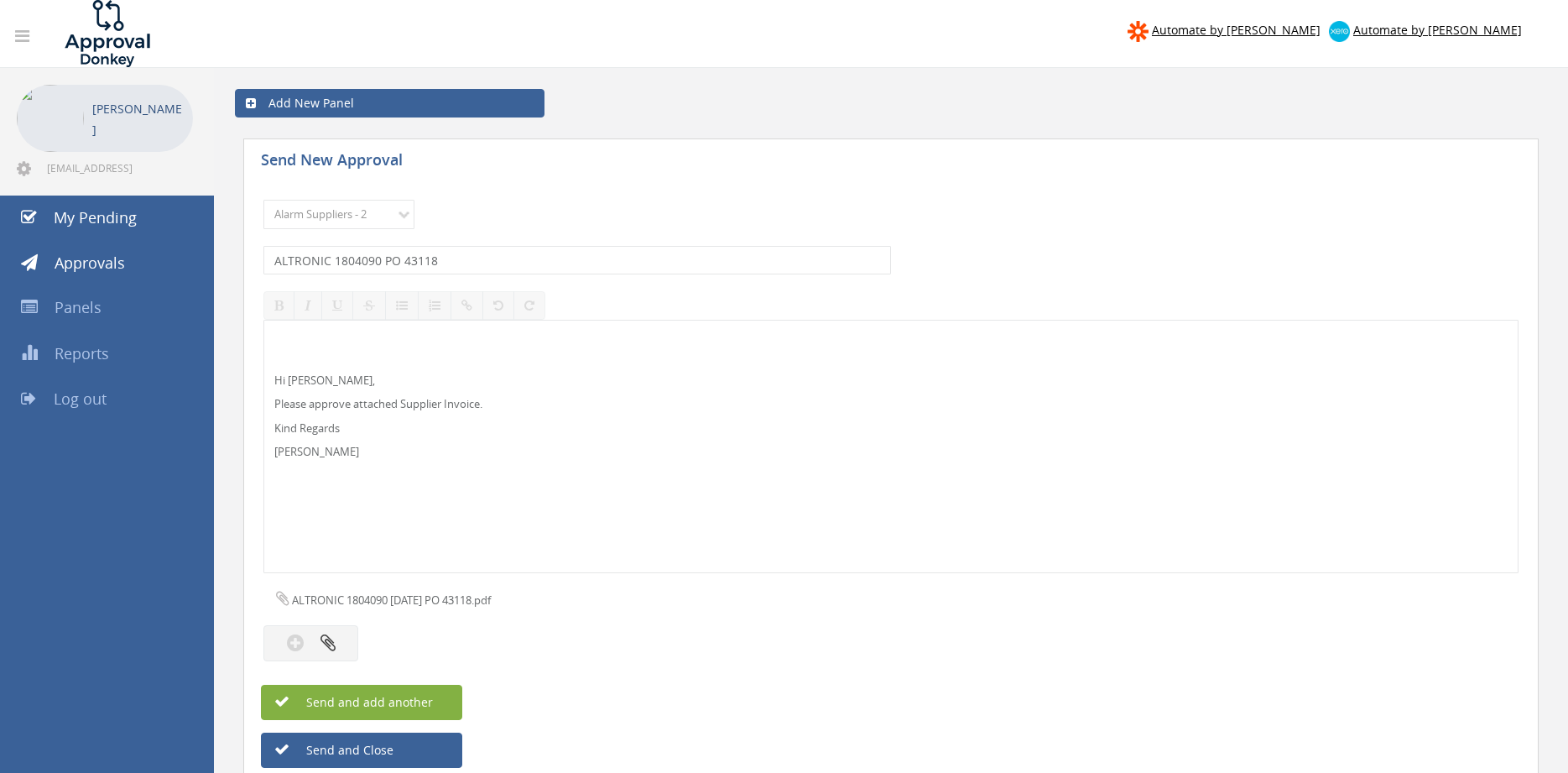
click at [391, 700] on span "Send and add another" at bounding box center [351, 701] width 163 height 16
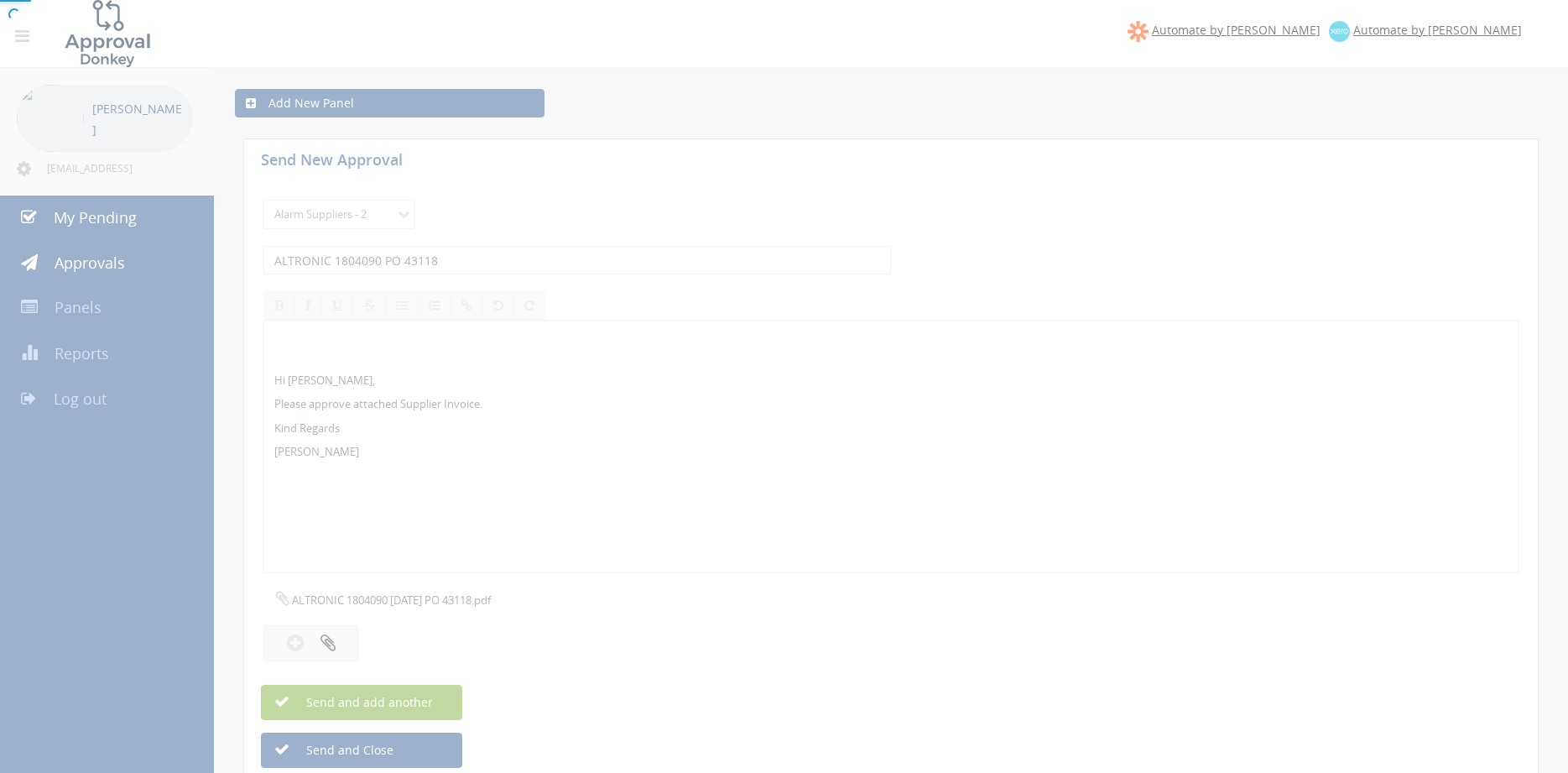
select select
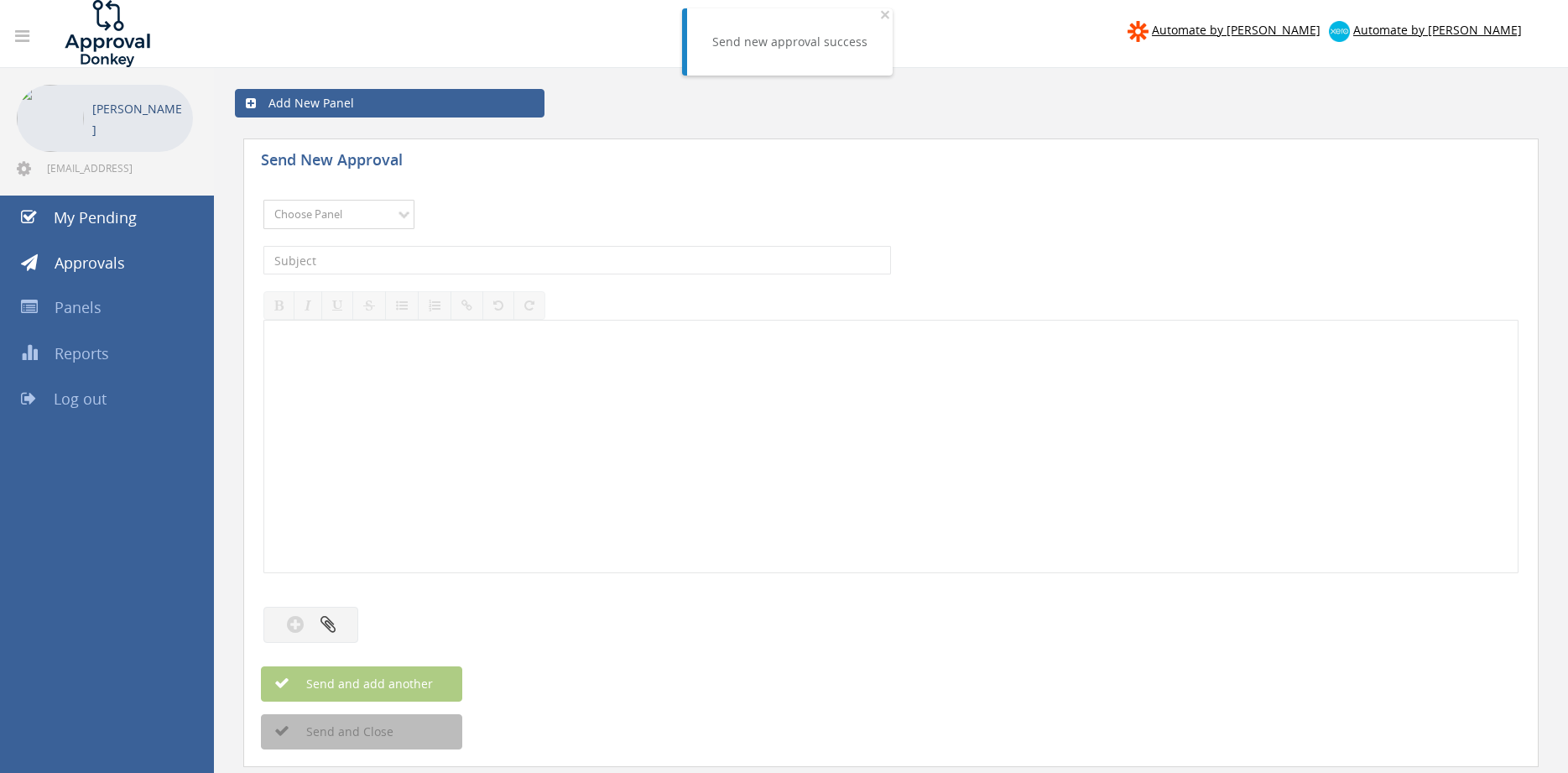
select select "9680"
click option "Alarm Suppliers - 2" at bounding box center [0, 0] width 0 height 0
click at [457, 256] on input "text" at bounding box center [577, 260] width 627 height 29
type input "ALTRONIC 1803930 PO 43105"
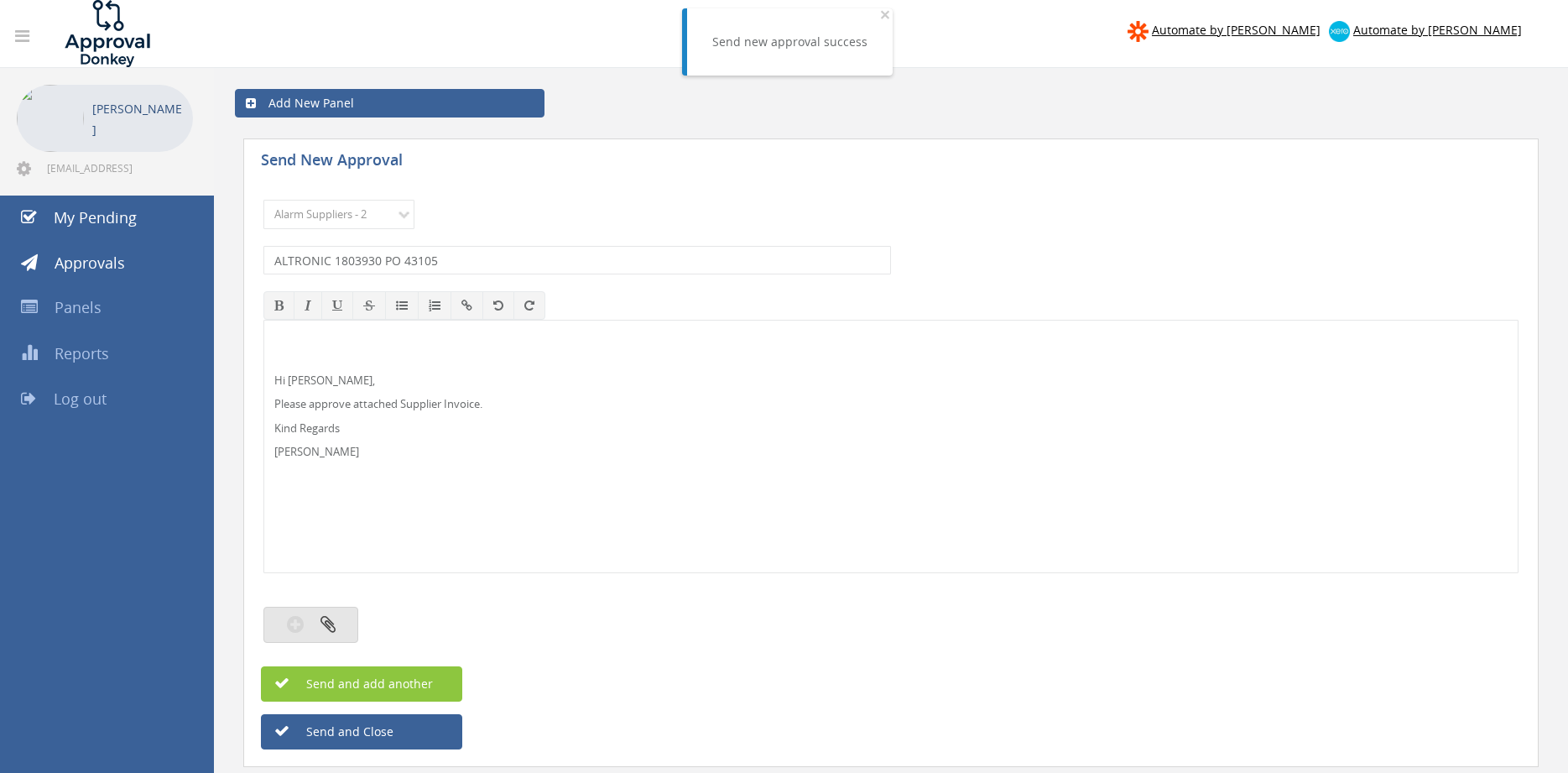
click at [350, 623] on button "button" at bounding box center [311, 624] width 95 height 36
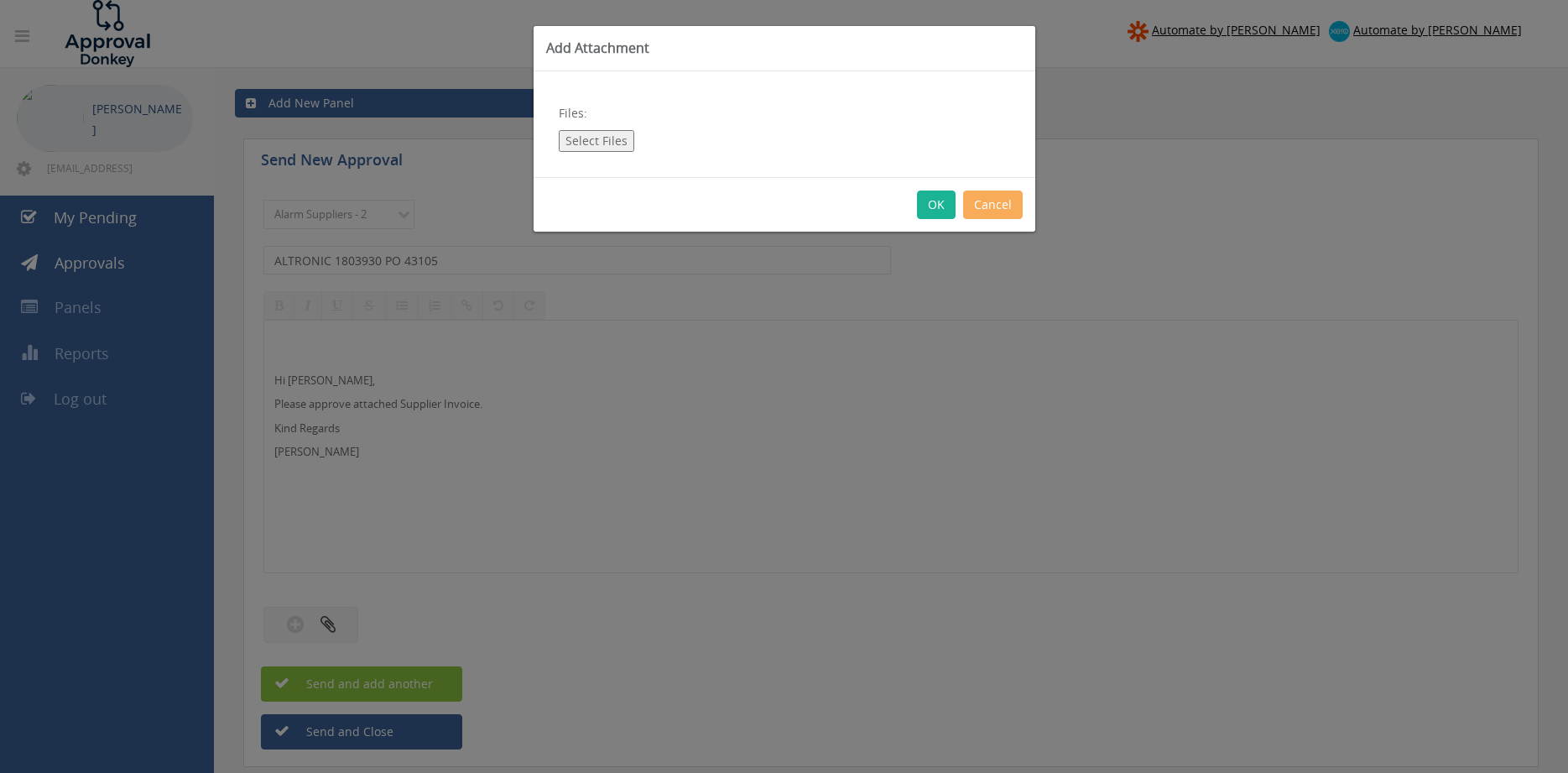
click at [611, 137] on button "Select Files" at bounding box center [596, 141] width 76 height 22
type input "C:\fakepath\ALTRONIC 1803930 [DATE] PO 43105.pdf"
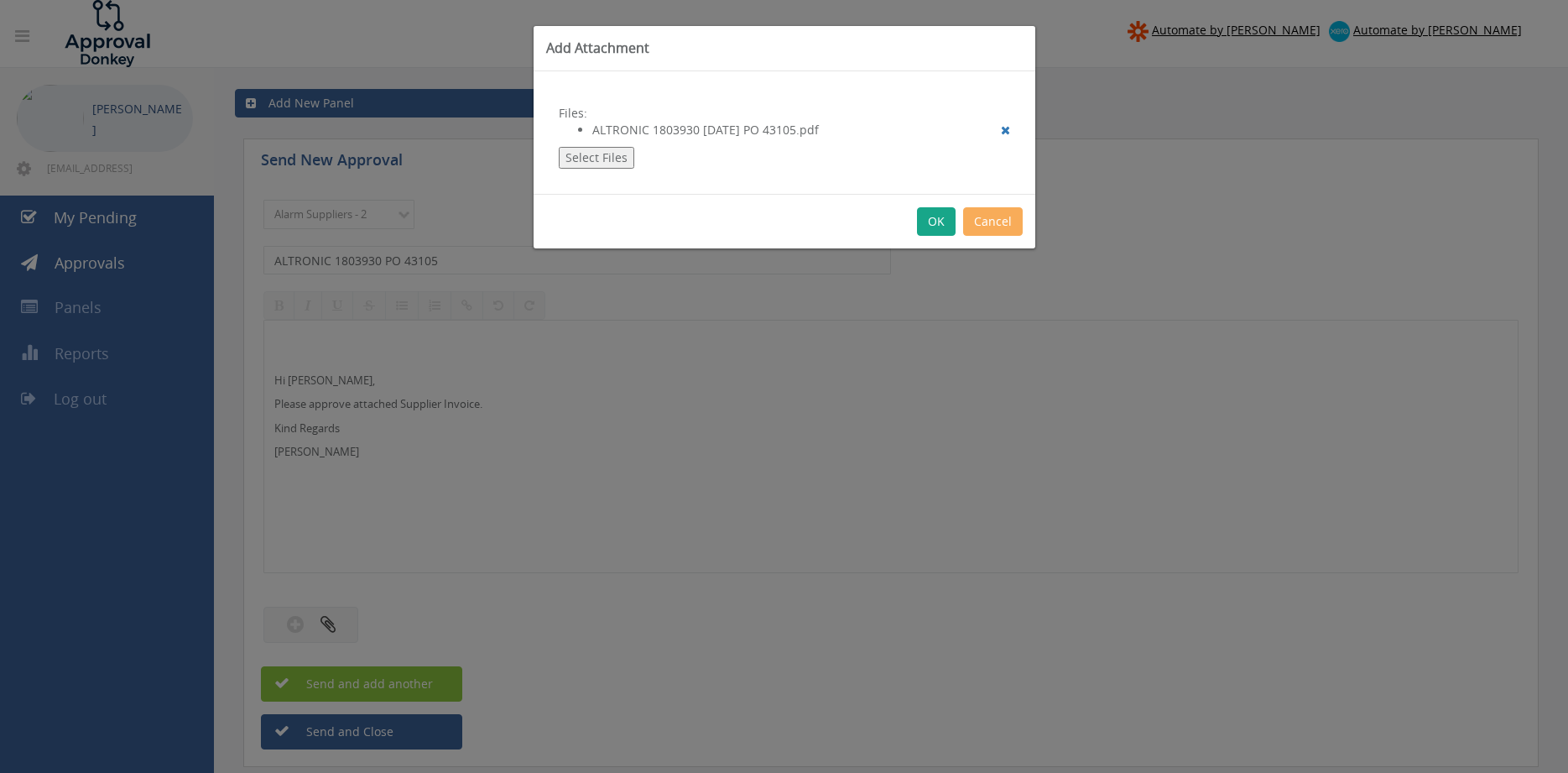
click at [929, 221] on button "OK" at bounding box center [936, 221] width 39 height 29
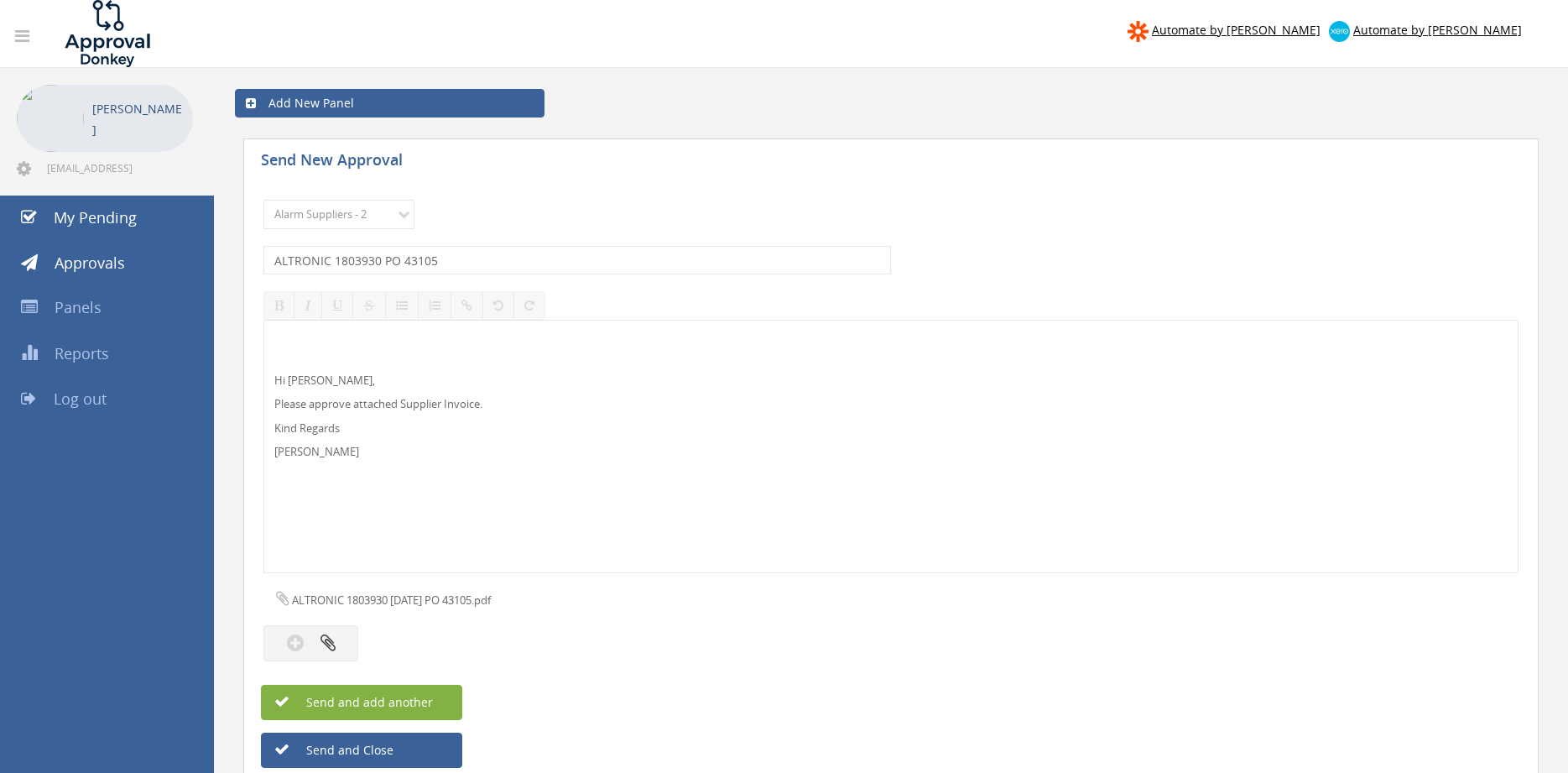
click at [415, 698] on span "Send and add another" at bounding box center [351, 701] width 163 height 16
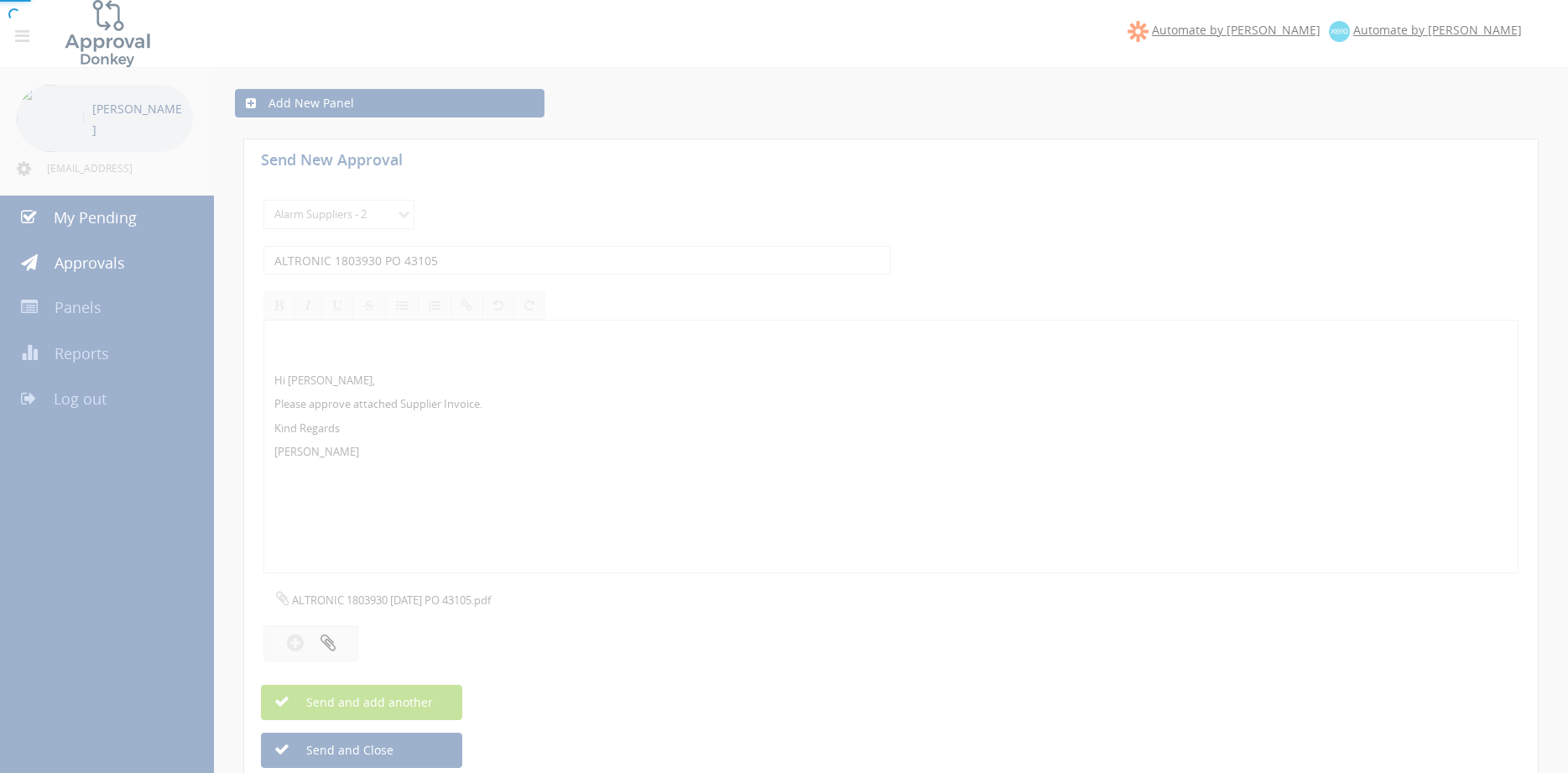
select select
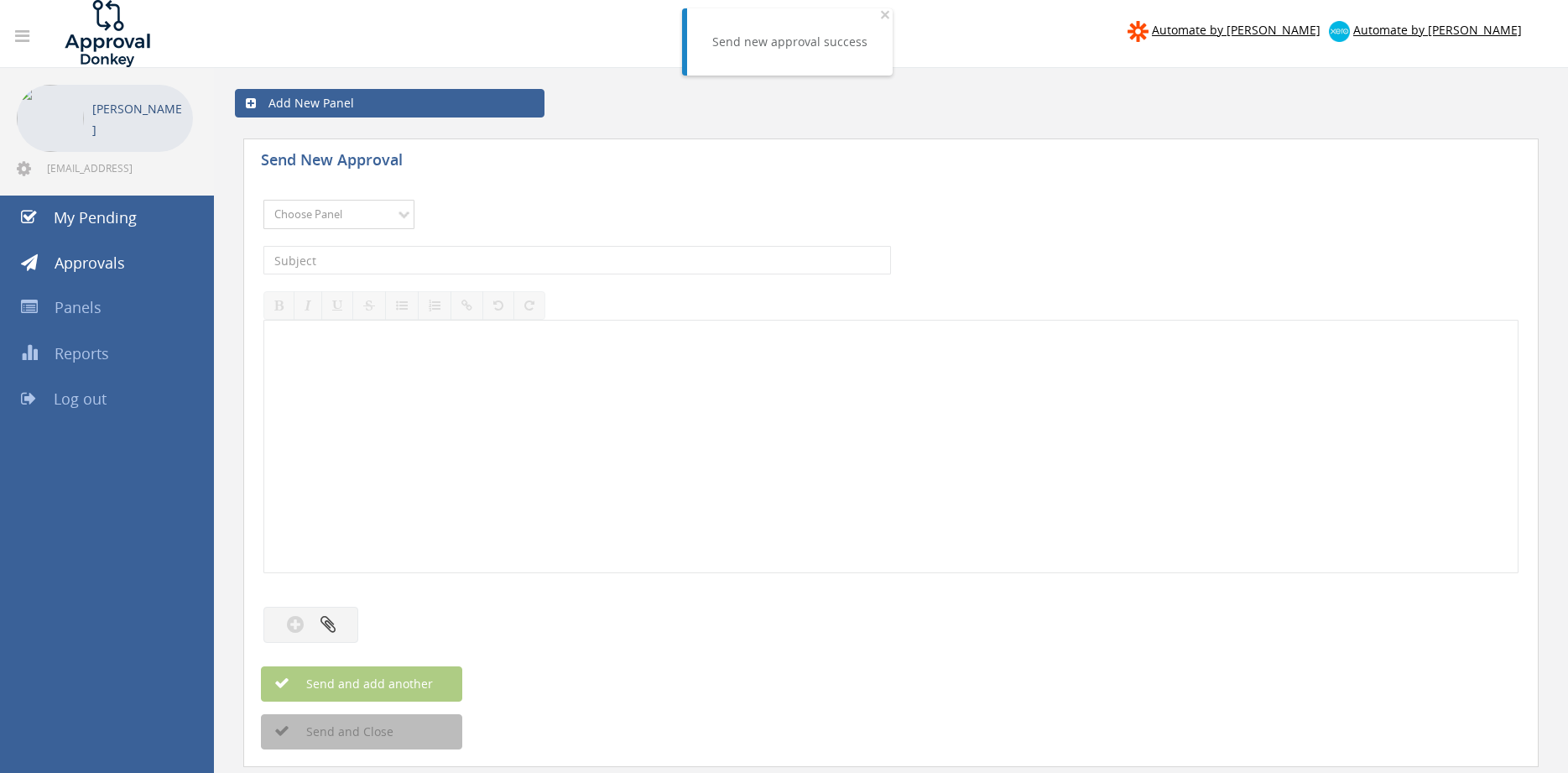
click at [264, 200] on select "Choose Panel Alarm Credits RG - 3 NZ Utilities Cable and SAI Global NZ Alarms-1…" at bounding box center [339, 214] width 151 height 29
select select "9680"
click option "Alarm Suppliers - 2" at bounding box center [0, 0] width 0 height 0
click at [439, 264] on input "text" at bounding box center [577, 260] width 627 height 29
type input "ALTRONIC 1802594 PO 43031"
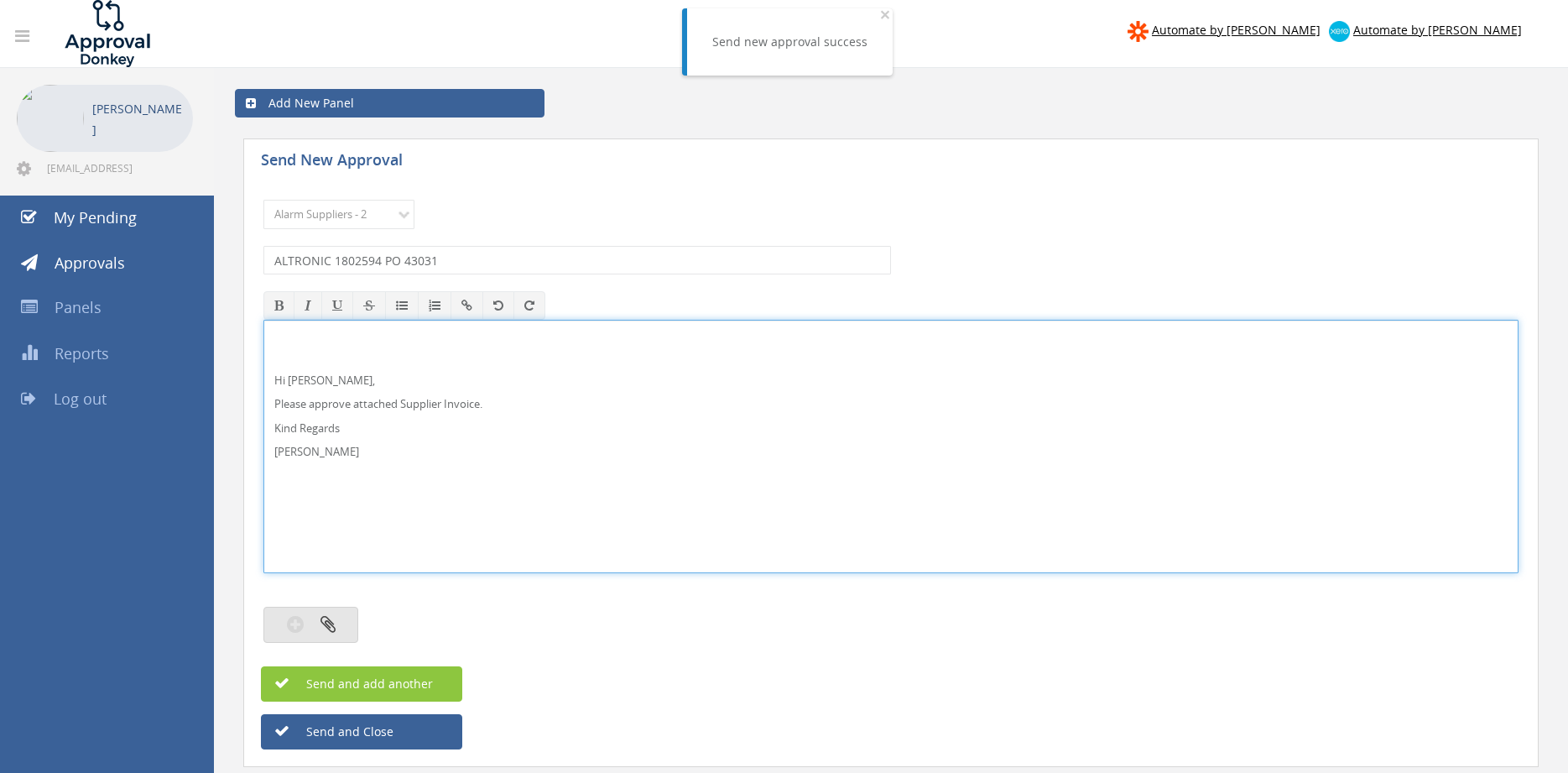
click at [342, 624] on button "button" at bounding box center [311, 624] width 95 height 36
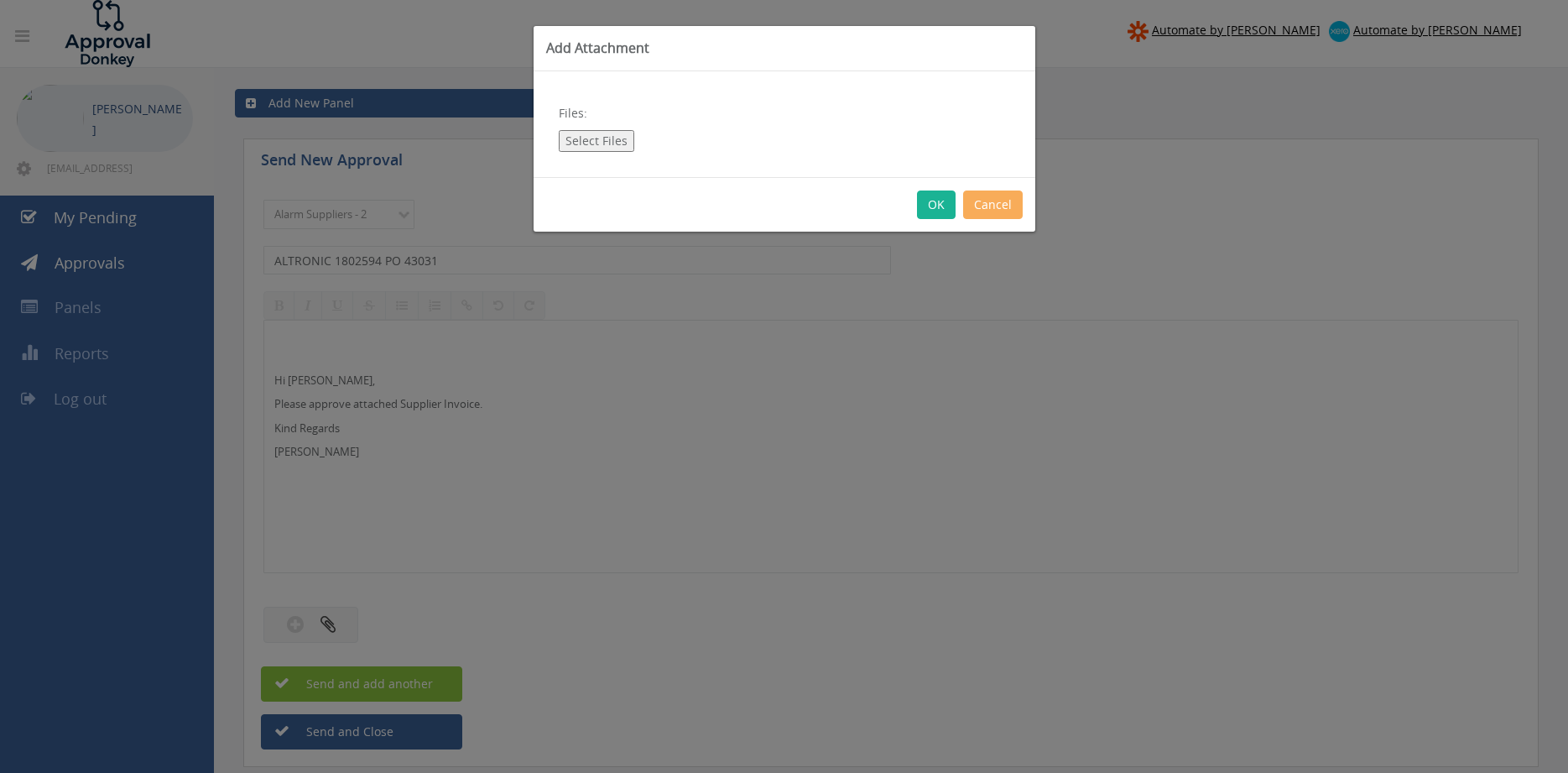
click at [593, 142] on button "Select Files" at bounding box center [596, 141] width 76 height 22
type input "C:\fakepath\ALTRONIC 1802594 [DATE] PO 43031.pdf"
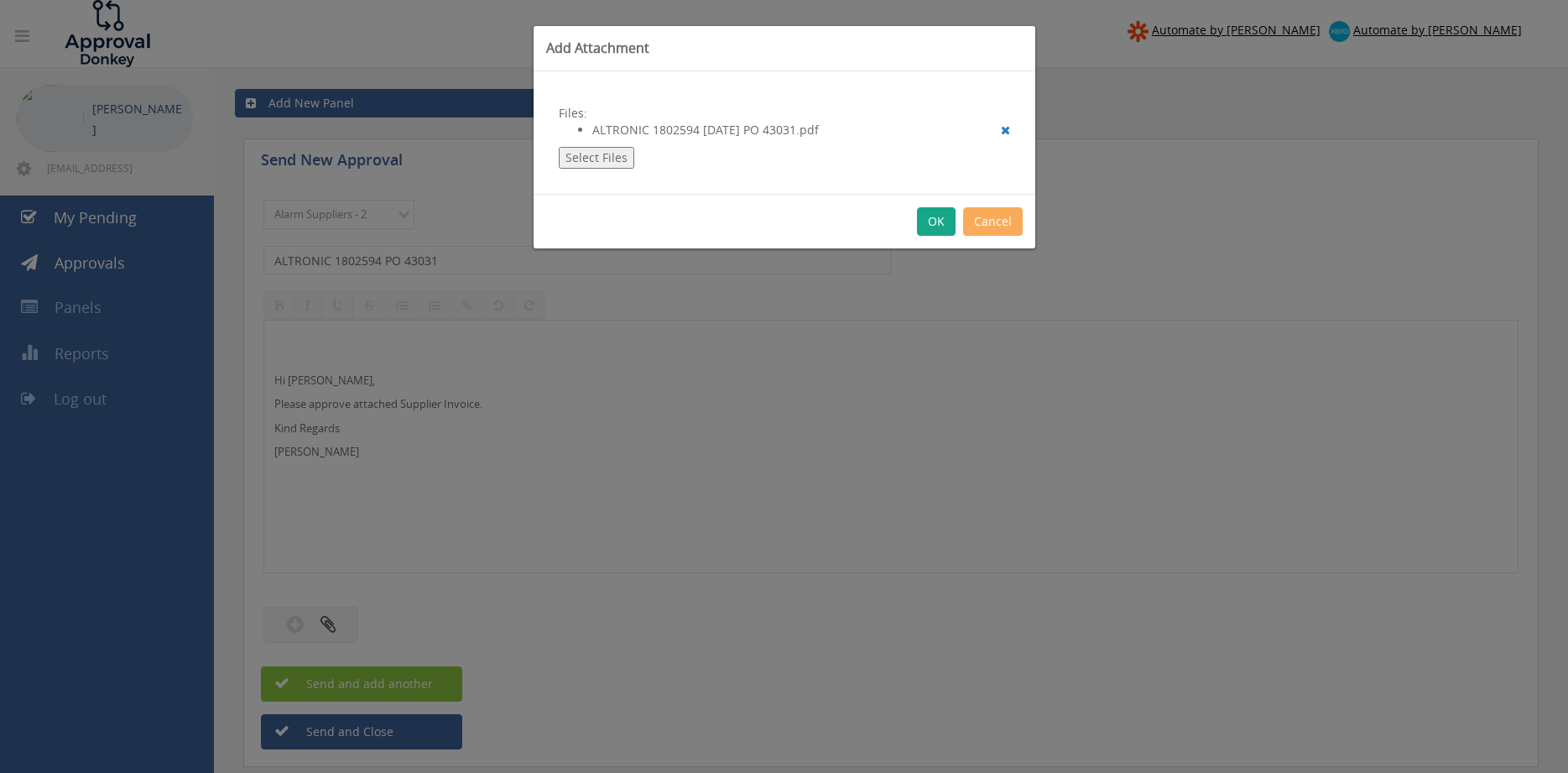
click at [942, 227] on button "OK" at bounding box center [936, 221] width 39 height 29
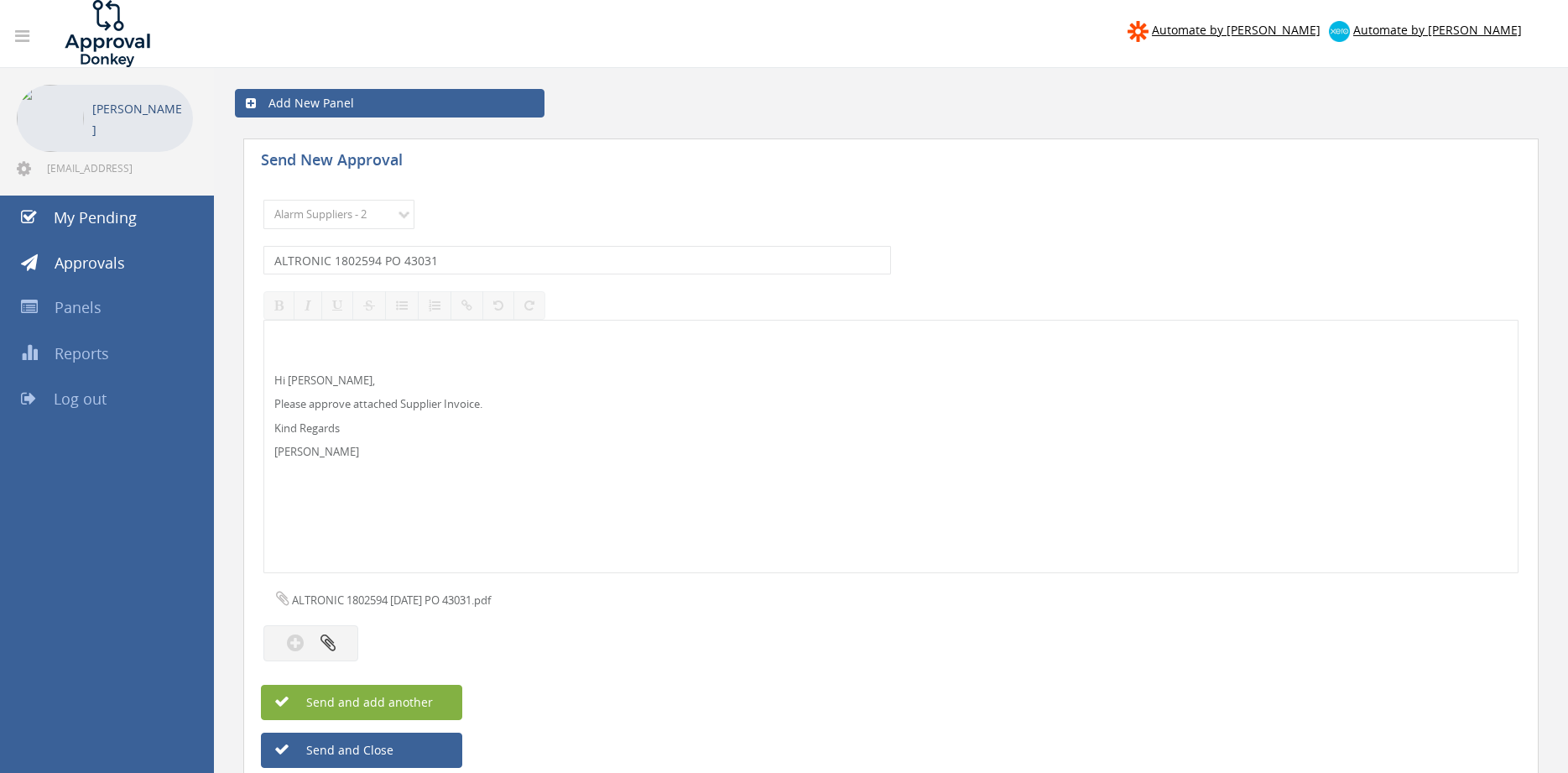
click at [426, 701] on span "Send and add another" at bounding box center [351, 701] width 163 height 16
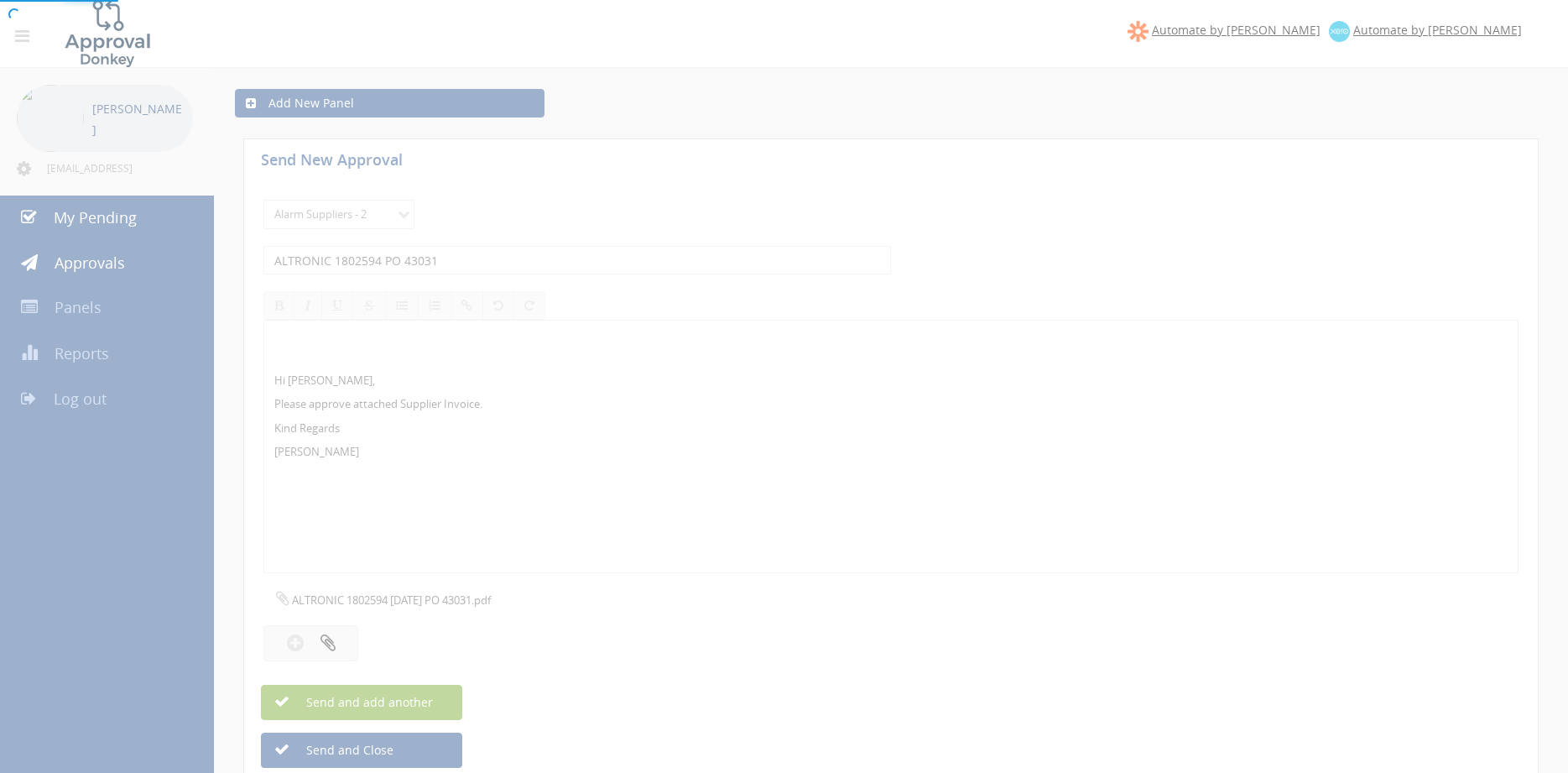
select select
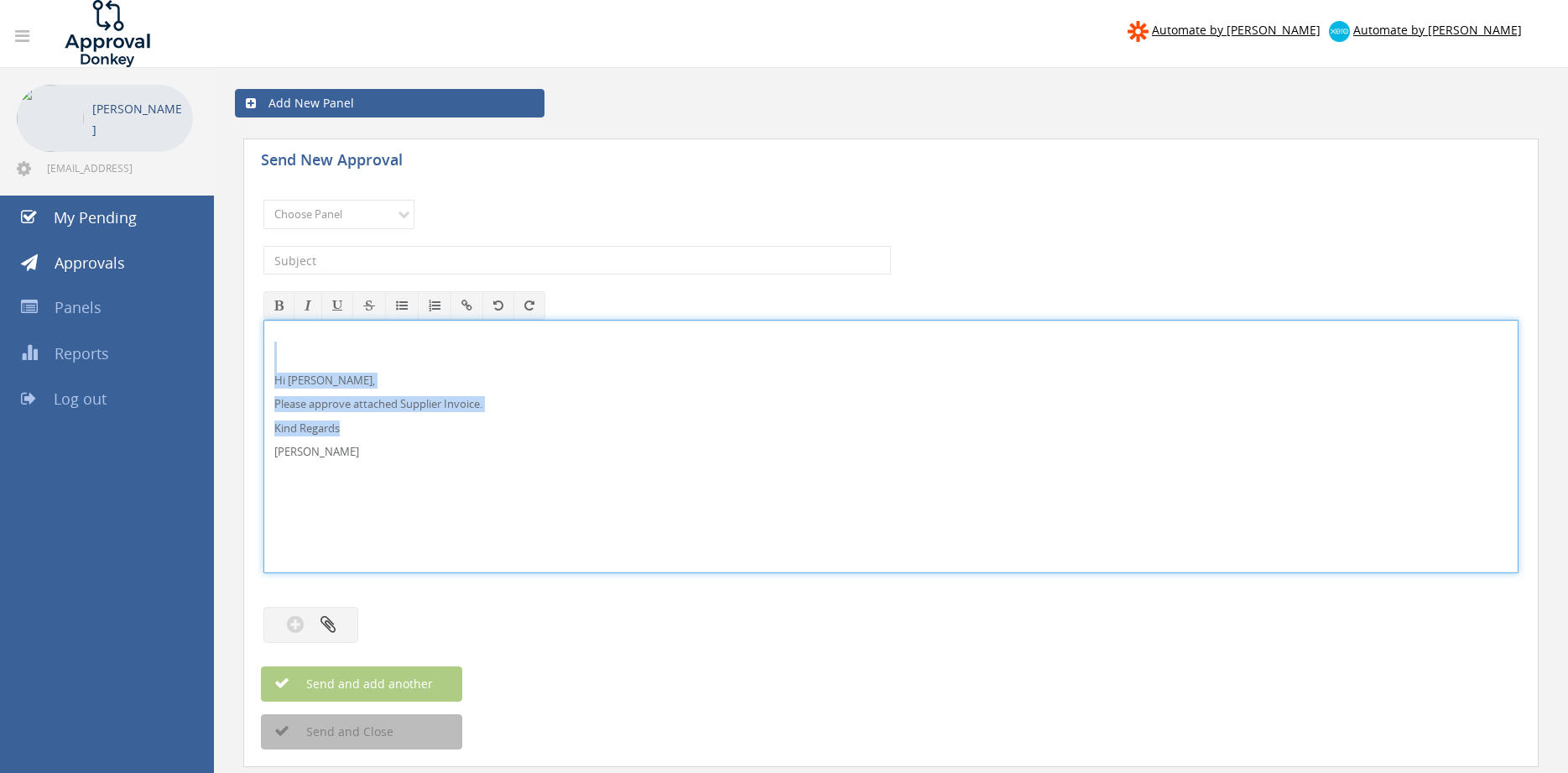
drag, startPoint x: 364, startPoint y: 468, endPoint x: 225, endPoint y: 340, distance: 189.0
click at [264, 340] on div "Hi [PERSON_NAME], Please approve attached Supplier Invoice. Kind Regards [PERSO…" at bounding box center [891, 446] width 1255 height 253
copy div "Hi [PERSON_NAME], Please approve attached Supplier Invoice. Kind Regards"
click at [264, 200] on select "Choose Panel Alarm Credits RG - 3 NZ Utilities Cable and SAI Global NZ Alarms-1…" at bounding box center [339, 214] width 151 height 29
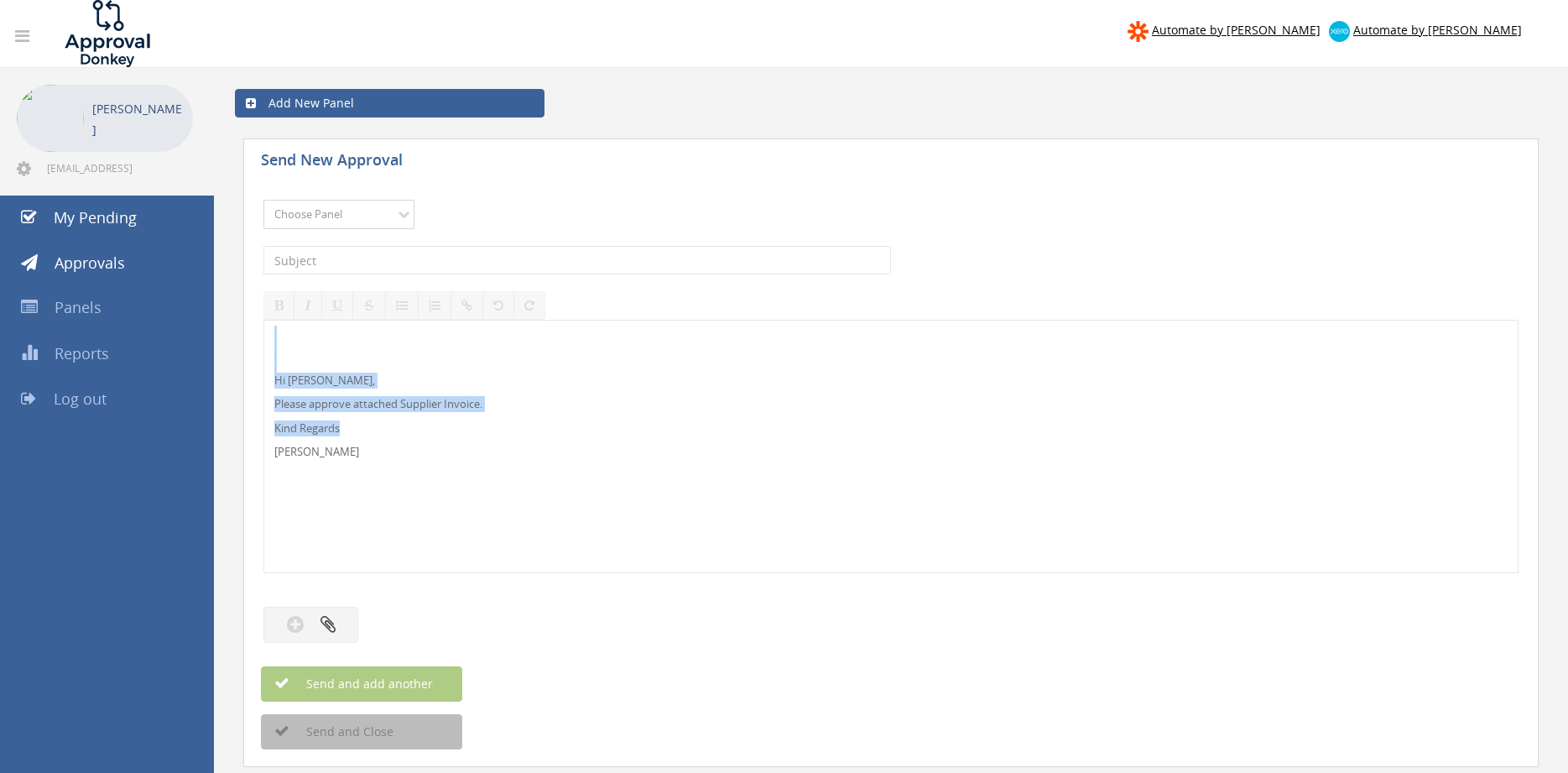
select select "9680"
click option "Alarm Suppliers - 2" at bounding box center [0, 0] width 0 height 0
click at [446, 263] on input "text" at bounding box center [577, 260] width 627 height 29
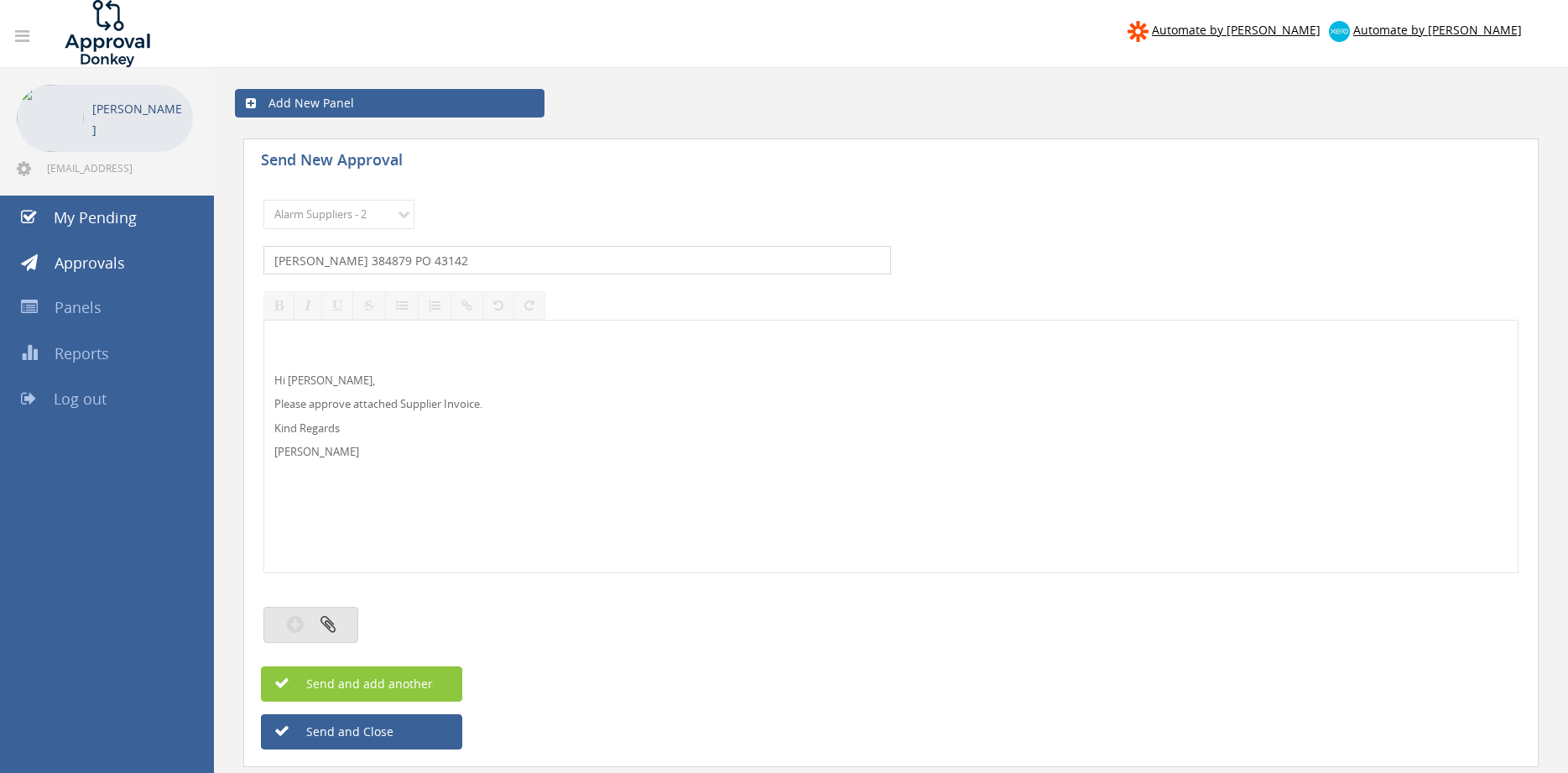
type input "[PERSON_NAME] 384879 PO 43142"
click at [328, 621] on icon "button" at bounding box center [328, 623] width 15 height 19
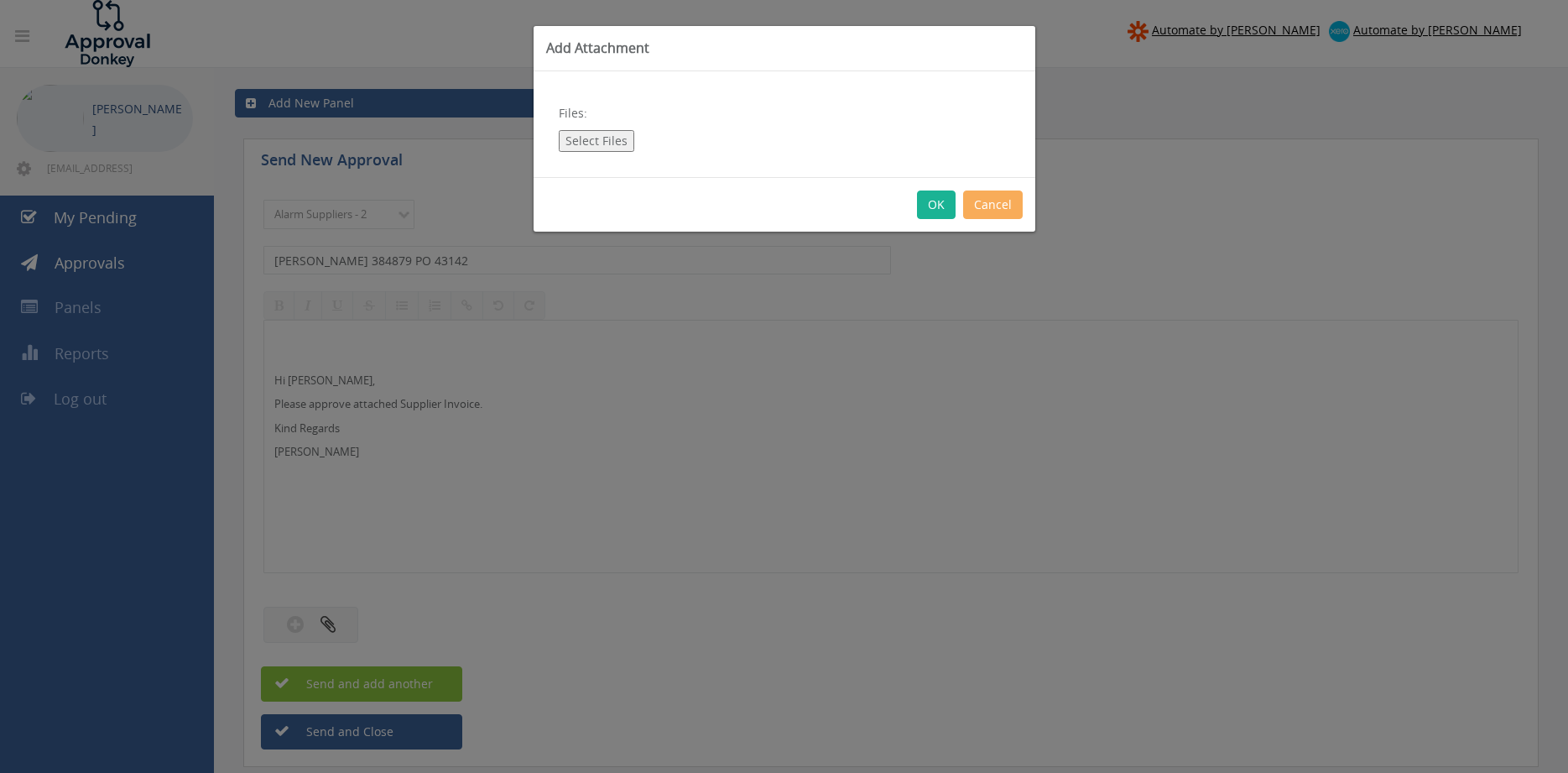
click at [602, 149] on button "Select Files" at bounding box center [596, 141] width 76 height 22
type input "C:\fakepath\[PERSON_NAME] - 384879 [DATE] PO 43142.pdf"
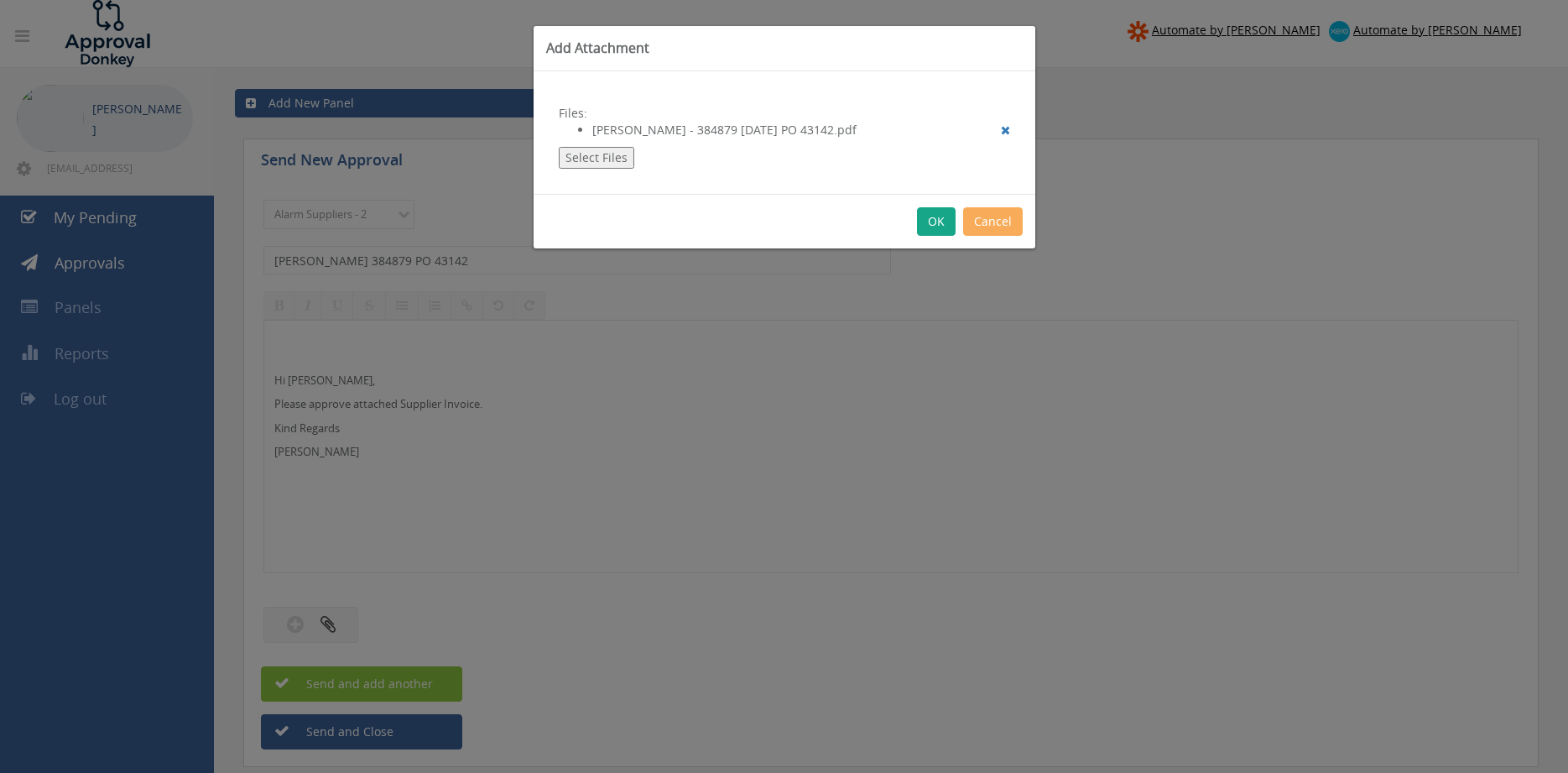
click at [935, 217] on button "OK" at bounding box center [936, 221] width 39 height 29
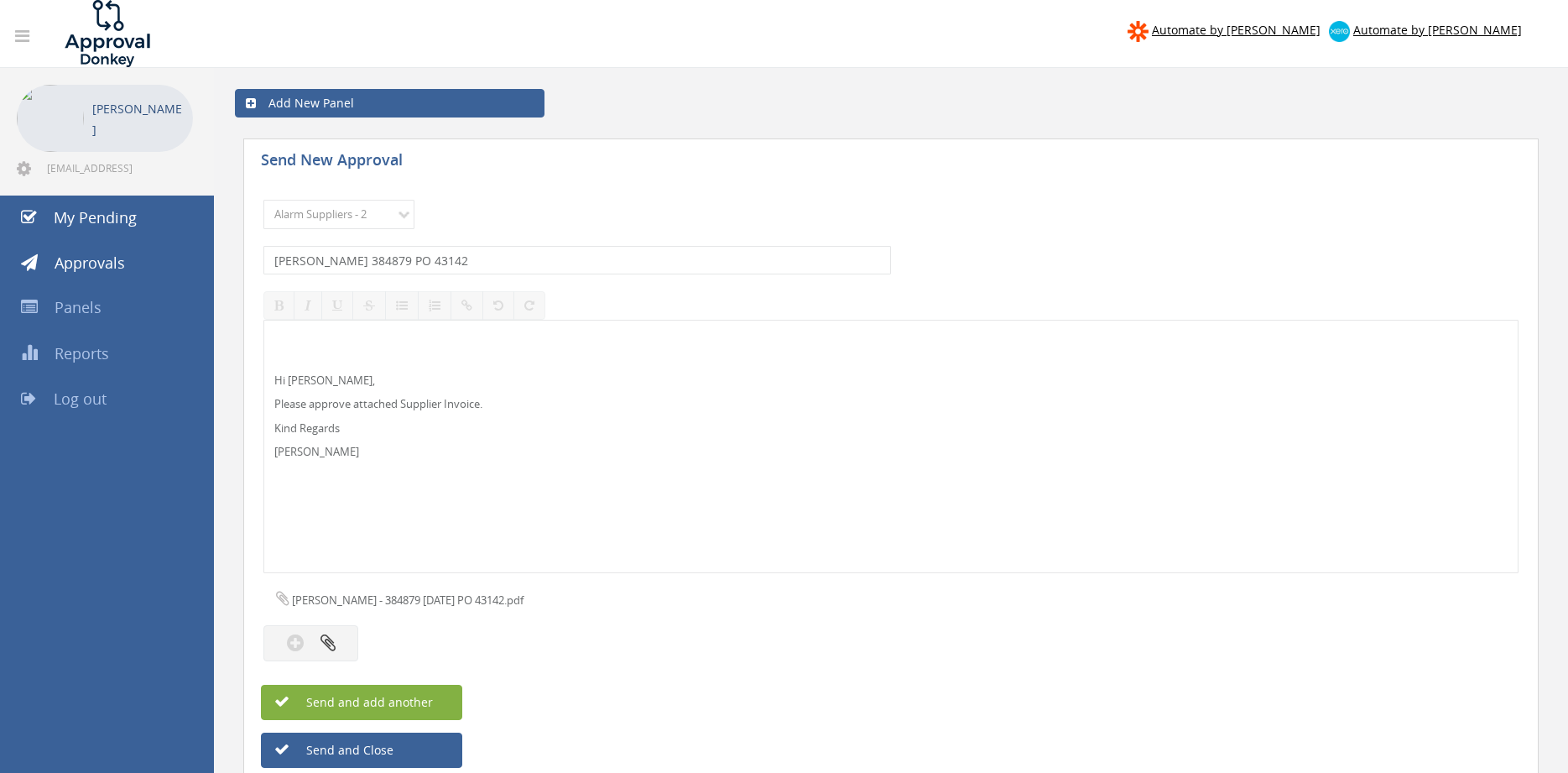
click at [440, 695] on button "Send and add another" at bounding box center [361, 702] width 201 height 35
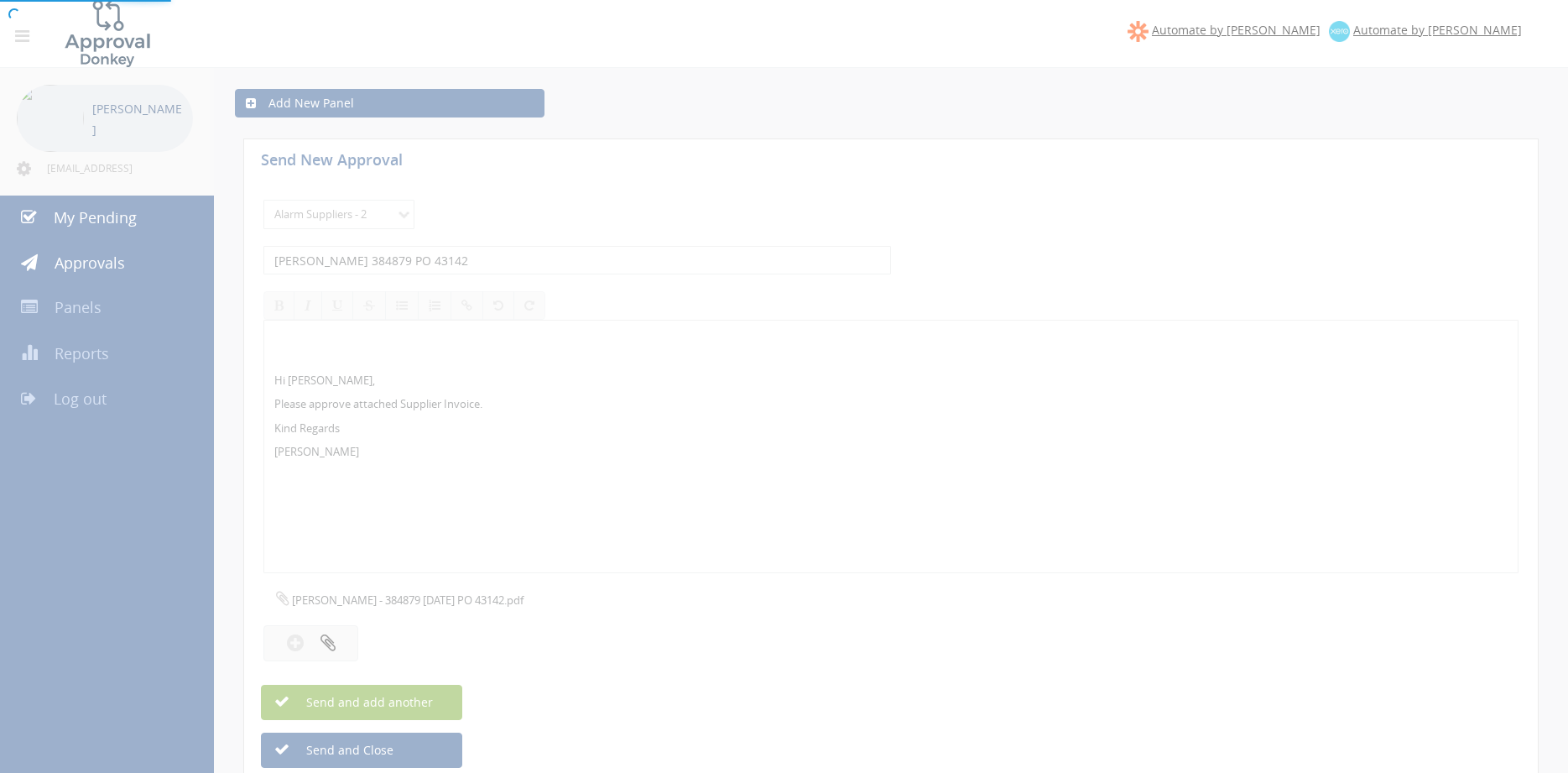
select select
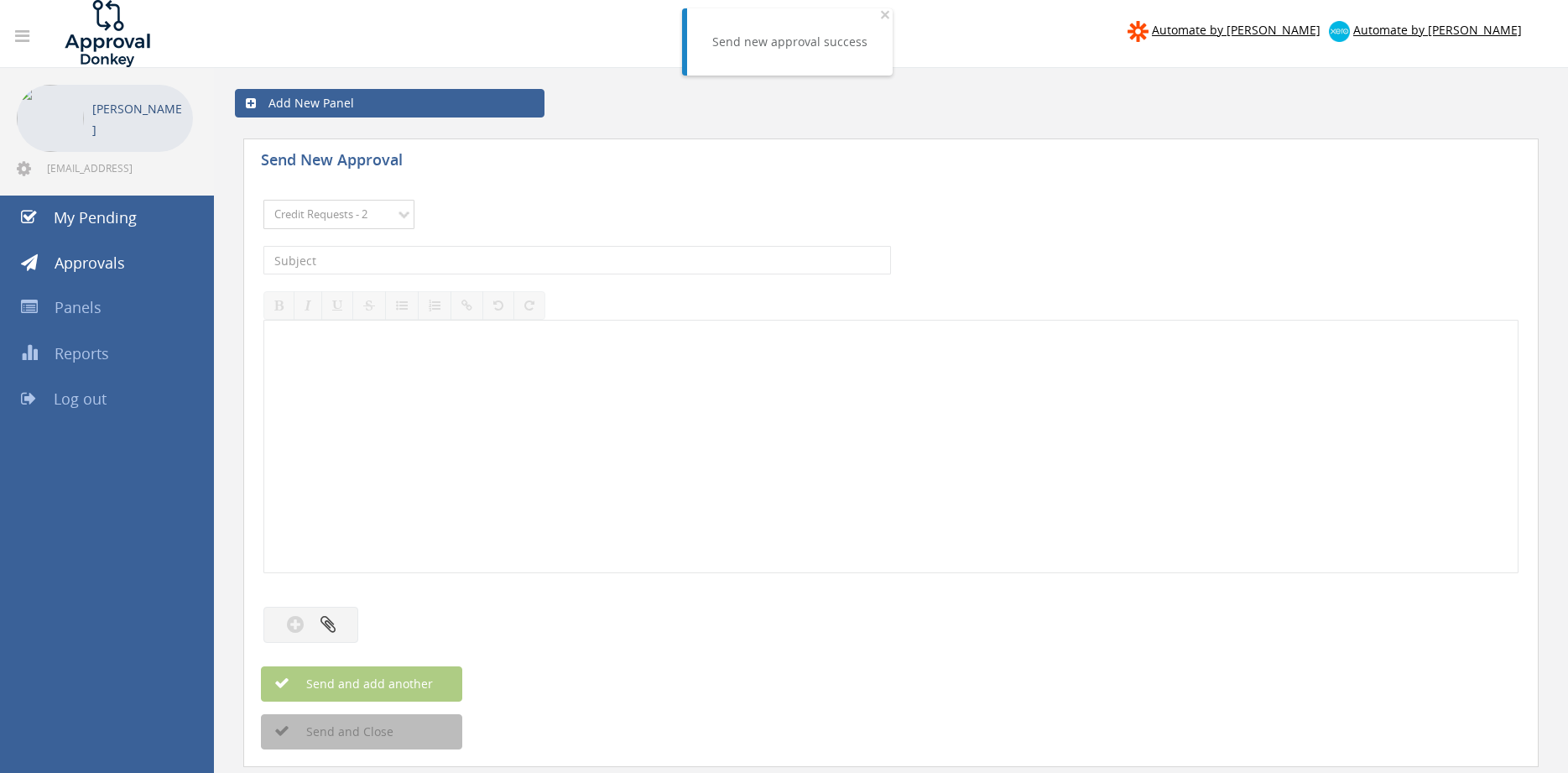
click option "Credit Requests - 2" at bounding box center [0, 0] width 0 height 0
click at [264, 200] on select "Choose Panel Alarm Credits RG - 3 NZ Utilities Cable and SAI Global NZ Alarms-1…" at bounding box center [339, 214] width 151 height 29
select select "9680"
click option "Alarm Suppliers - 2" at bounding box center [0, 0] width 0 height 0
click at [449, 257] on input "text" at bounding box center [577, 260] width 627 height 29
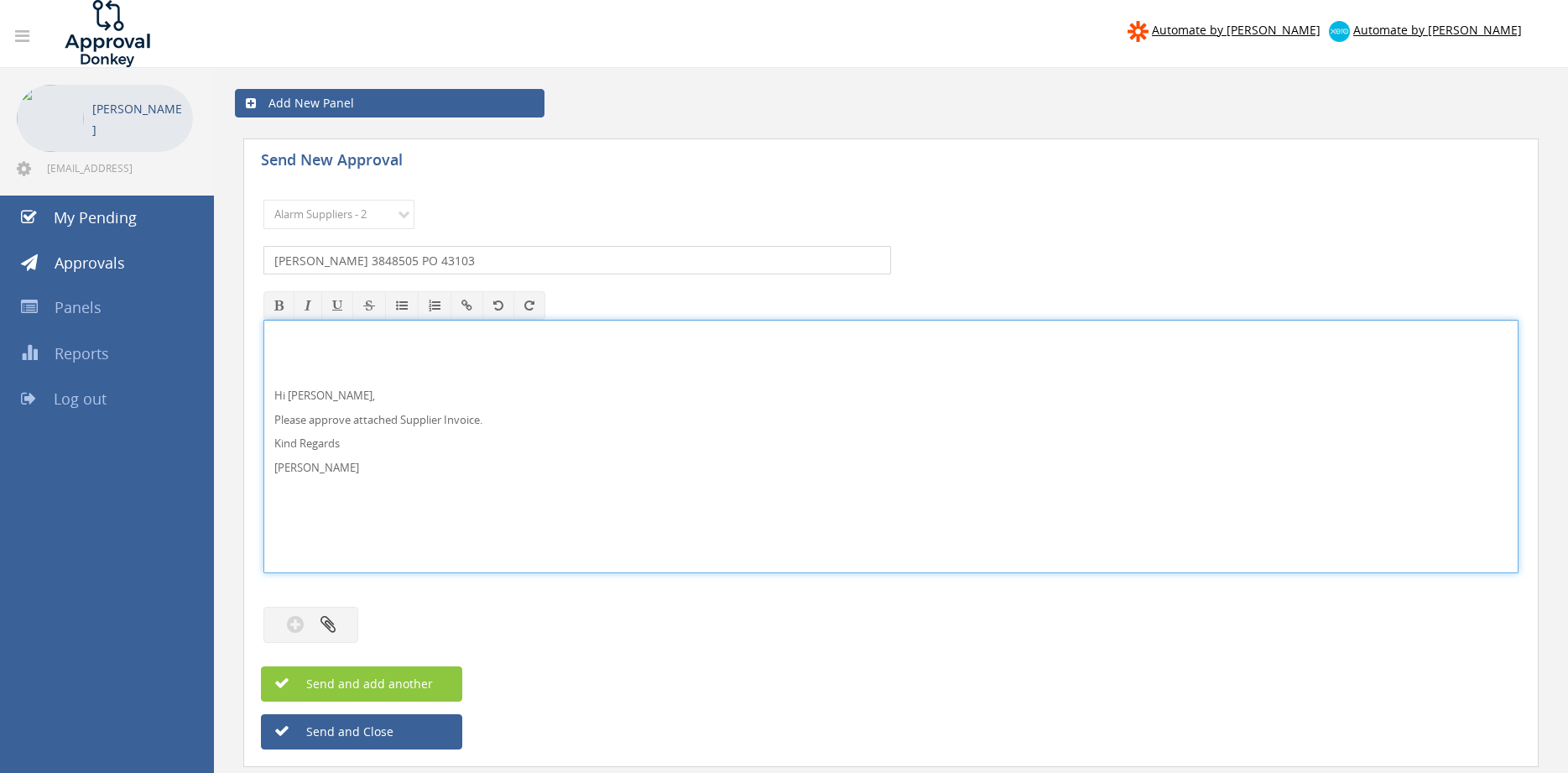
click at [350, 258] on input "[PERSON_NAME] 3848505 PO 43103" at bounding box center [577, 260] width 627 height 29
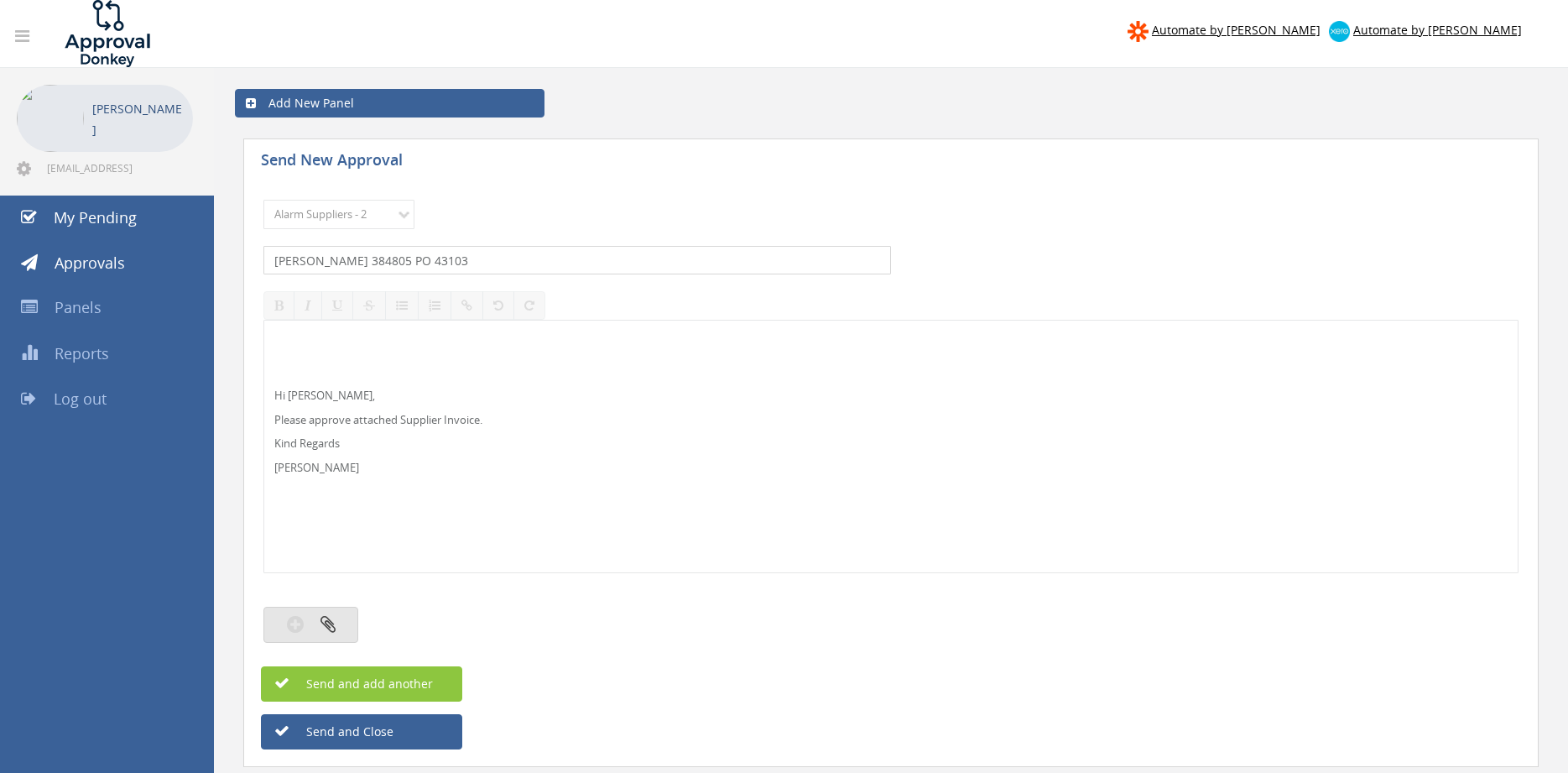
type input "[PERSON_NAME] 384805 PO 43103"
click at [338, 631] on button "button" at bounding box center [311, 624] width 95 height 36
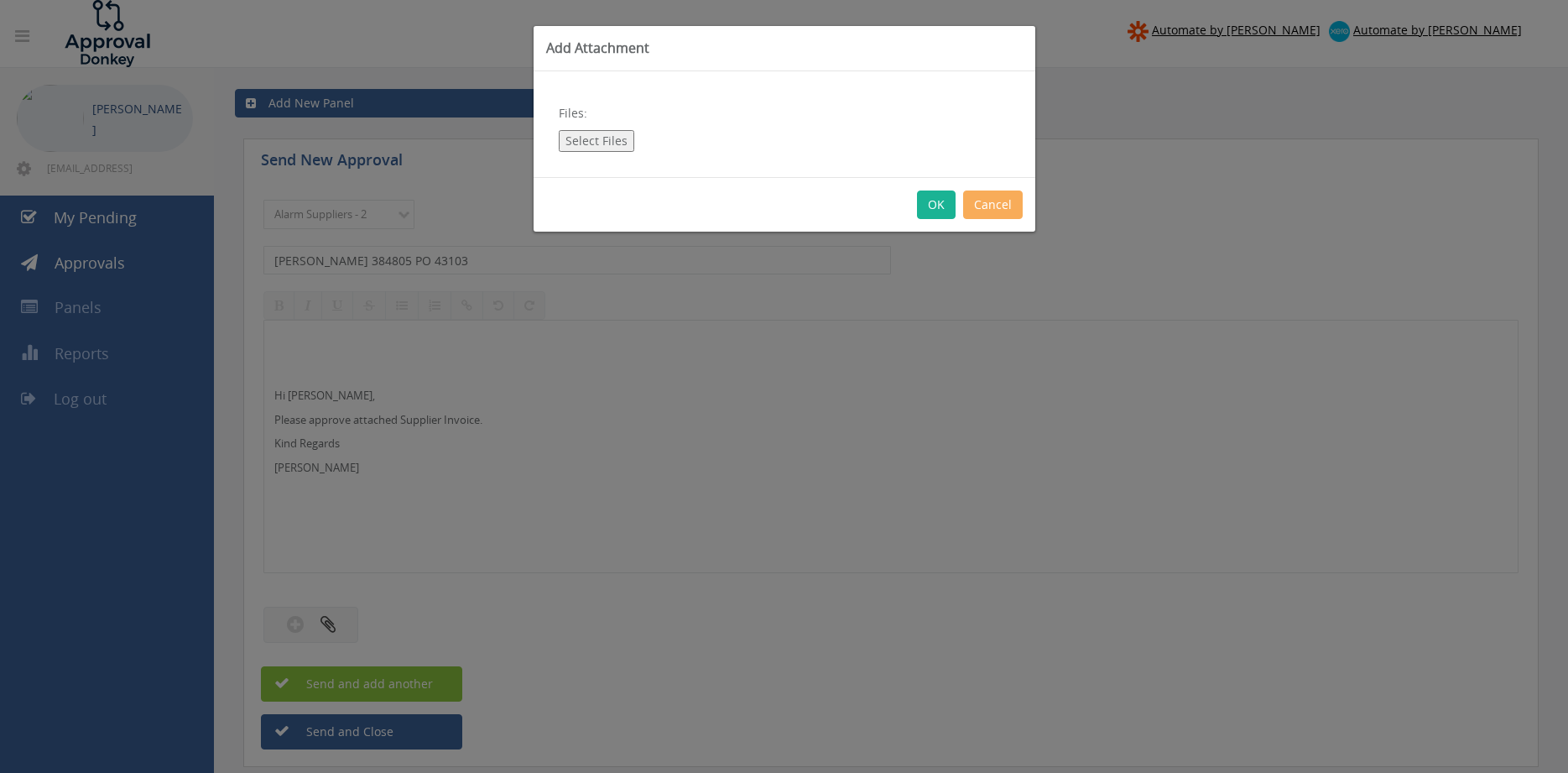
click at [579, 133] on button "Select Files" at bounding box center [596, 141] width 76 height 22
type input "C:\fakepath\[PERSON_NAME] - 384805 [DATE] PO 43103.pdf"
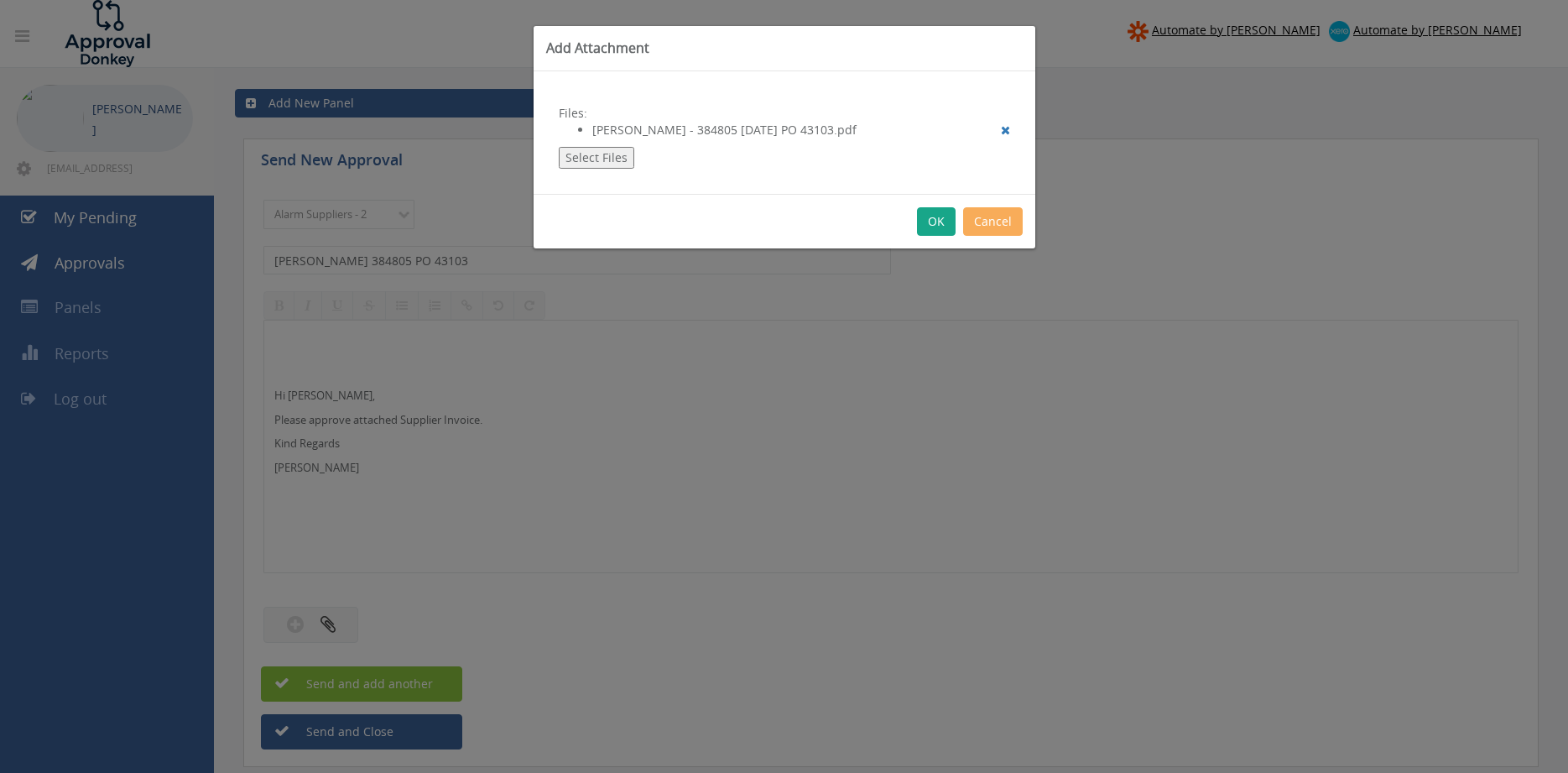
click at [936, 223] on button "OK" at bounding box center [936, 221] width 39 height 29
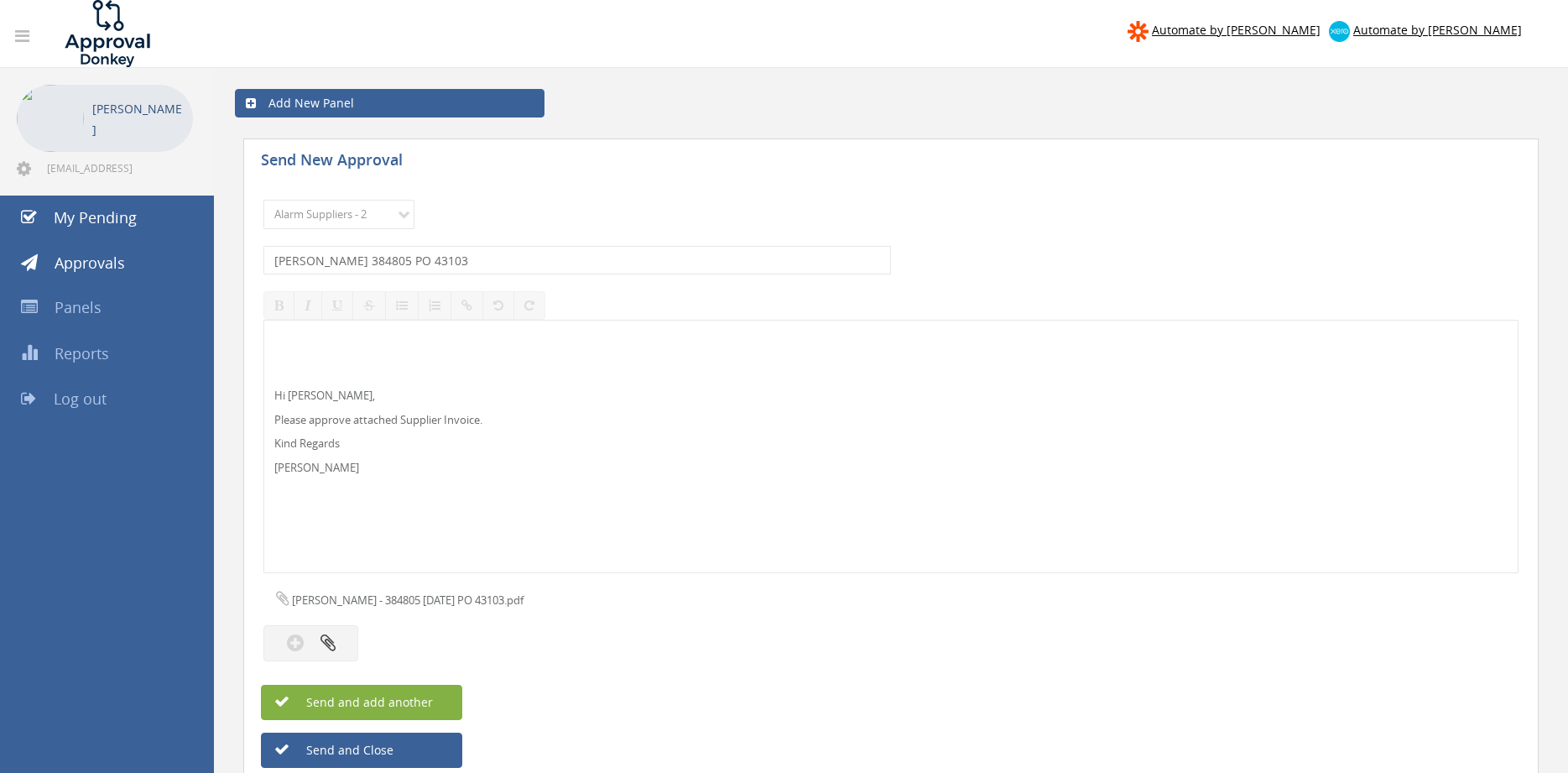
click at [429, 703] on span "Send and add another" at bounding box center [351, 701] width 163 height 16
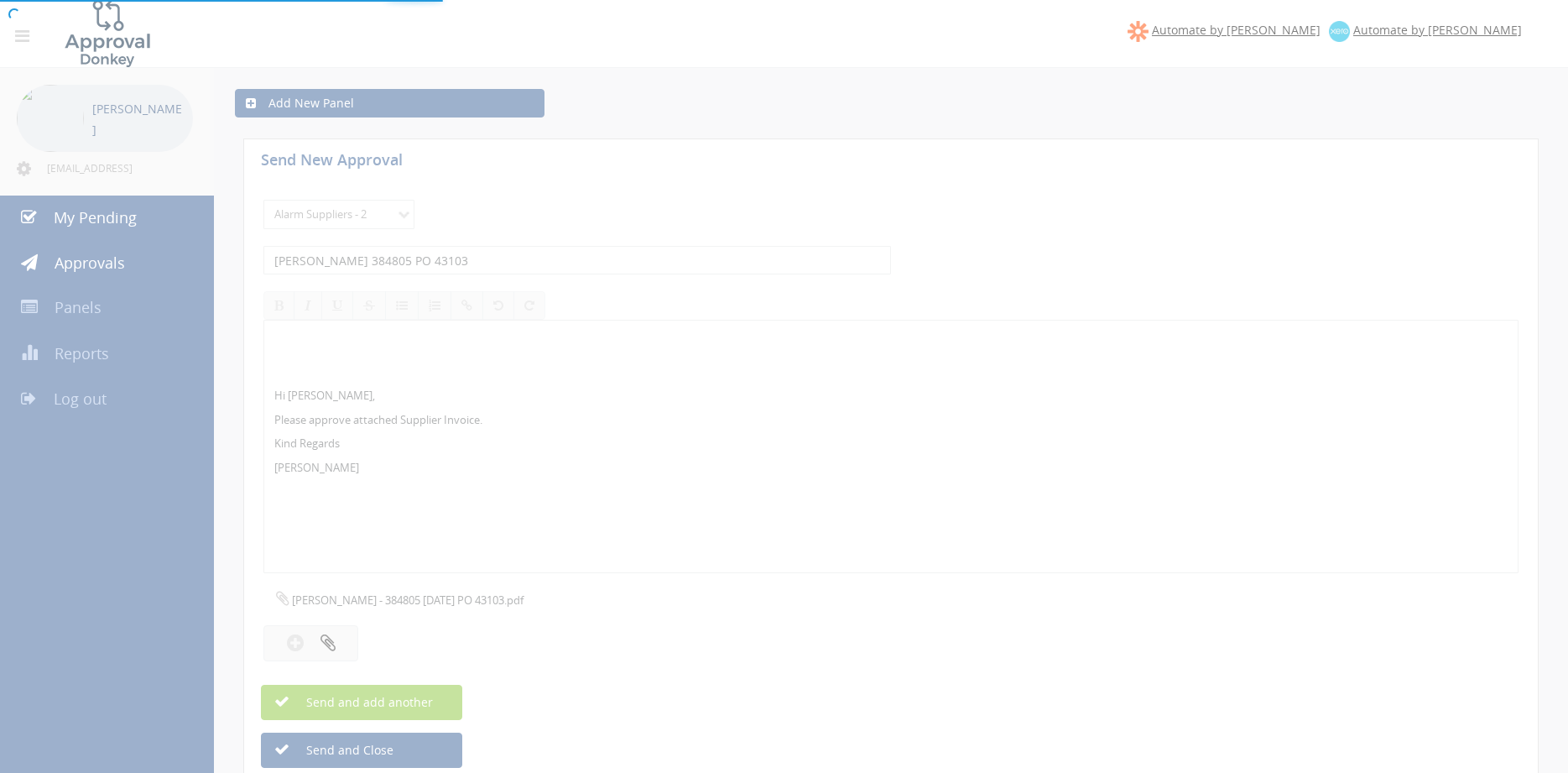
select select
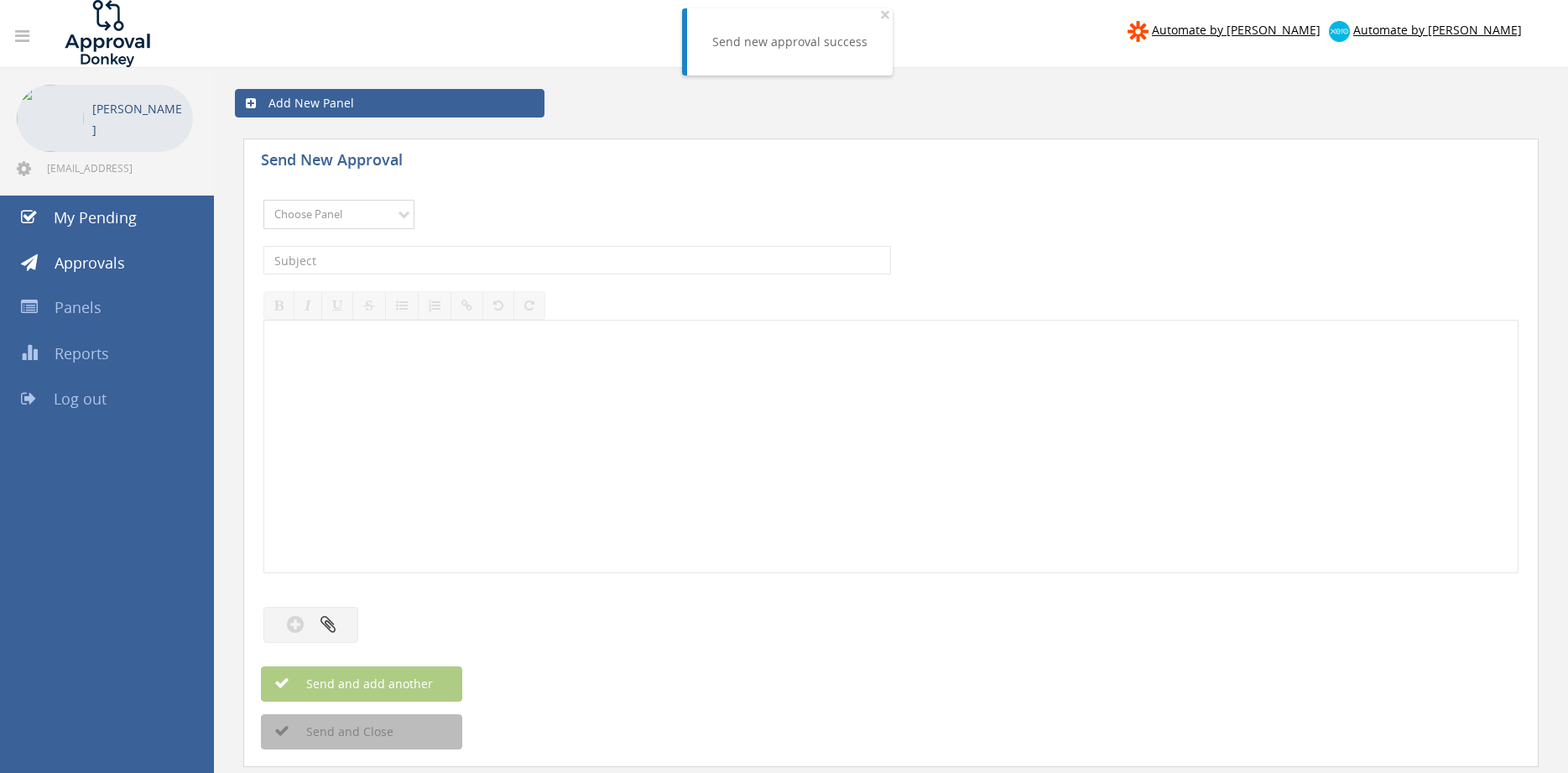
select select "9680"
click option "Alarm Suppliers - 2" at bounding box center [0, 0] width 0 height 0
click at [483, 260] on input "text" at bounding box center [577, 260] width 627 height 29
type input "[PERSON_NAME] 384798 PO 43086"
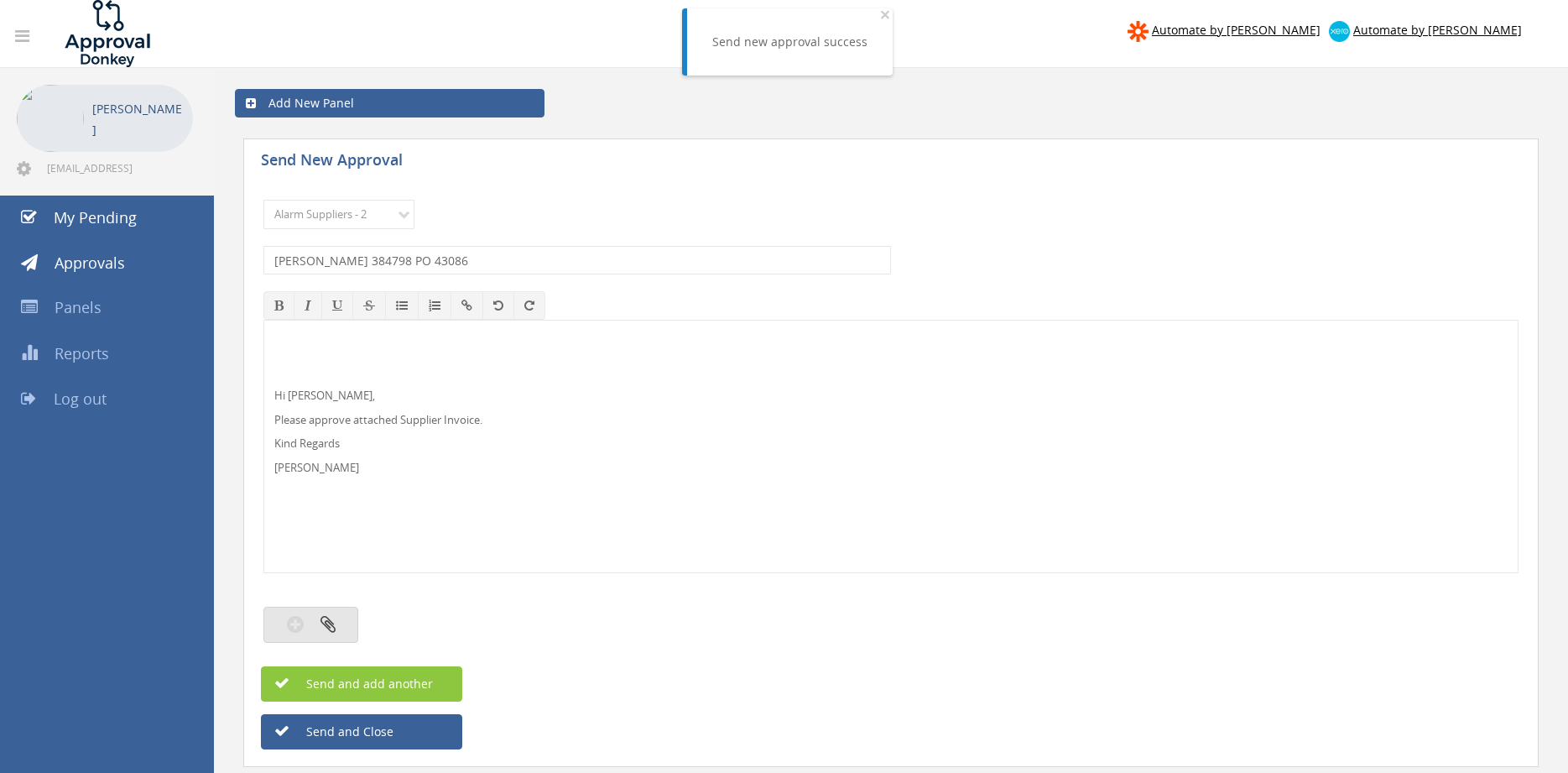
click at [339, 624] on button "button" at bounding box center [311, 624] width 95 height 36
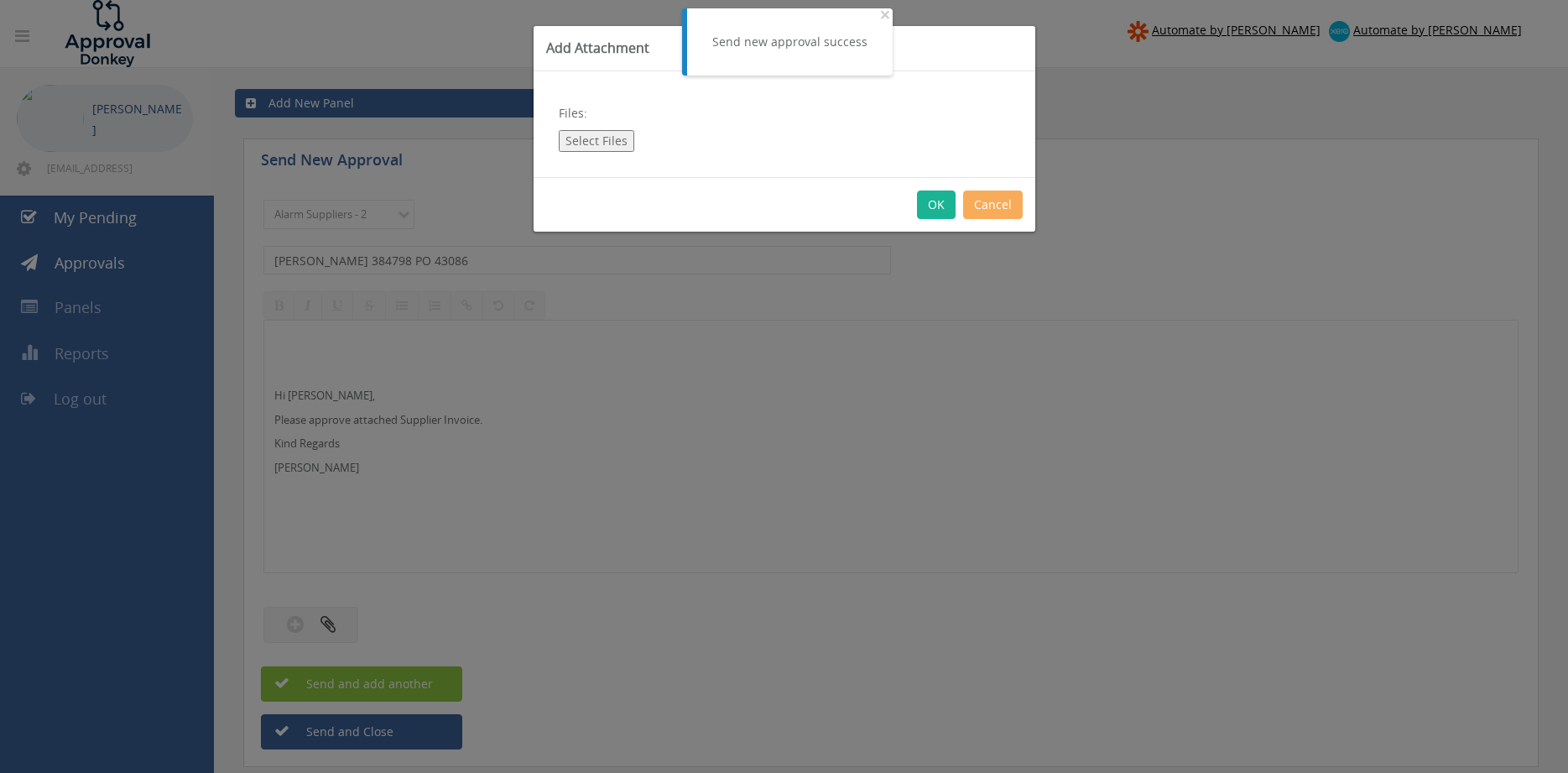
click at [605, 138] on button "Select Files" at bounding box center [596, 141] width 76 height 22
type input "C:\fakepath\[PERSON_NAME] - 384798 [DATE] PO 43086.pdf"
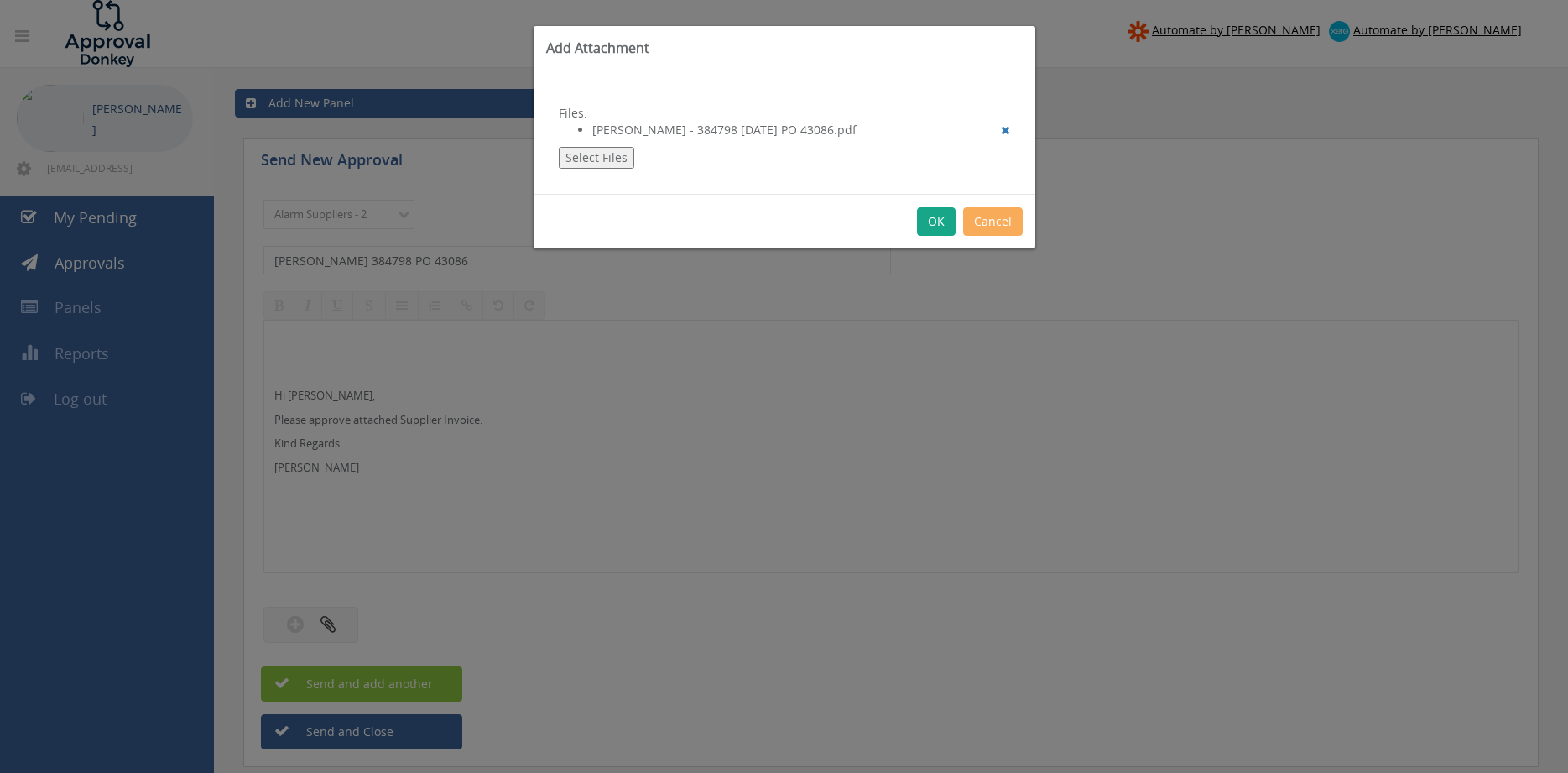
click at [935, 225] on button "OK" at bounding box center [936, 221] width 39 height 29
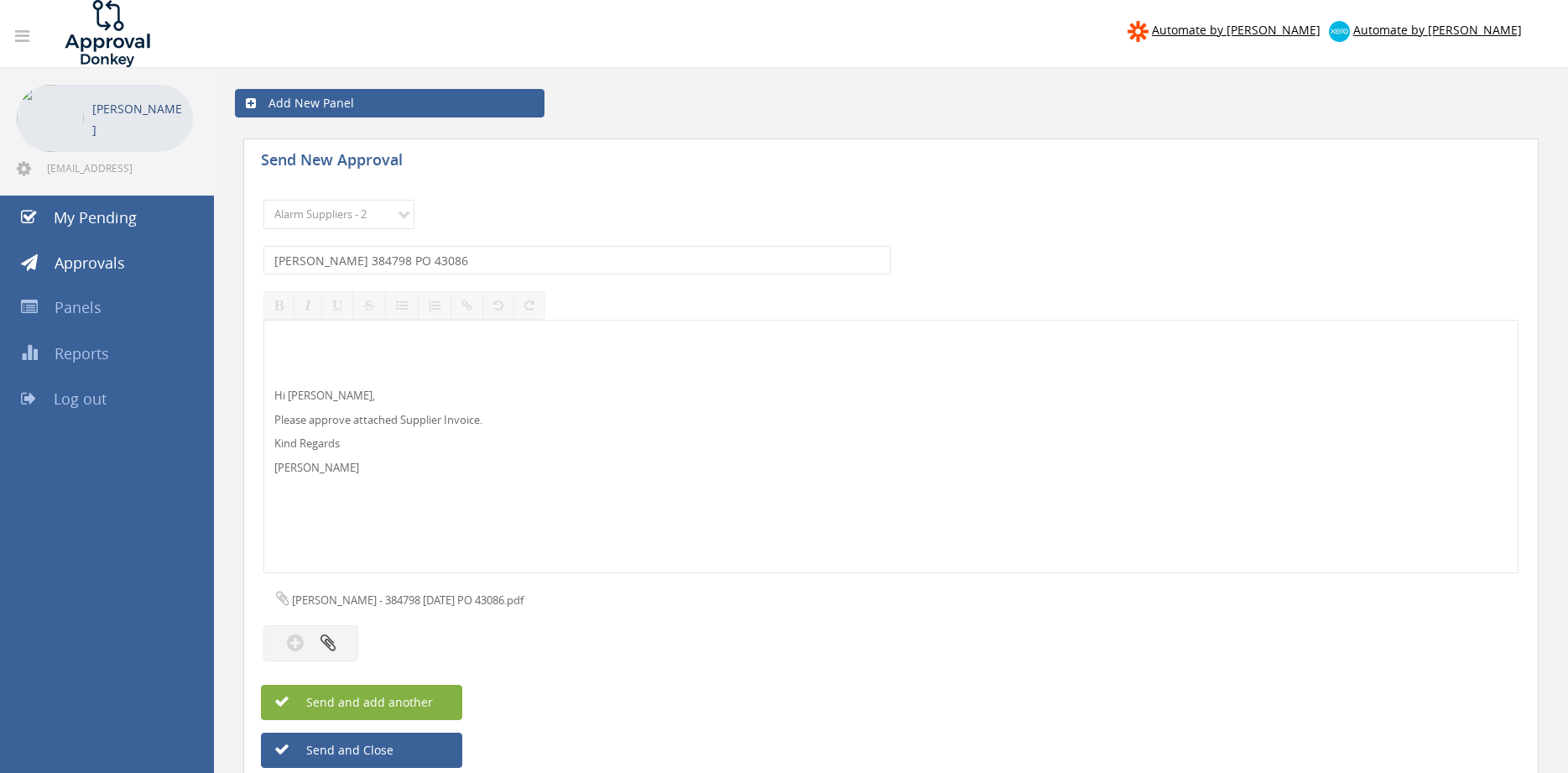
click at [441, 696] on button "Send and add another" at bounding box center [361, 702] width 201 height 35
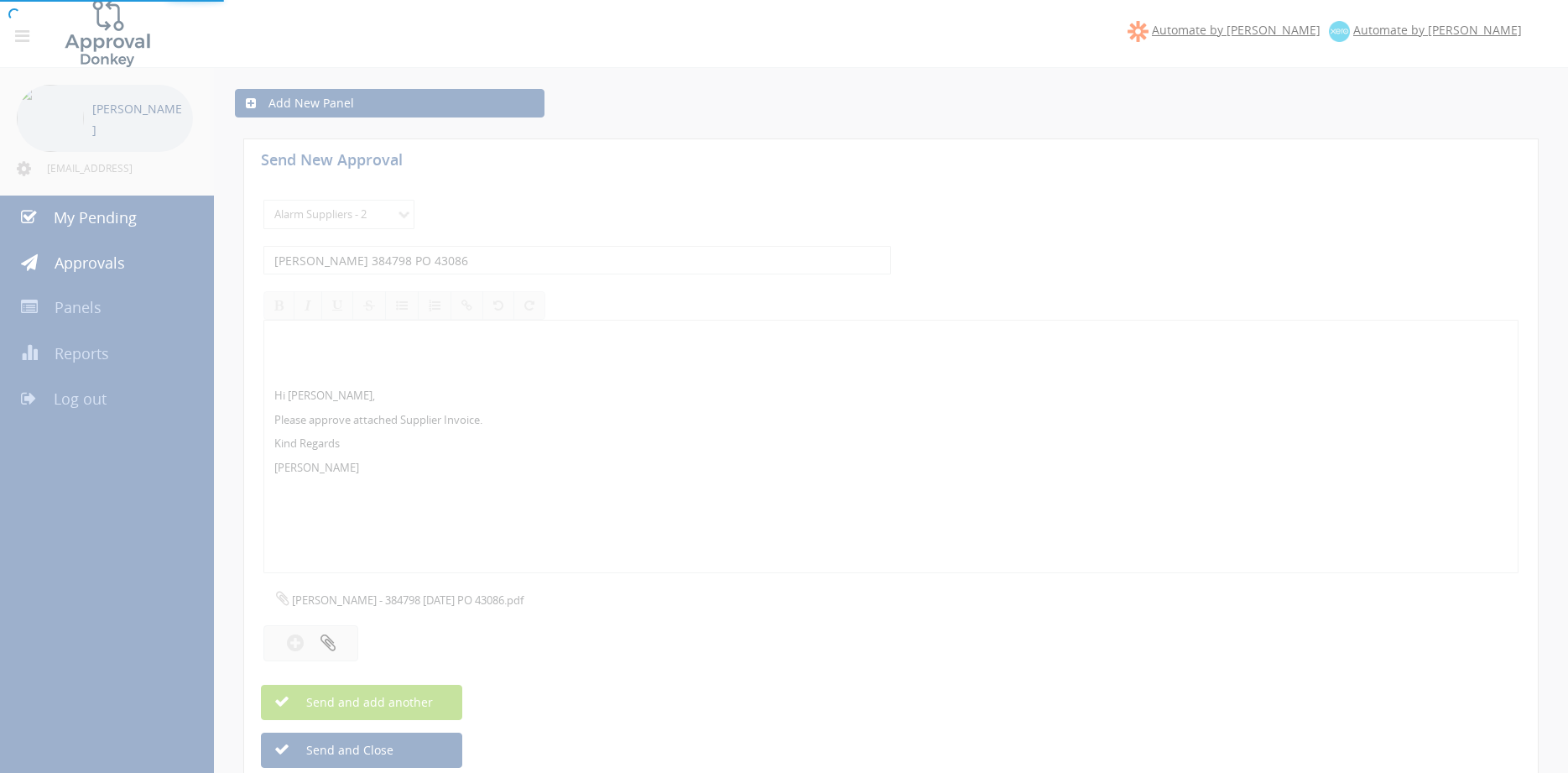
select select
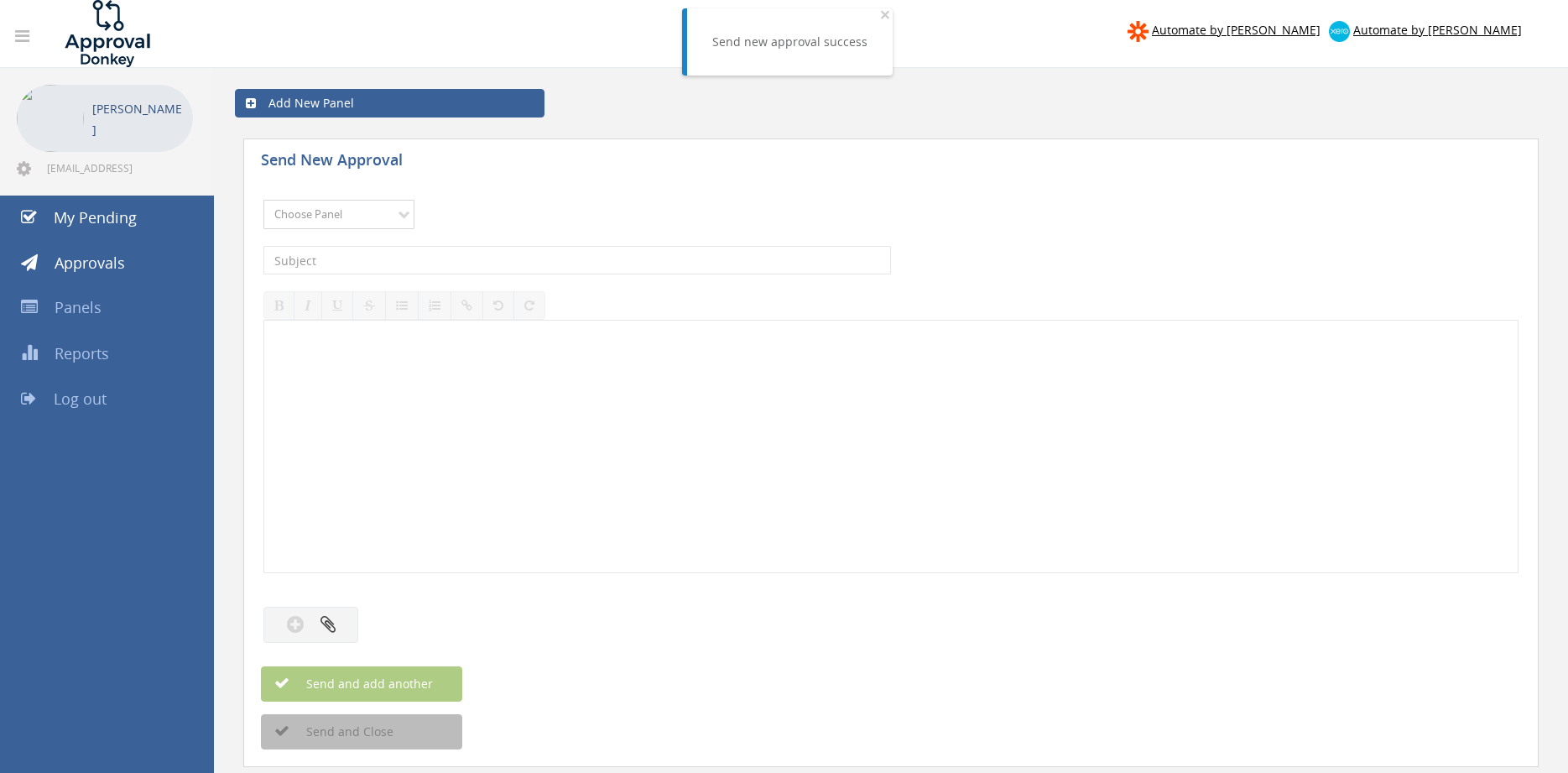
select select "9680"
click option "Alarm Suppliers - 2" at bounding box center [0, 0] width 0 height 0
click at [479, 270] on input "text" at bounding box center [577, 260] width 627 height 29
type input "[PERSON_NAME] 384739 PO 43103"
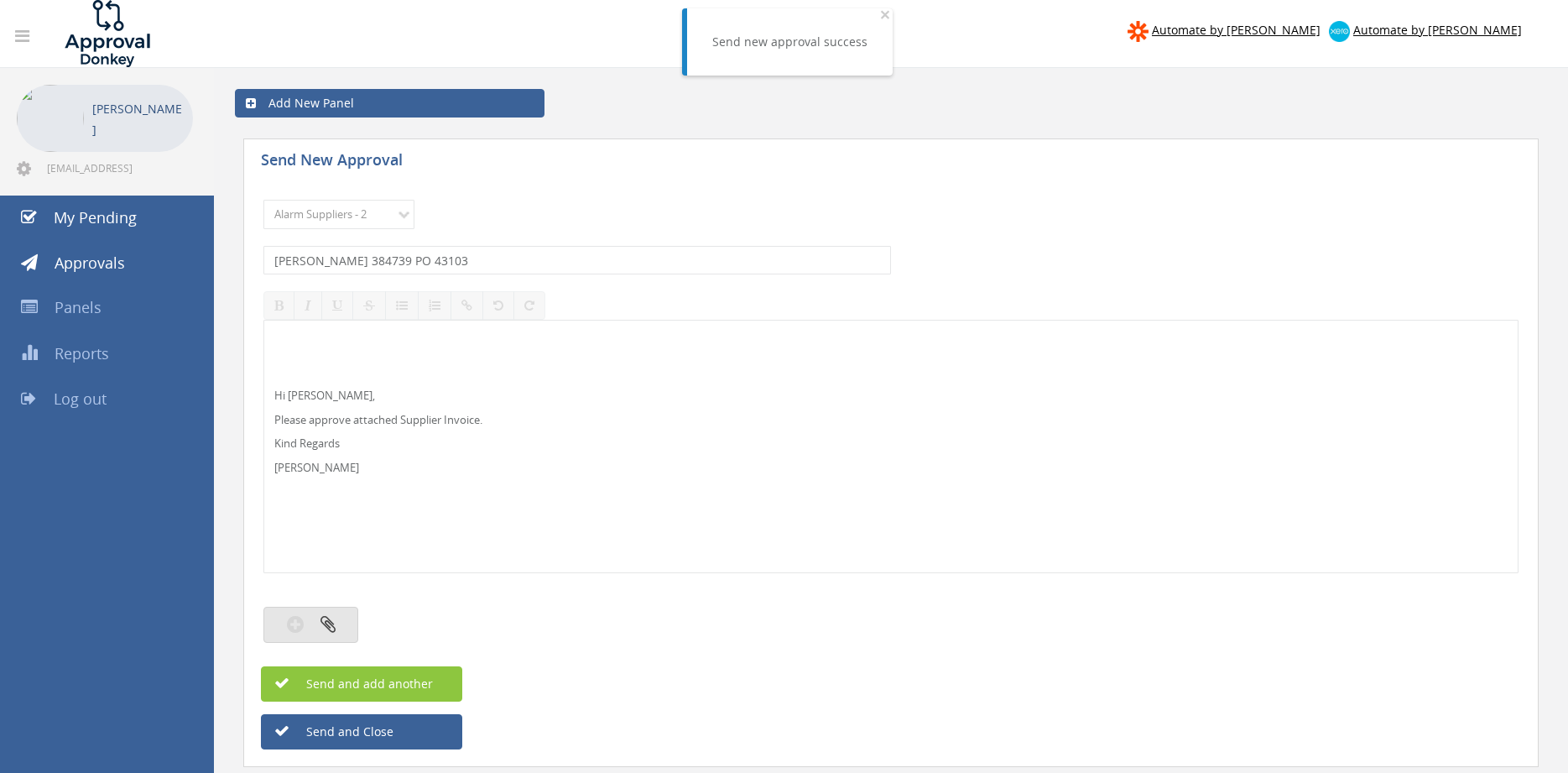
click at [321, 621] on icon "button" at bounding box center [328, 623] width 15 height 19
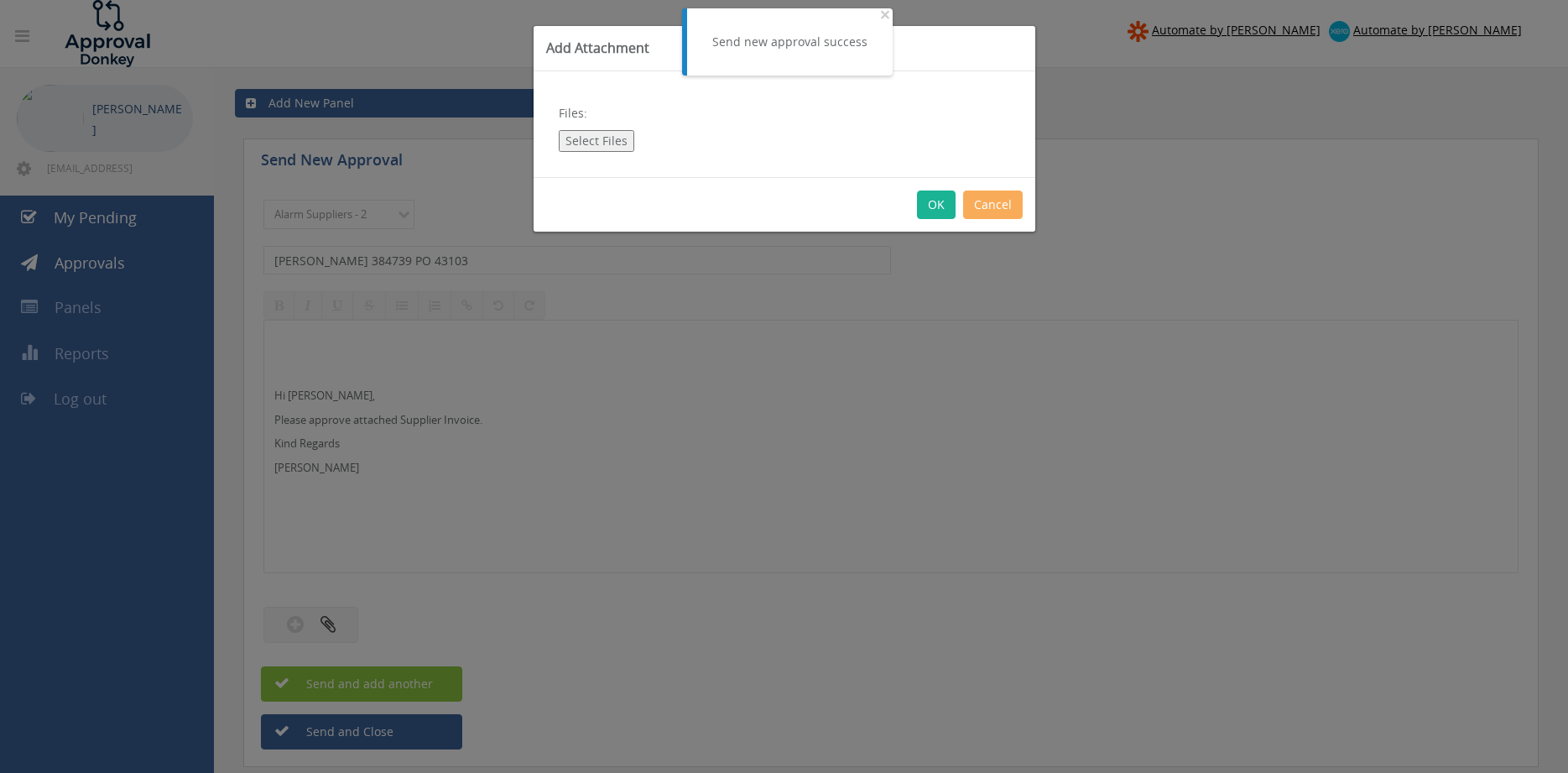
click at [601, 136] on button "Select Files" at bounding box center [596, 141] width 76 height 22
type input "C:\fakepath\[PERSON_NAME] - 384739 [DATE] PO 43103.pdf"
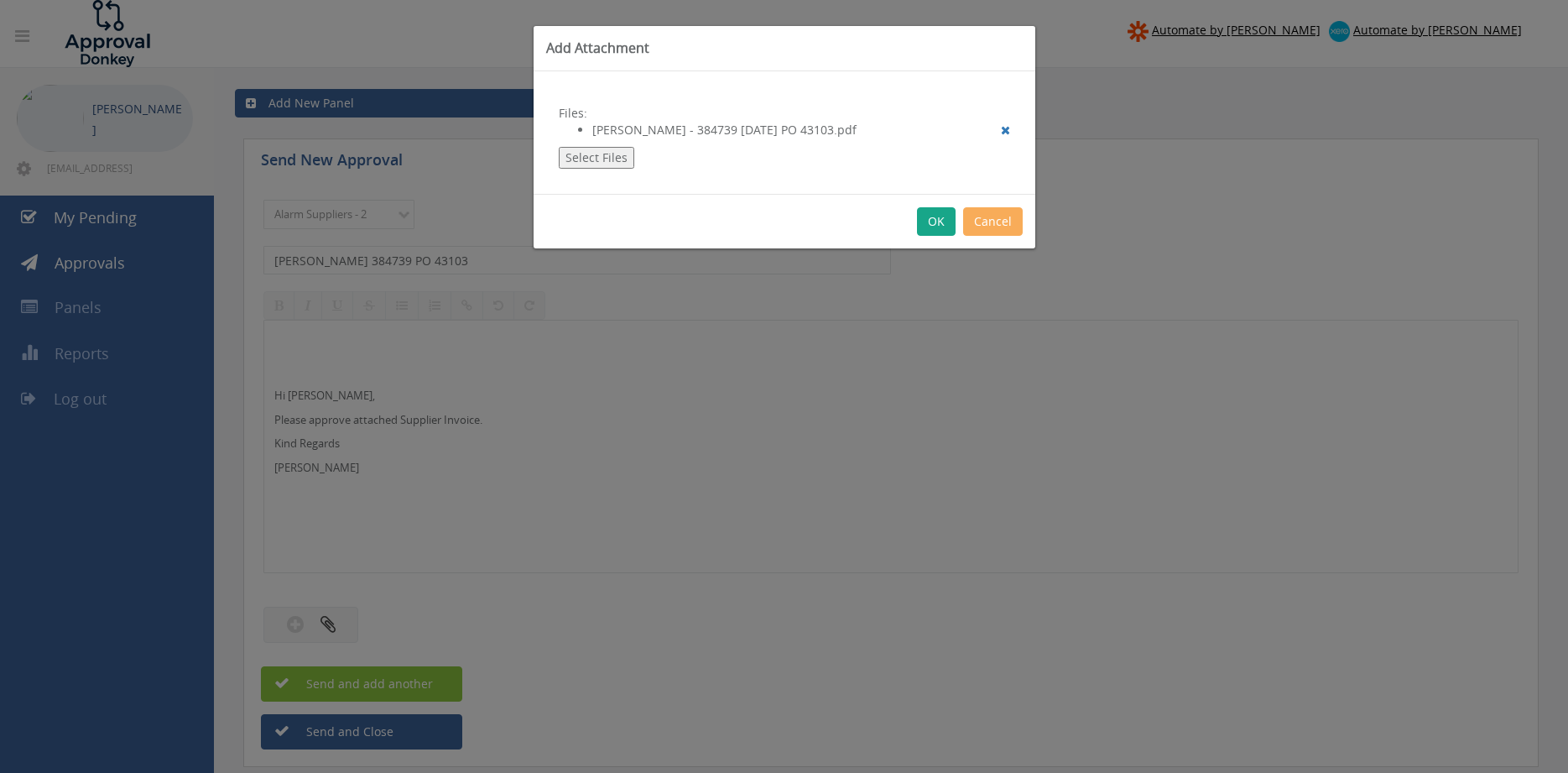
click at [930, 223] on button "OK" at bounding box center [936, 221] width 39 height 29
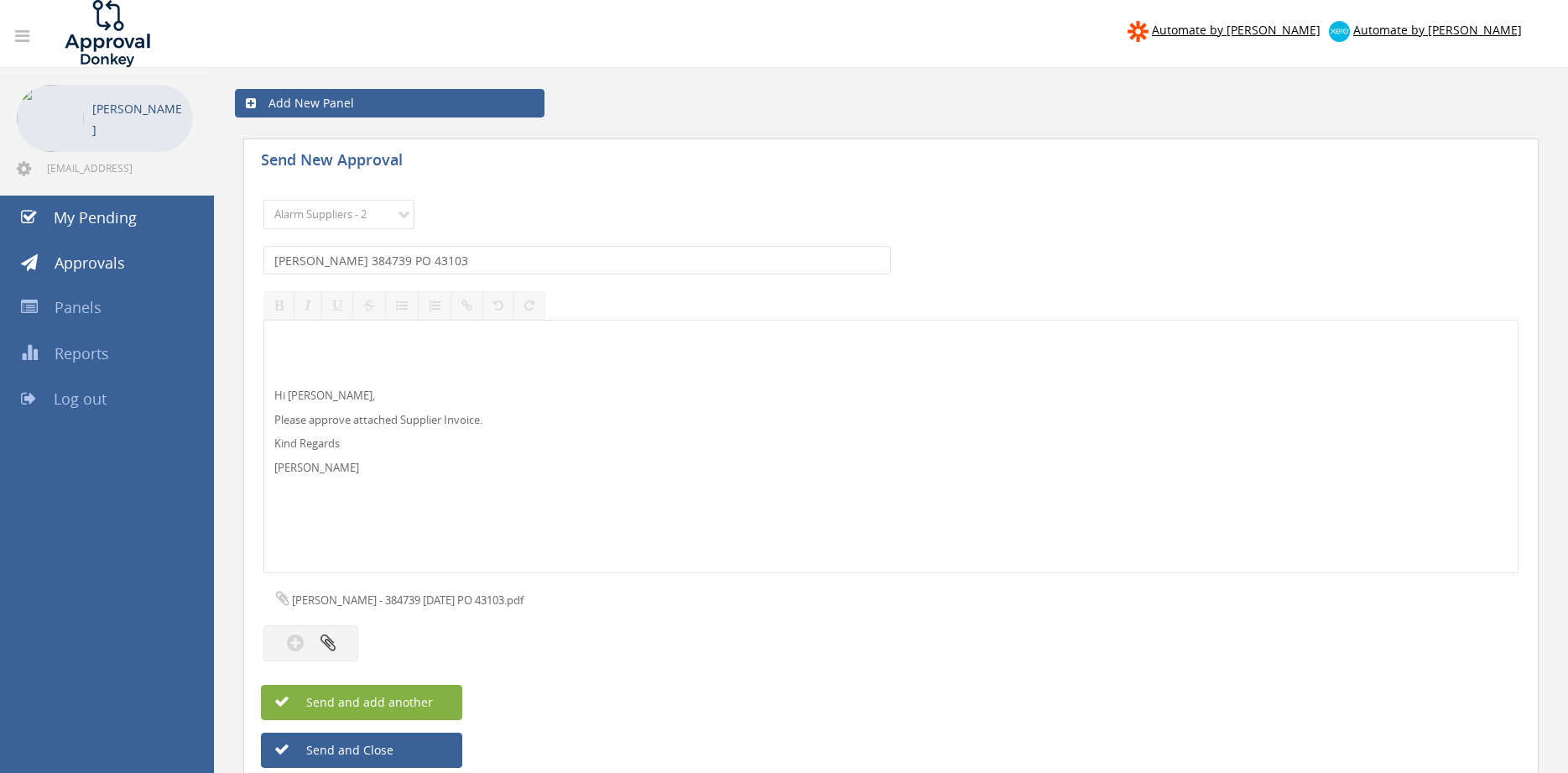
click at [431, 694] on button "Send and add another" at bounding box center [361, 702] width 201 height 35
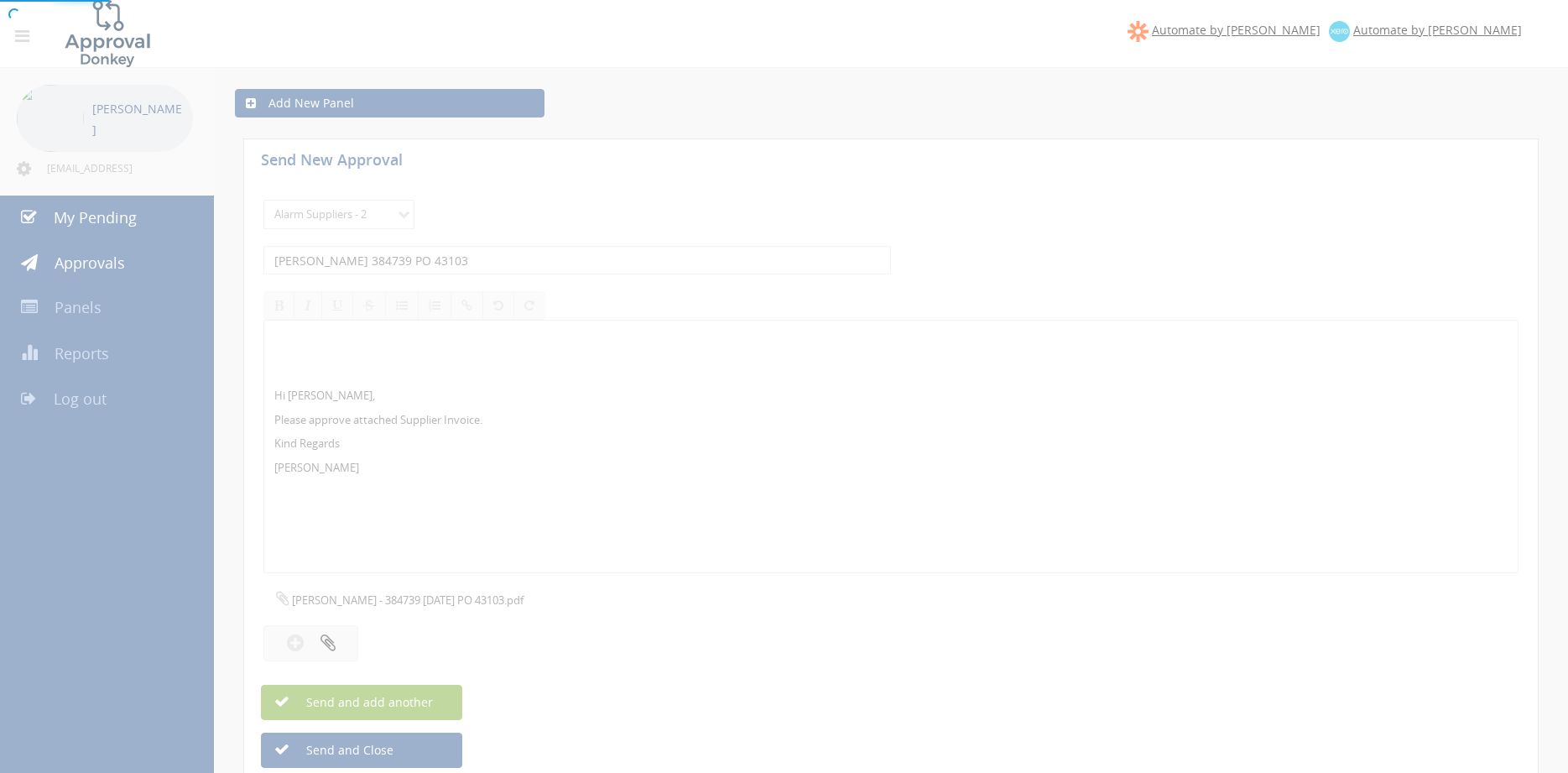
select select
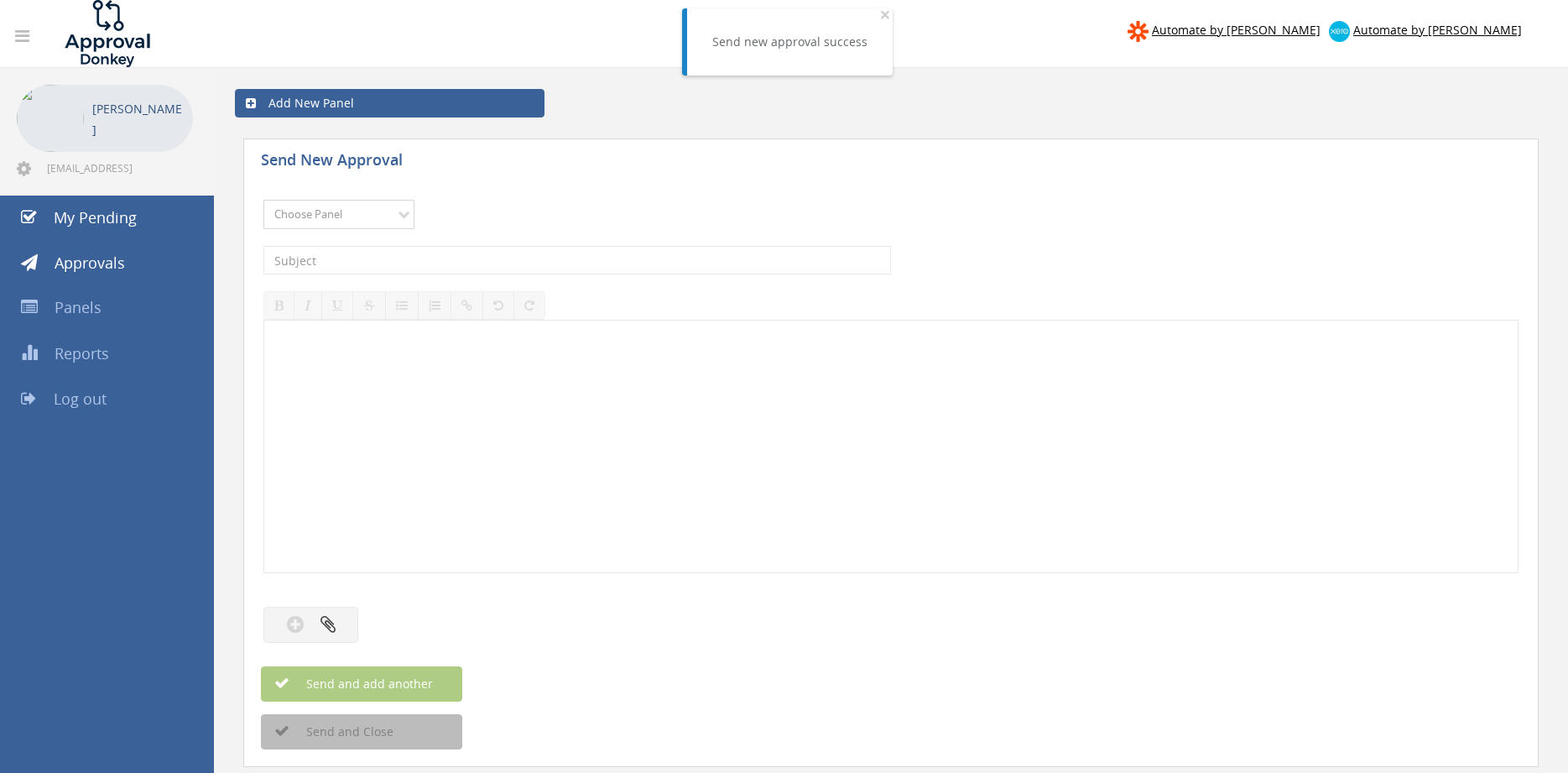
click at [264, 200] on select "Choose Panel Alarm Credits RG - 3 NZ Utilities Cable and SAI Global NZ Alarms-1…" at bounding box center [339, 214] width 151 height 29
select select "9680"
click option "Alarm Suppliers - 2" at bounding box center [0, 0] width 0 height 0
click at [450, 273] on input "text" at bounding box center [577, 260] width 627 height 29
type input "[PERSON_NAME] 384678 PO 43088"
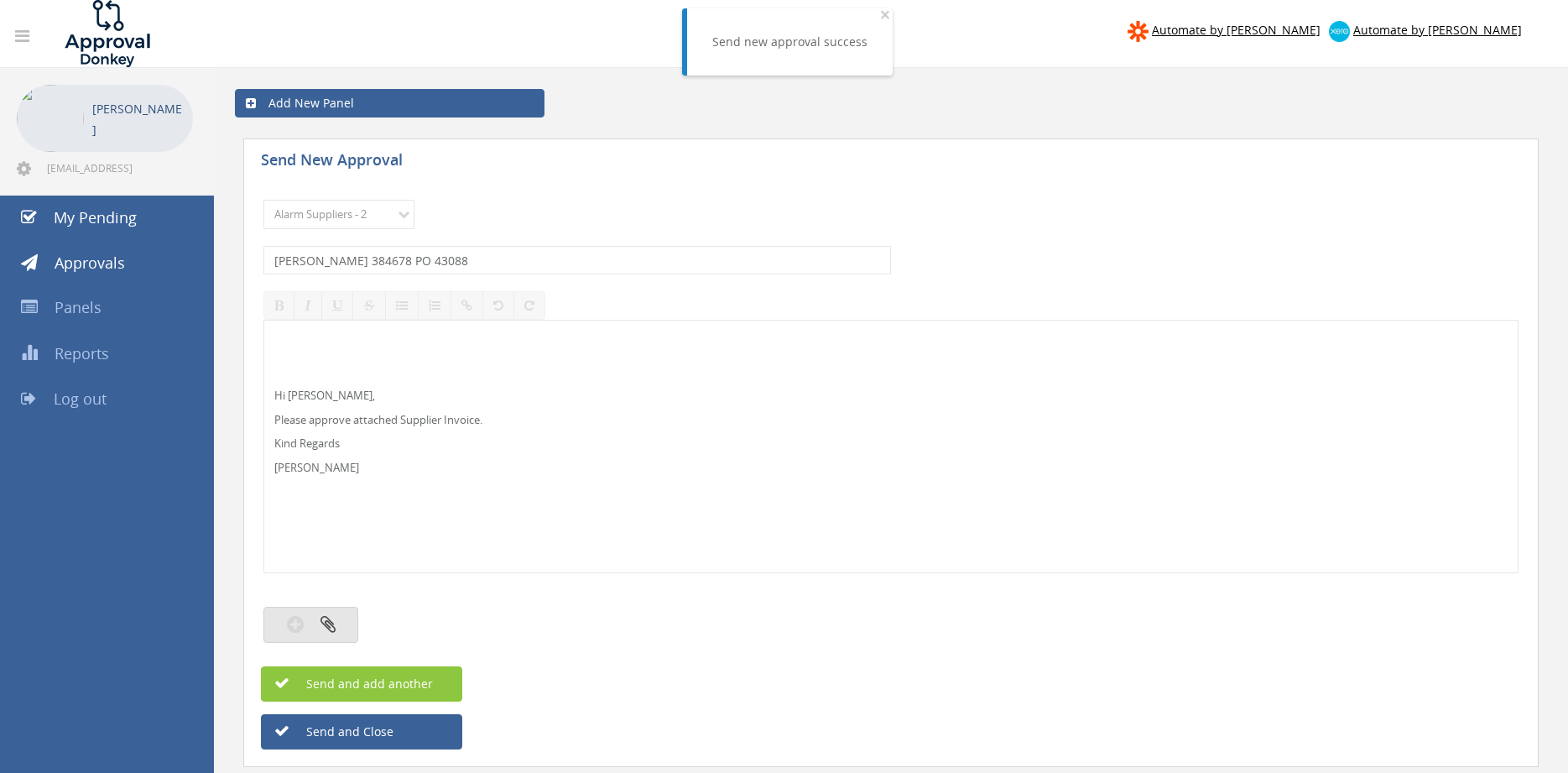
click at [338, 618] on button "button" at bounding box center [311, 624] width 95 height 36
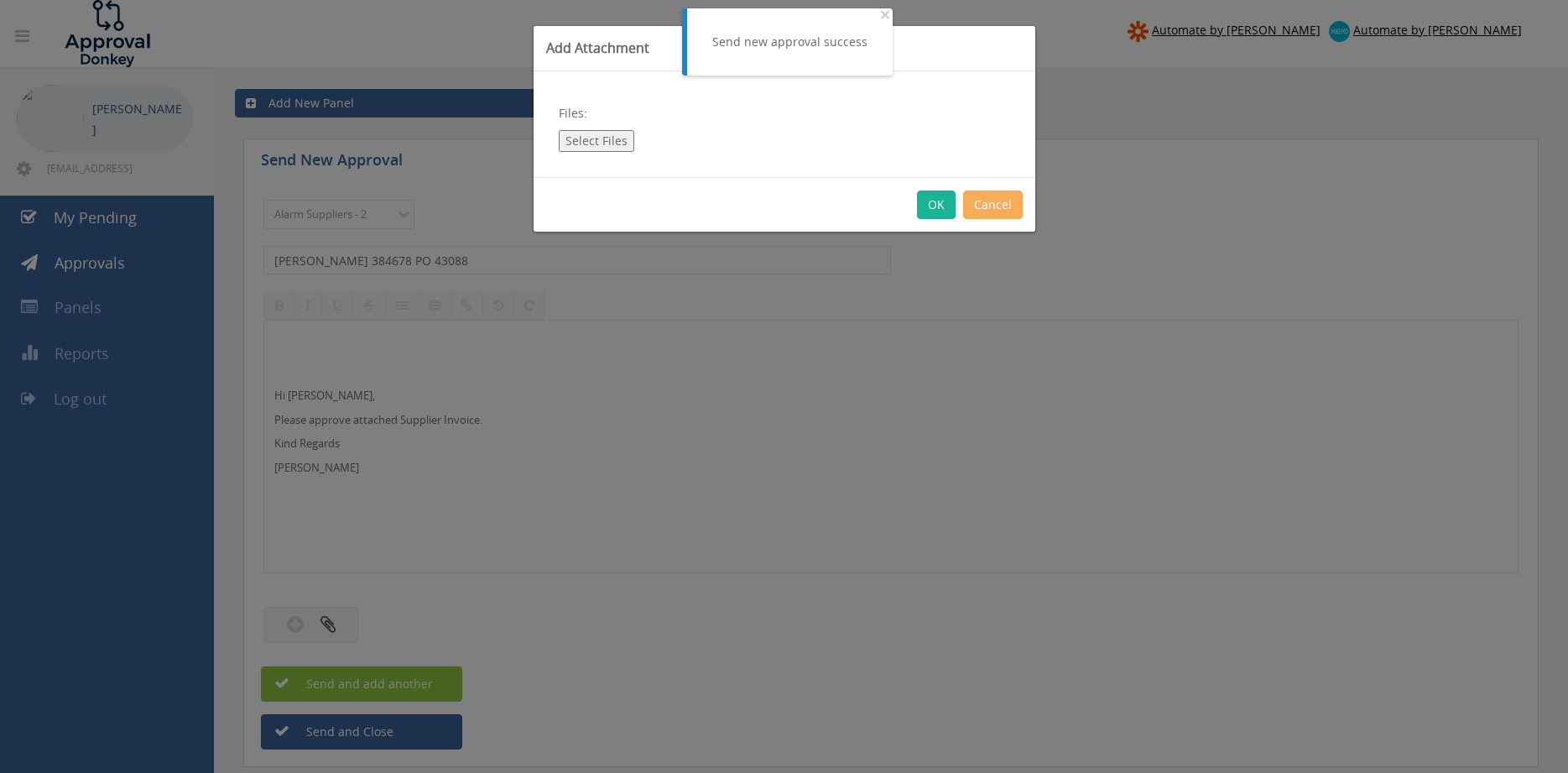
click at [608, 145] on button "Select Files" at bounding box center [596, 141] width 76 height 22
type input "C:\fakepath\[PERSON_NAME] - 384678 [DATE] PO 43088.pdf"
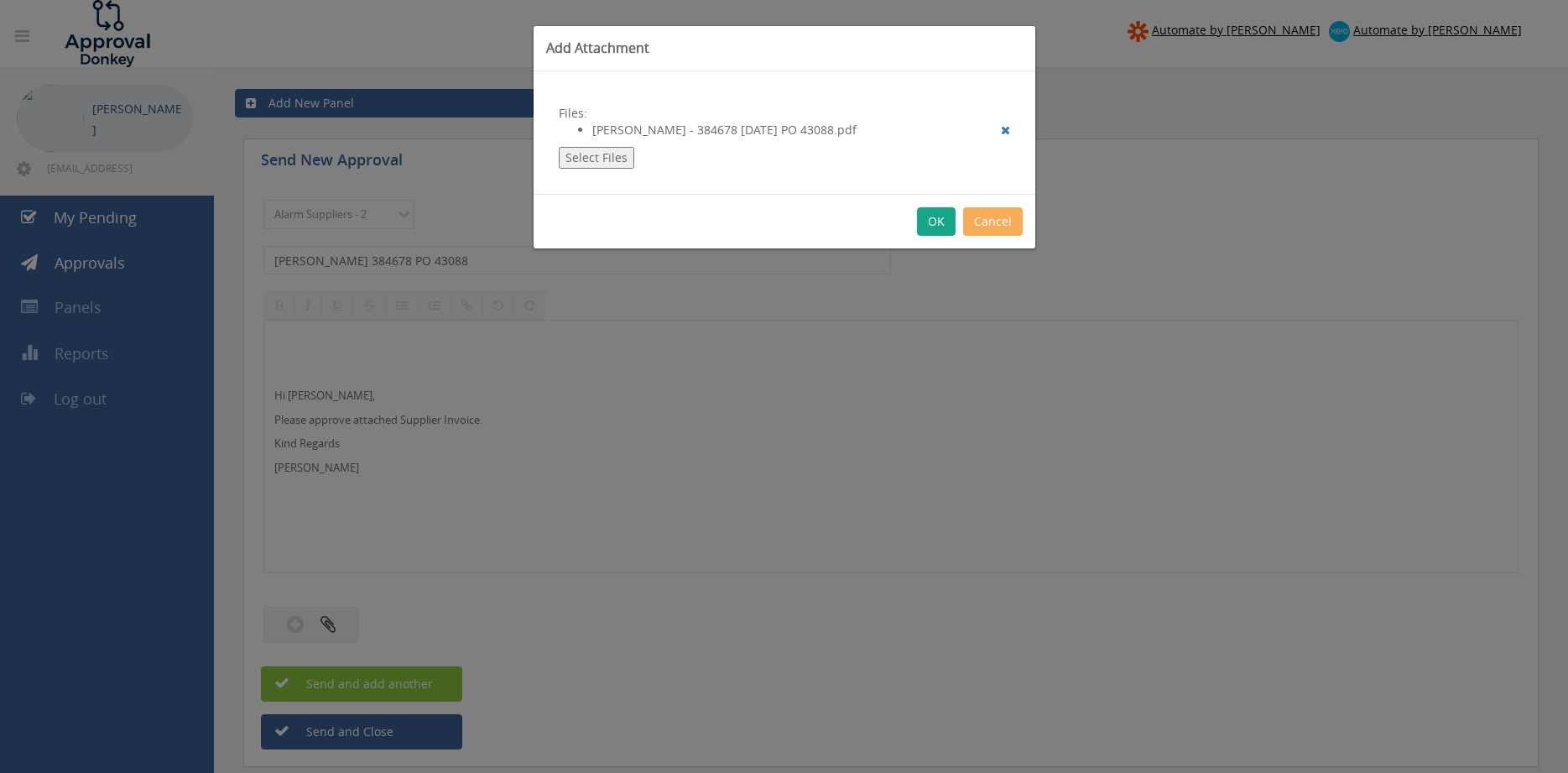
click at [934, 222] on button "OK" at bounding box center [936, 221] width 39 height 29
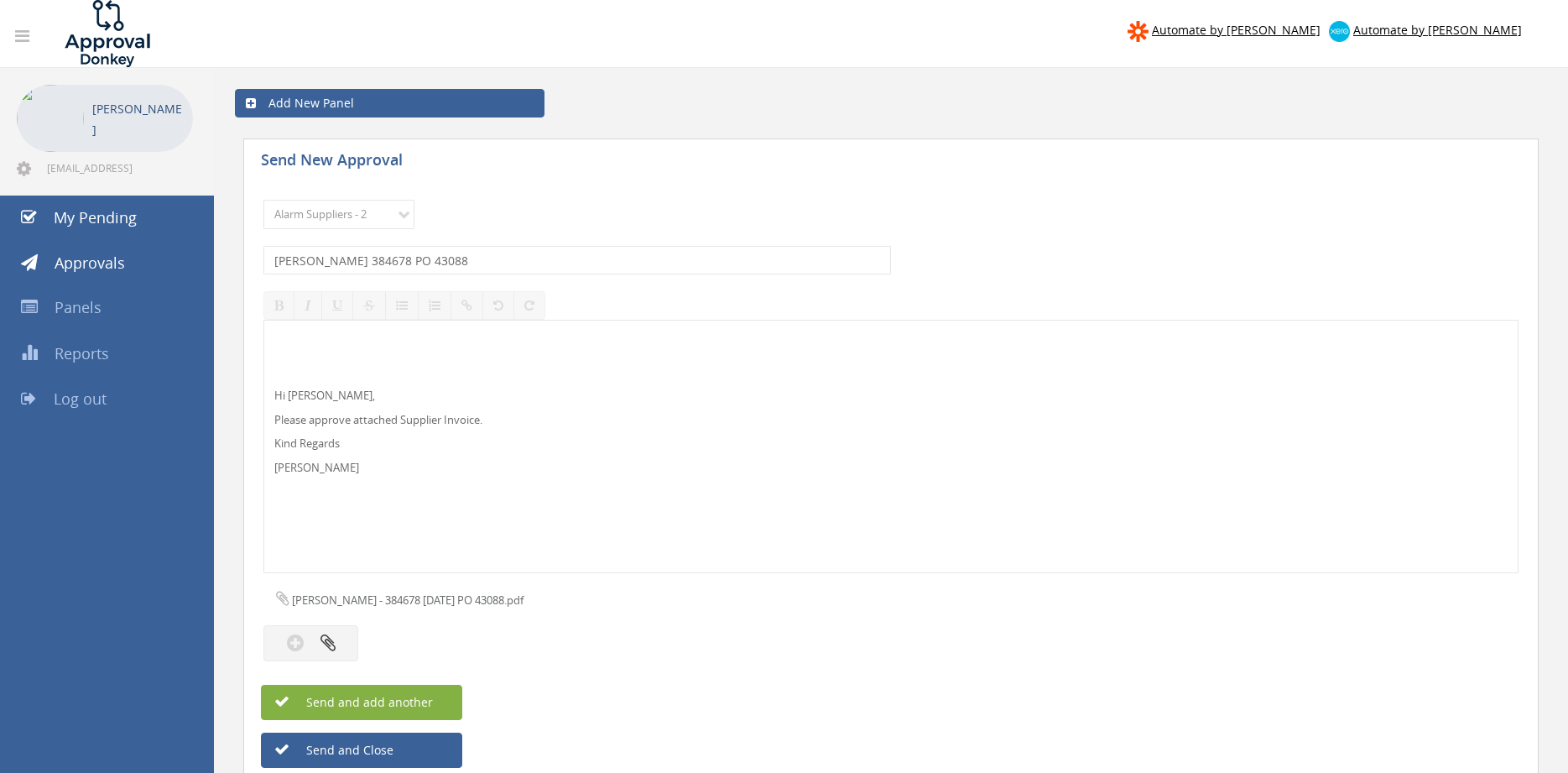
click at [433, 697] on button "Send and add another" at bounding box center [361, 702] width 201 height 35
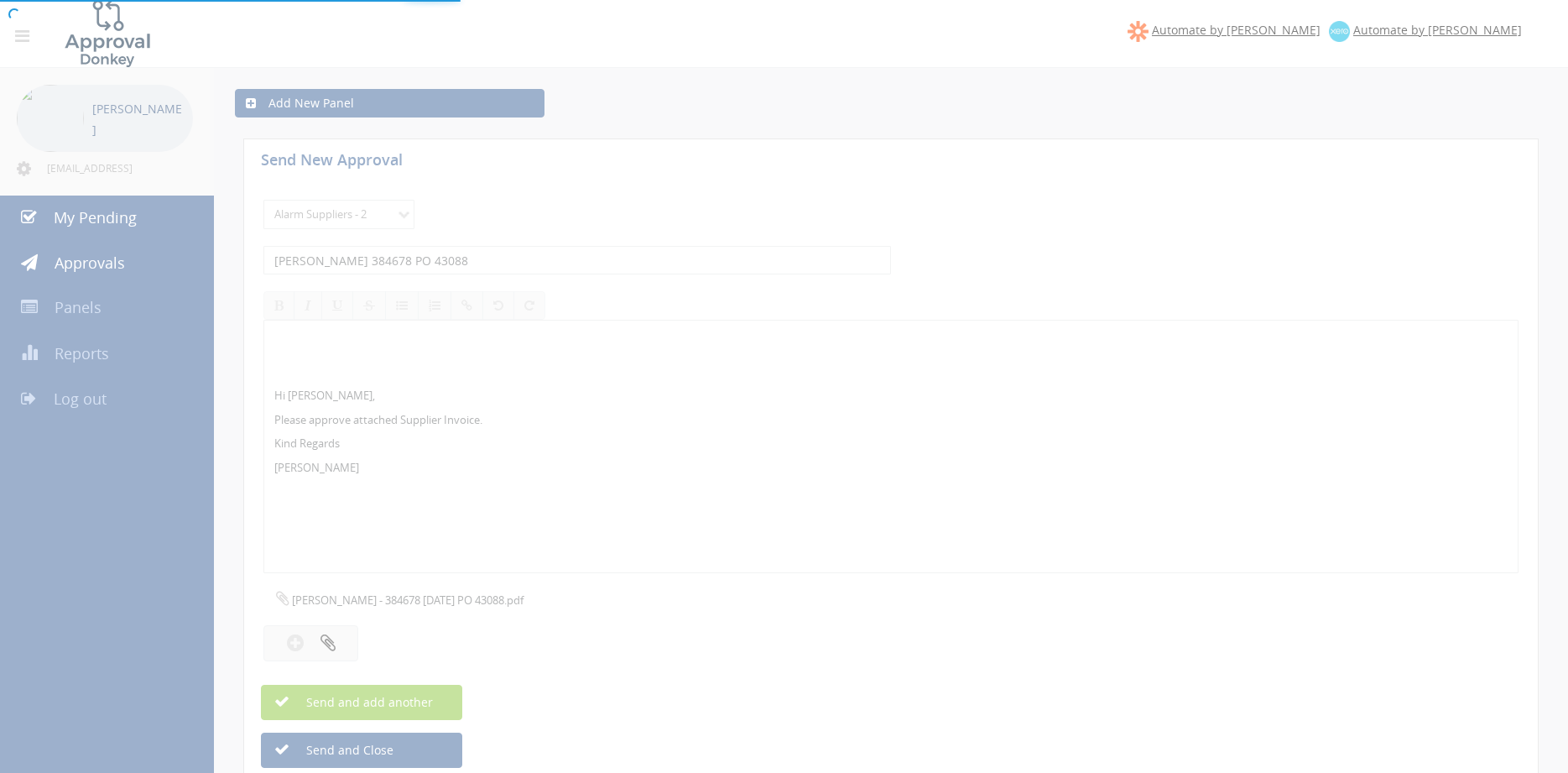
select select
